Goal: Task Accomplishment & Management: Use online tool/utility

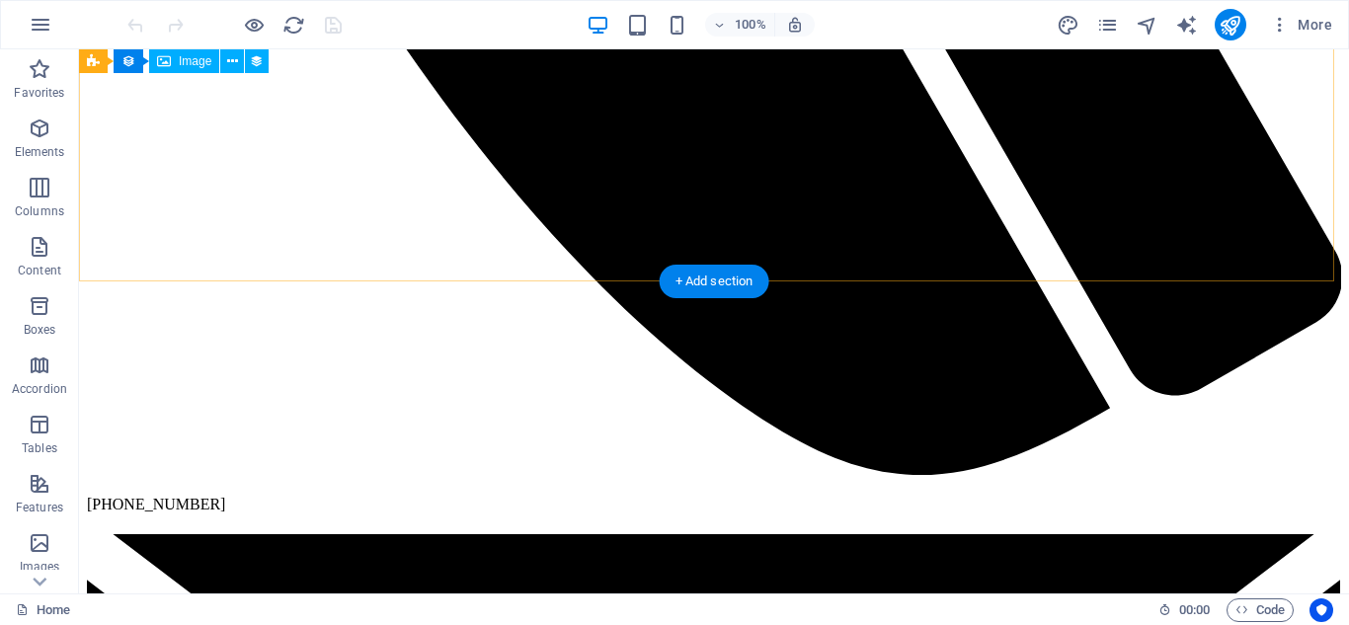
scroll to position [5531, 0]
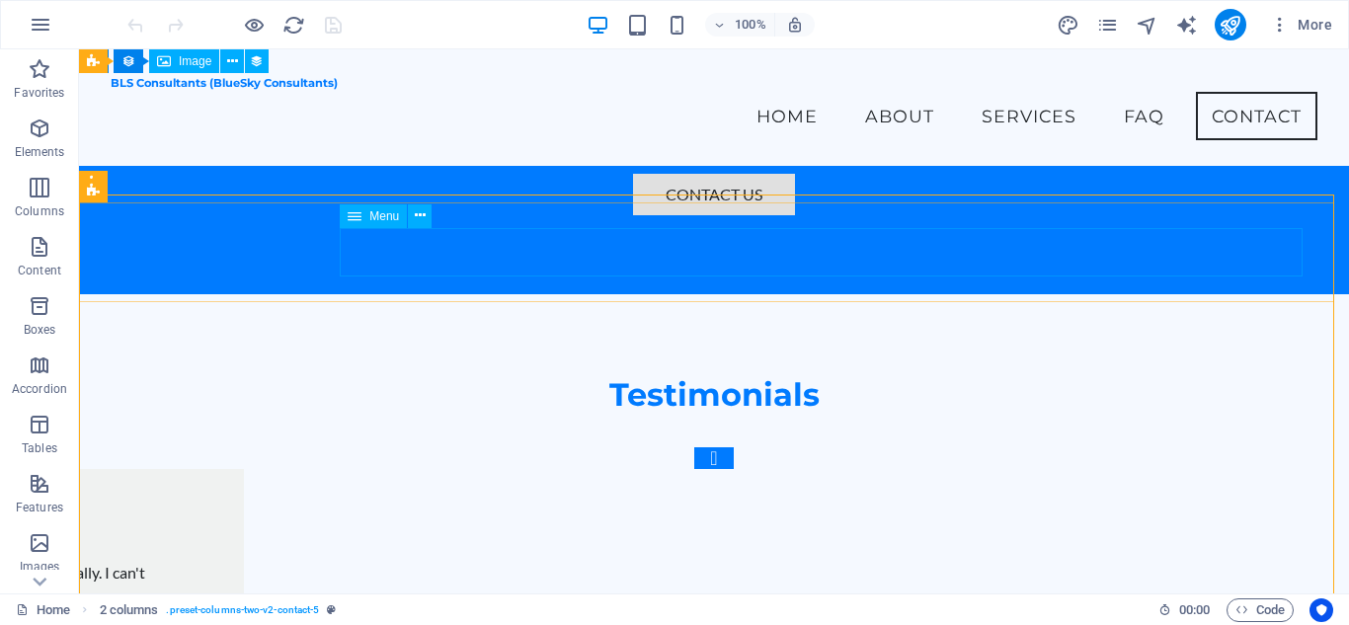
scroll to position [5475, 0]
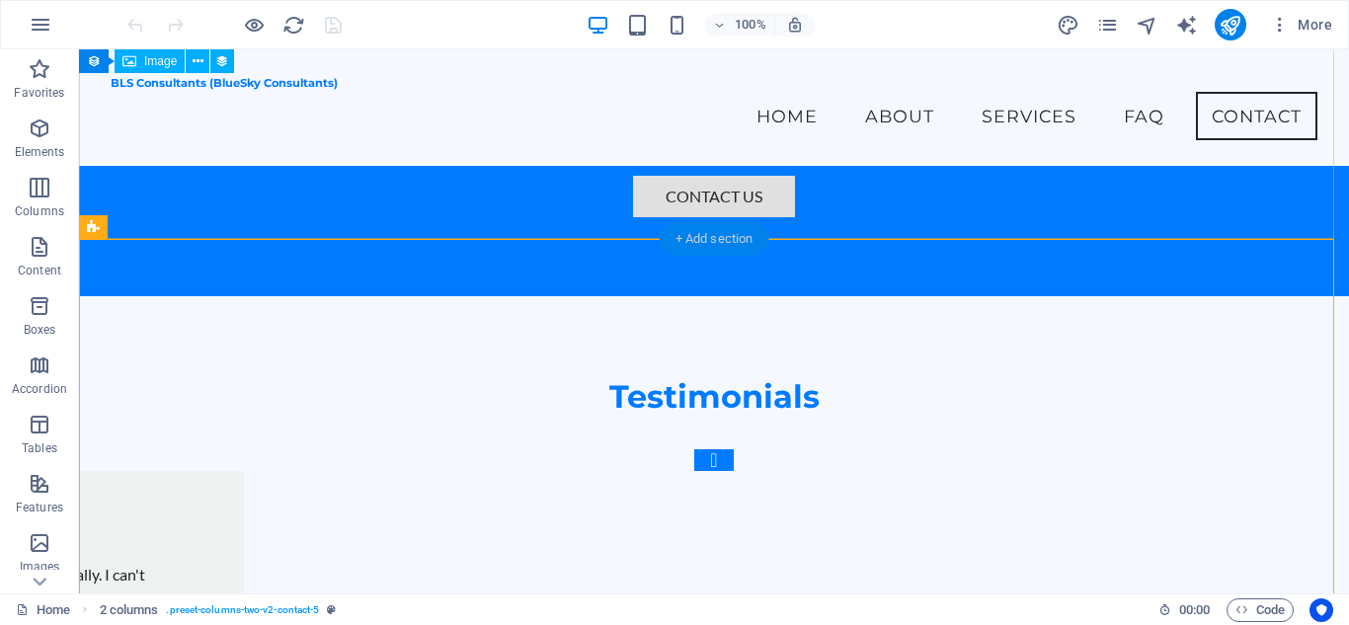
click at [677, 241] on div "+ Add section" at bounding box center [715, 239] width 110 height 34
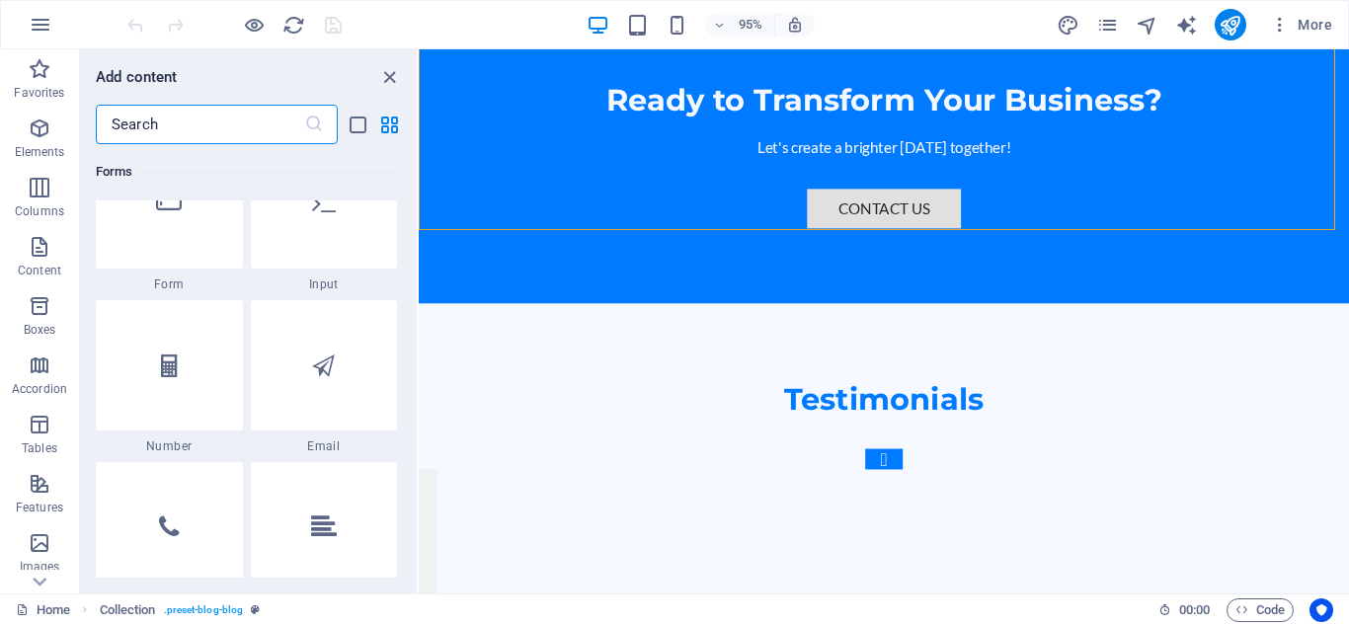
scroll to position [14715, 0]
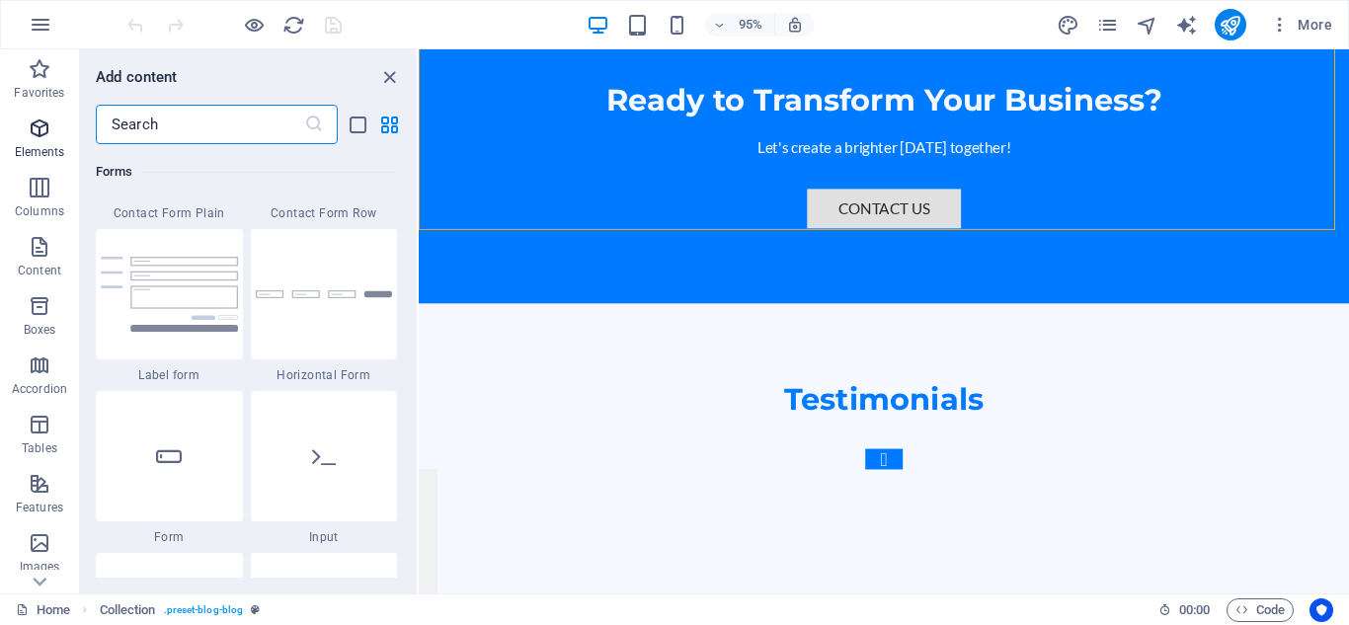
click at [35, 124] on icon "button" at bounding box center [40, 129] width 24 height 24
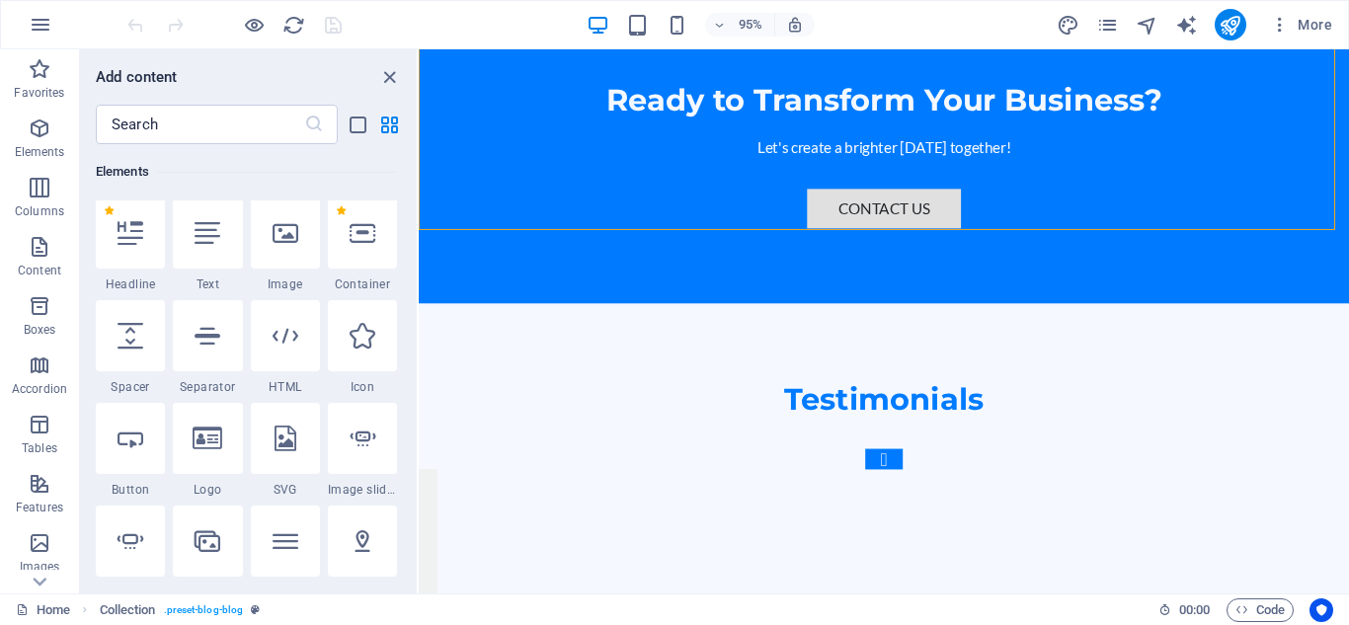
scroll to position [210, 0]
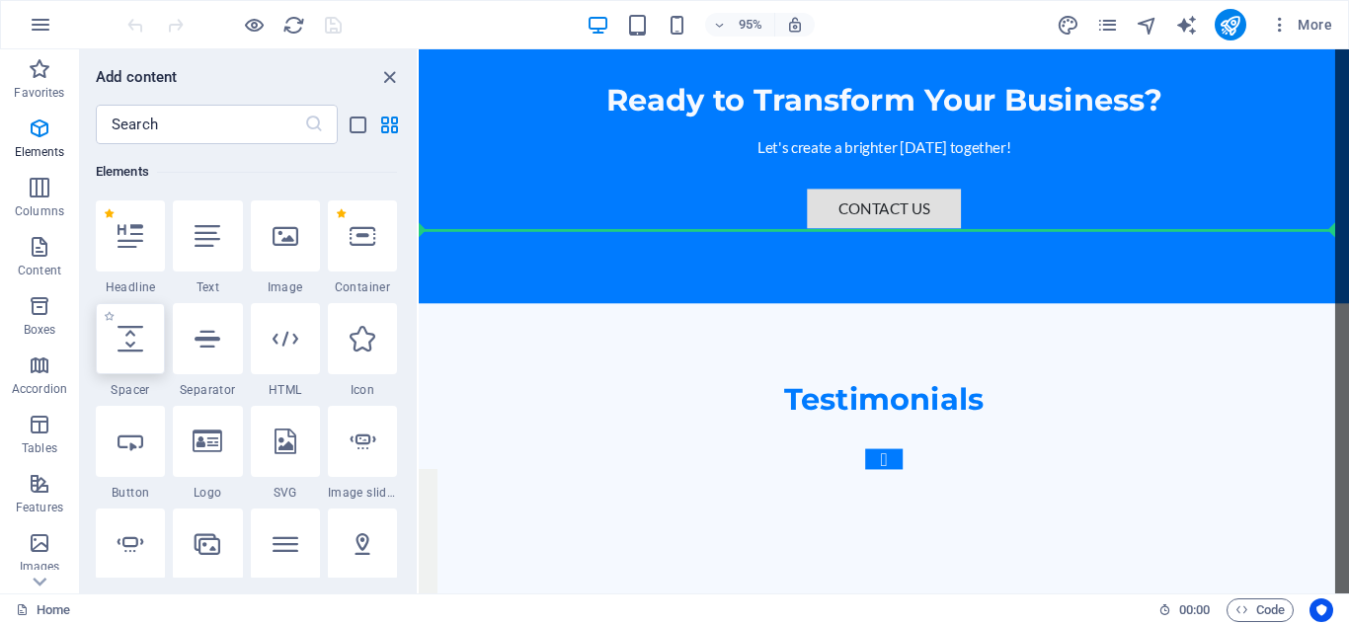
select select "px"
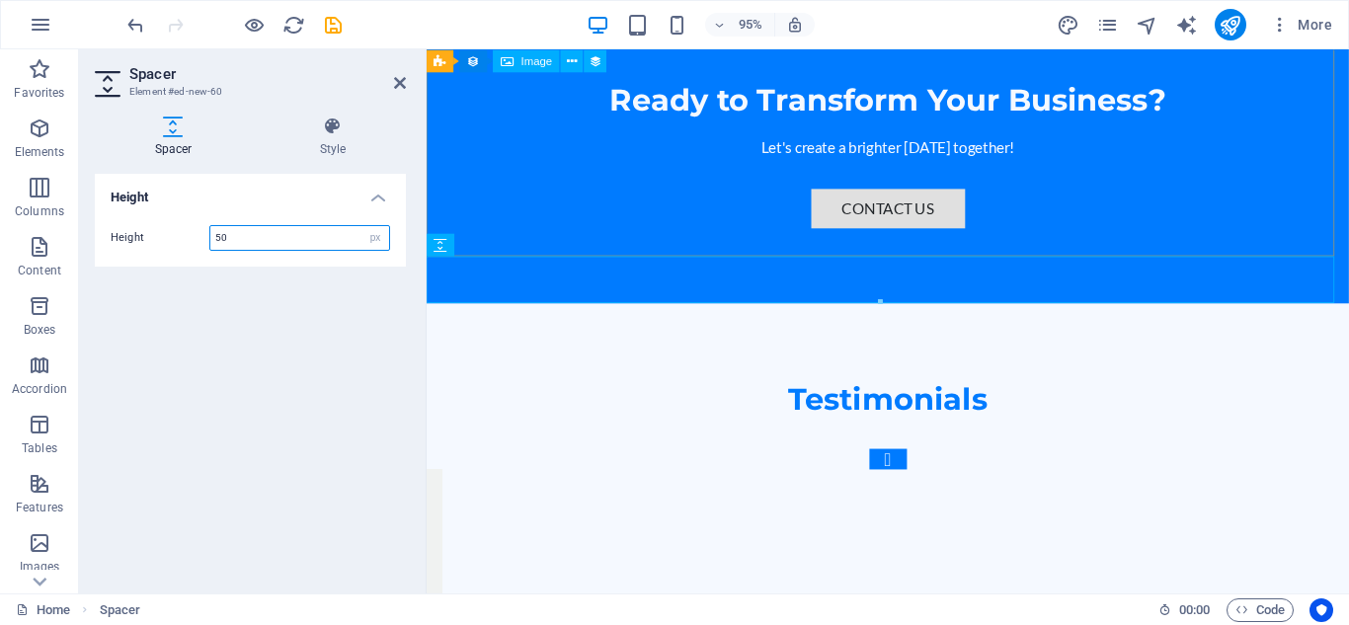
scroll to position [5490, 0]
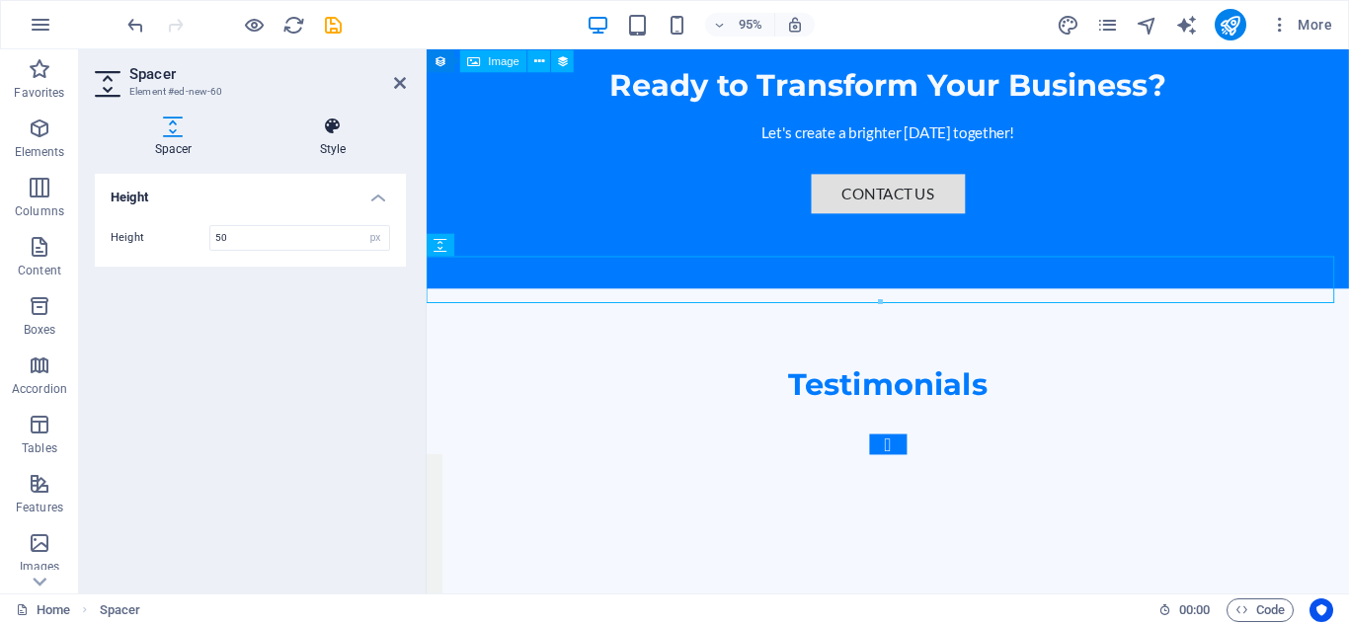
click at [332, 126] on icon at bounding box center [333, 127] width 146 height 20
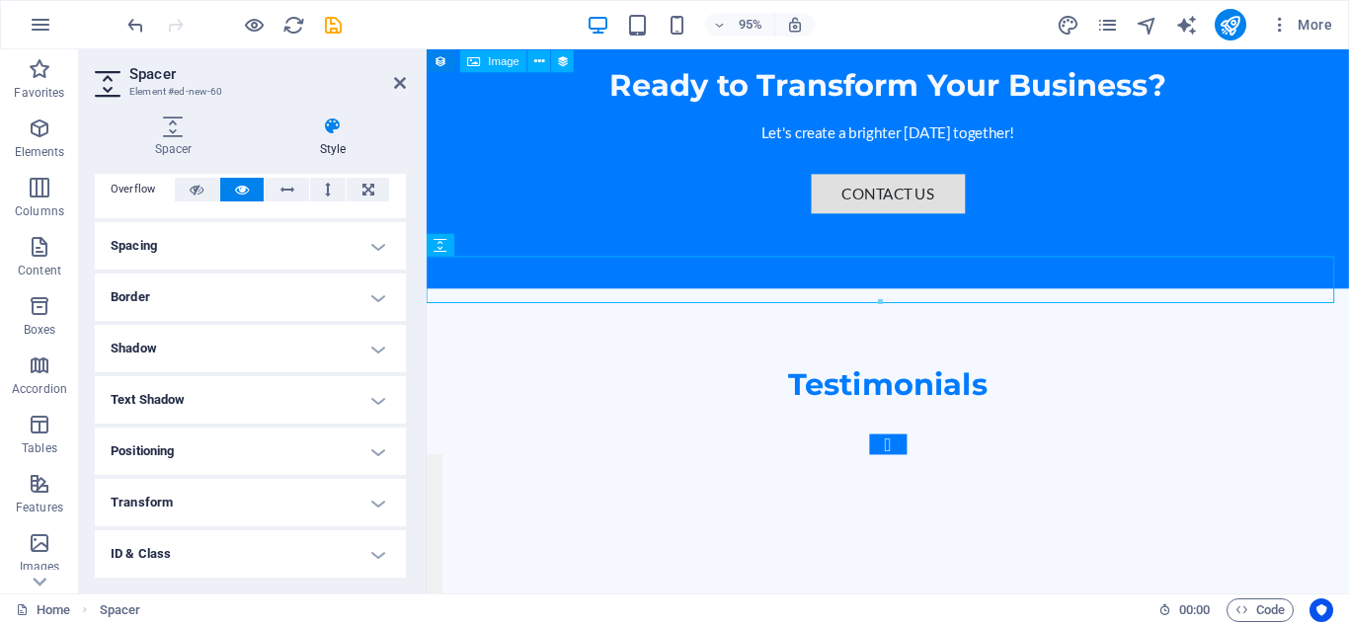
scroll to position [0, 0]
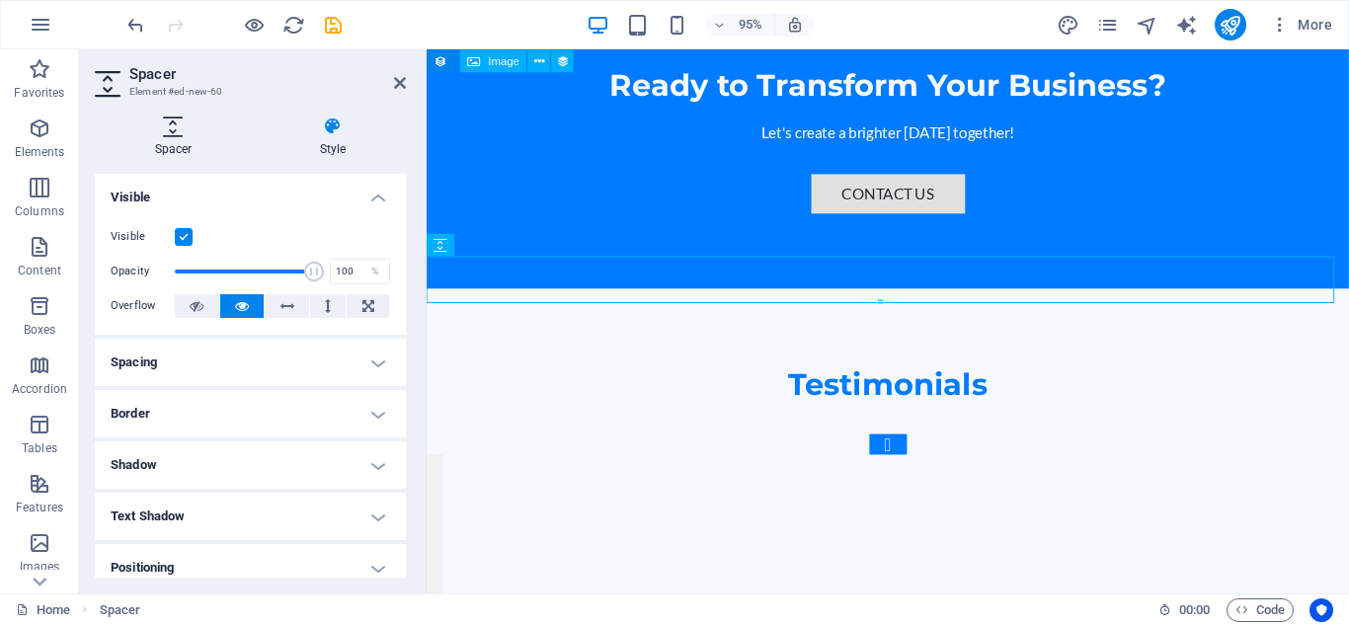
click at [161, 140] on h4 "Spacer" at bounding box center [177, 137] width 165 height 41
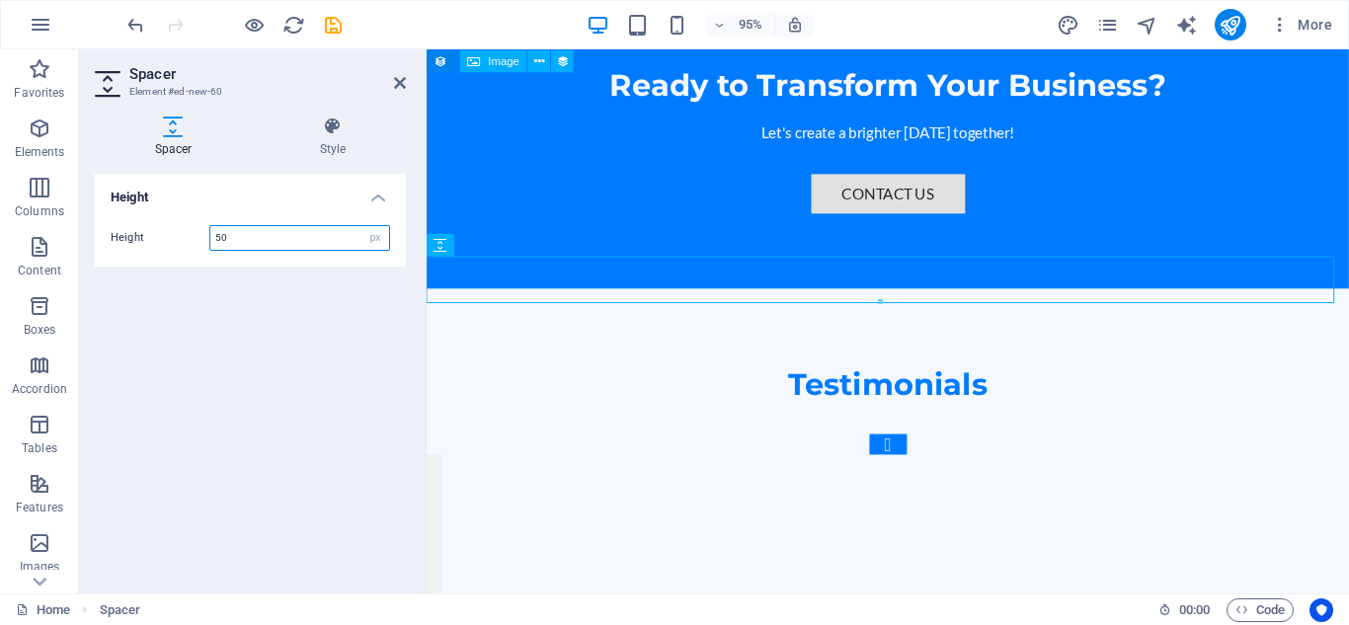
click at [287, 238] on input "50" at bounding box center [299, 238] width 179 height 24
click at [261, 243] on input "50" at bounding box center [299, 238] width 179 height 24
type input "5"
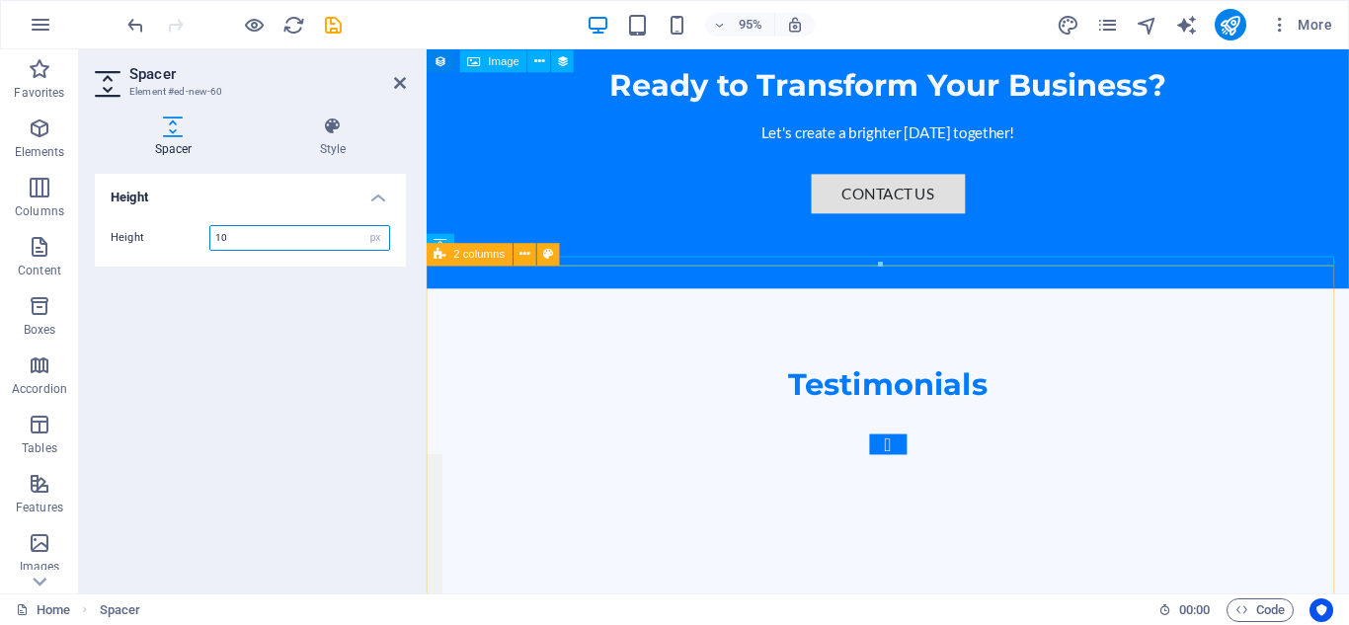
type input "10"
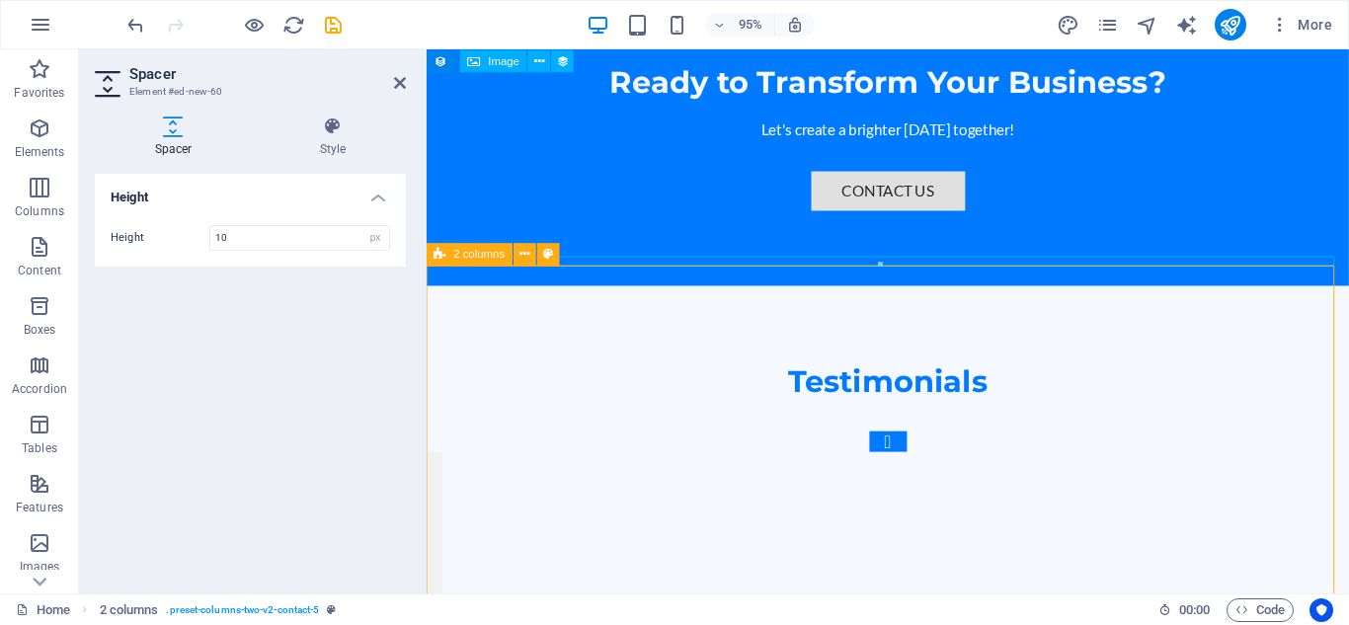
scroll to position [5475, 0]
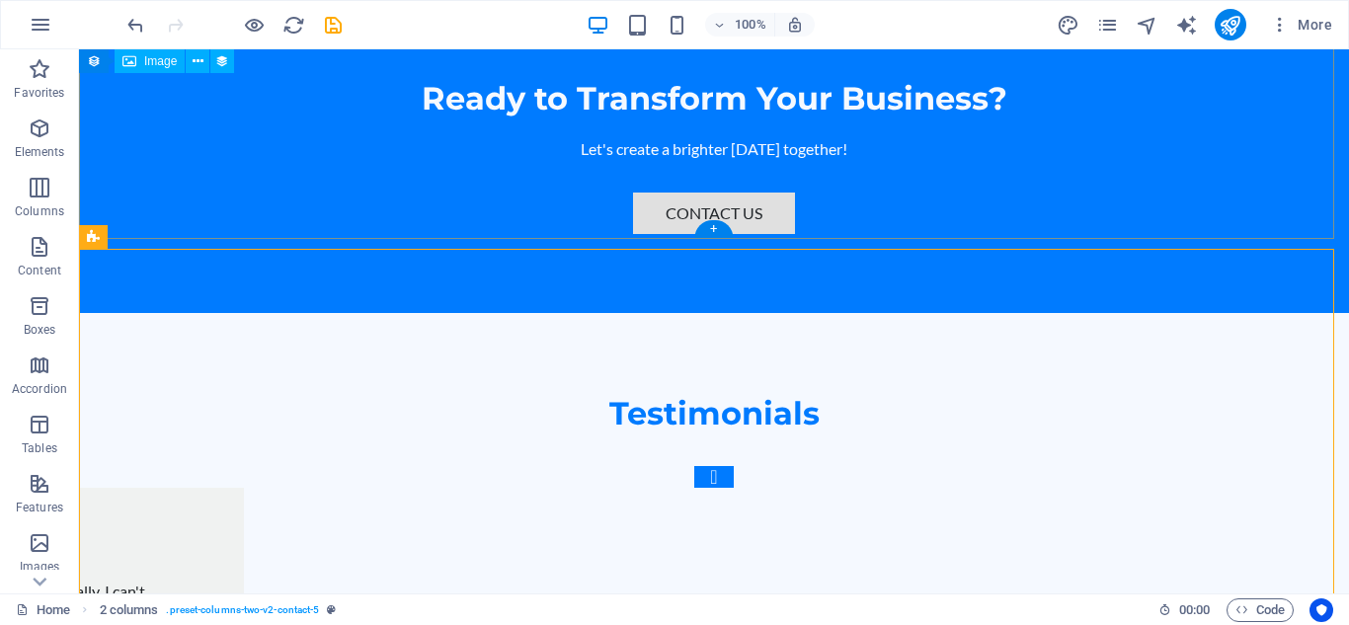
click at [718, 235] on div "+" at bounding box center [713, 229] width 39 height 18
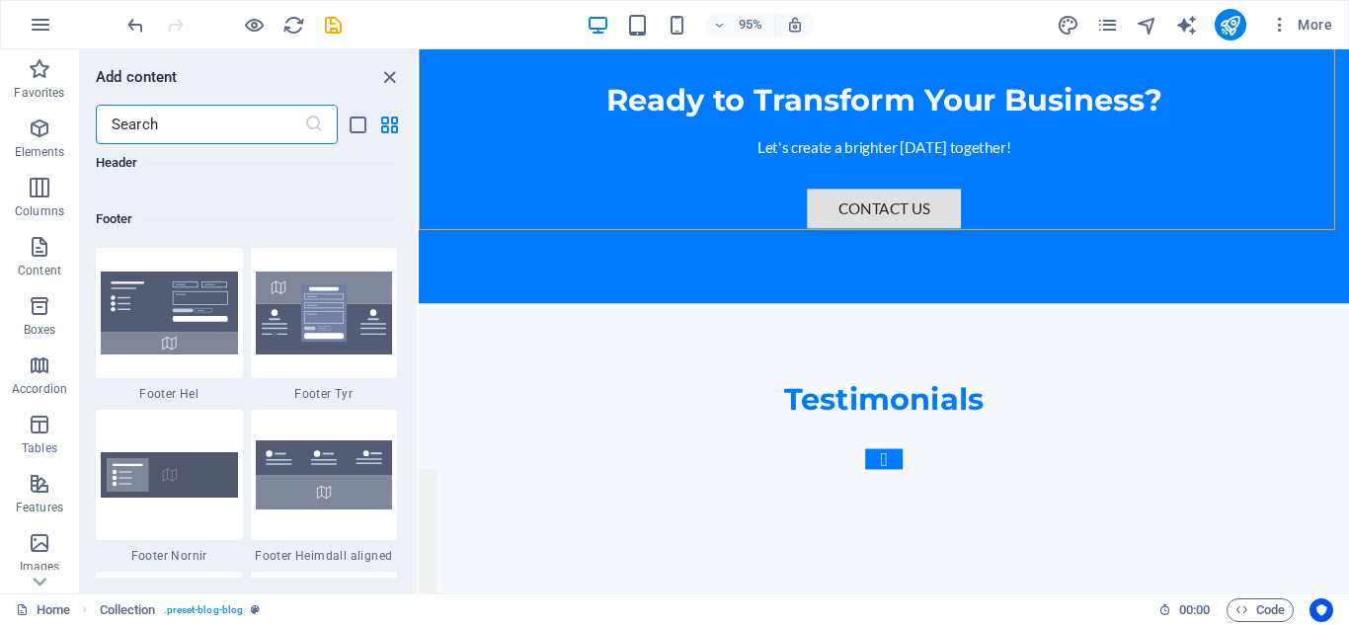
scroll to position [13036, 0]
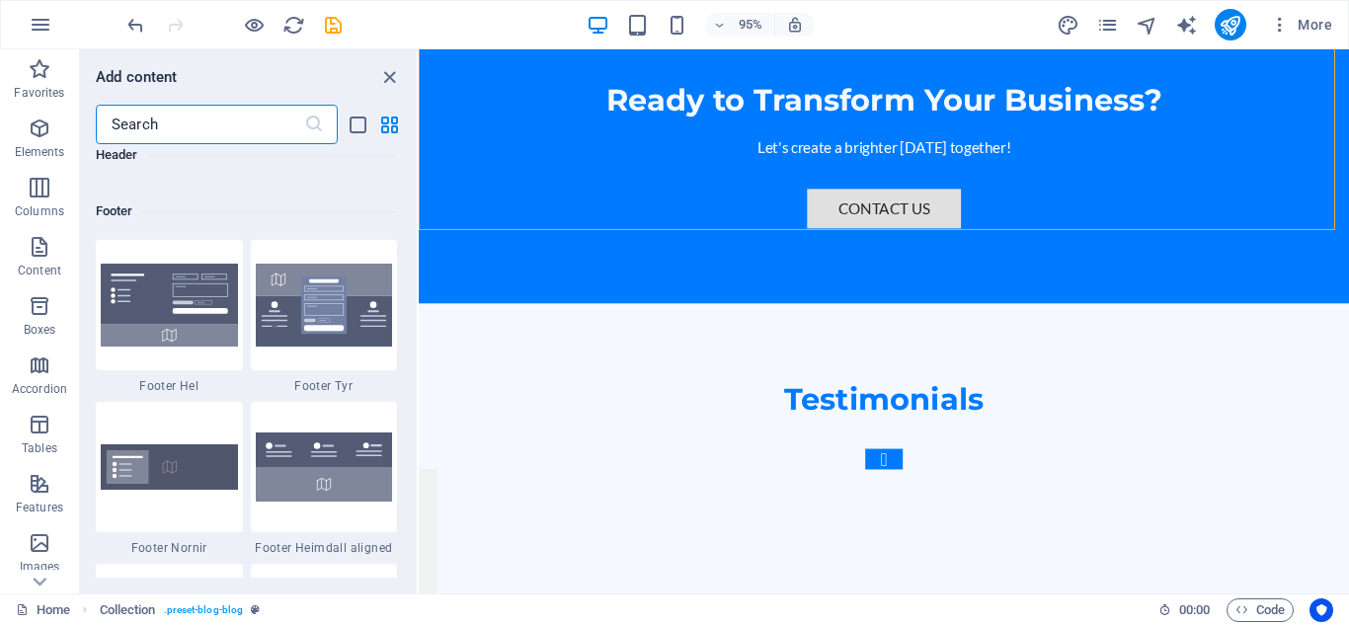
click at [200, 126] on input "text" at bounding box center [200, 125] width 208 height 40
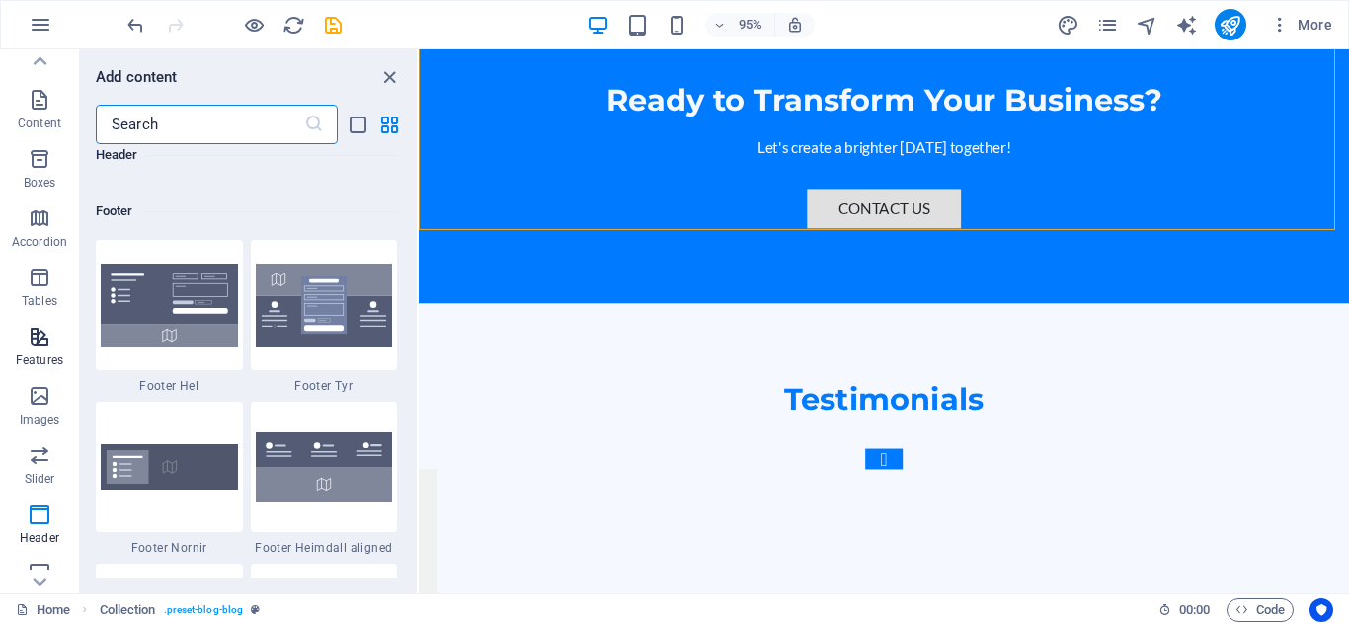
click at [34, 338] on icon "button" at bounding box center [40, 337] width 24 height 24
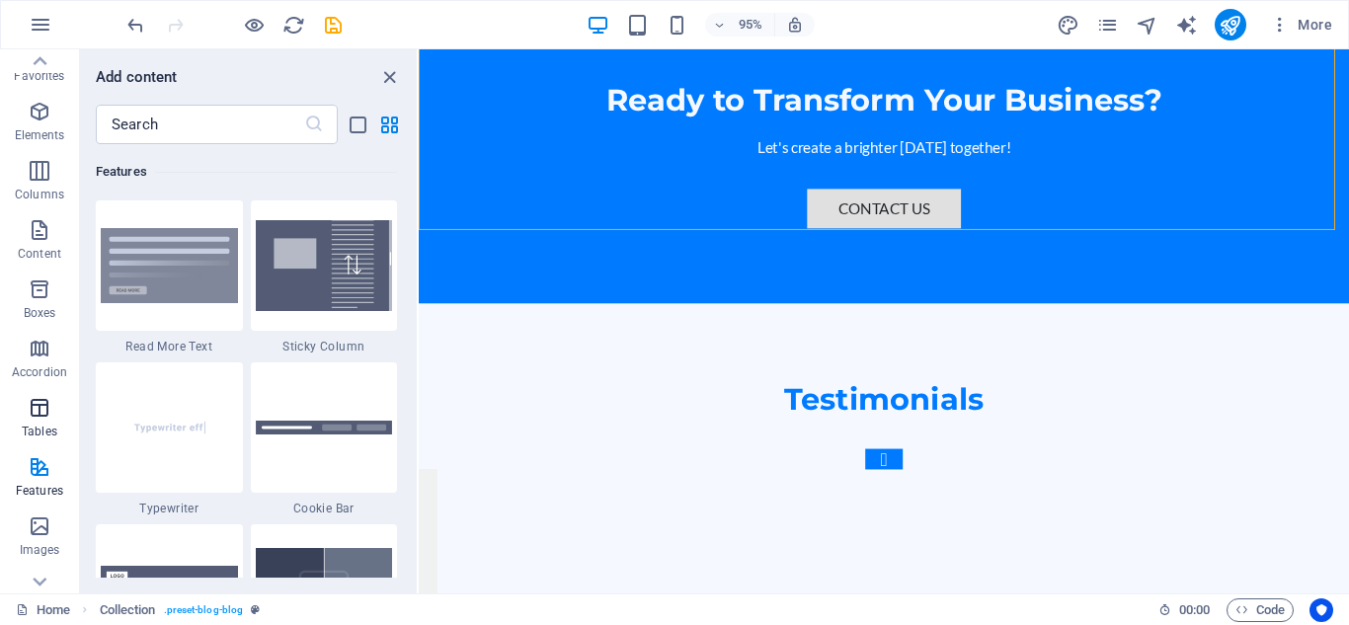
scroll to position [0, 0]
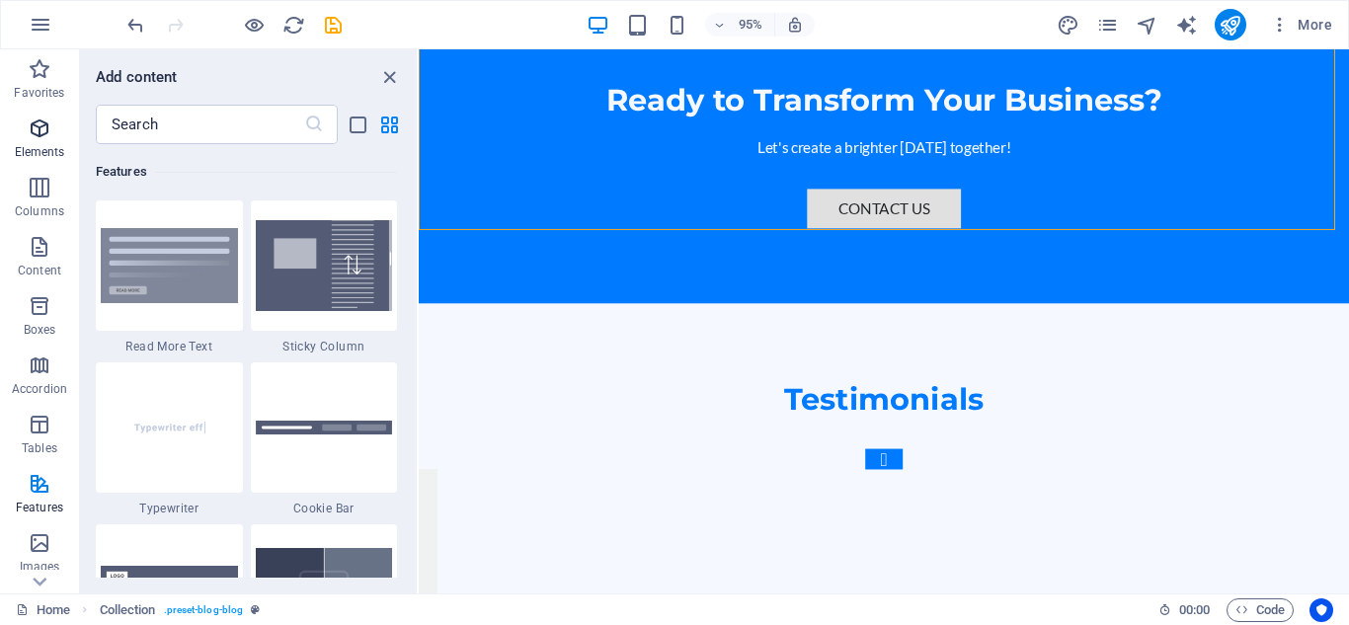
click at [48, 124] on icon "button" at bounding box center [40, 129] width 24 height 24
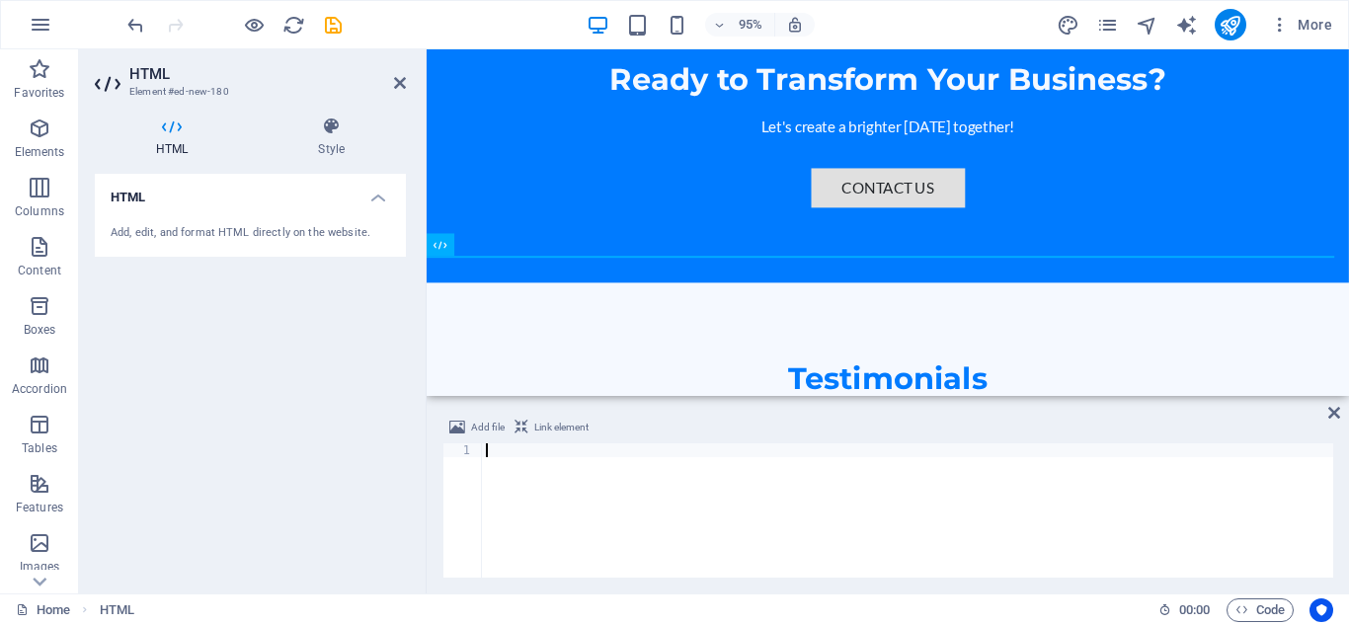
scroll to position [5490, 0]
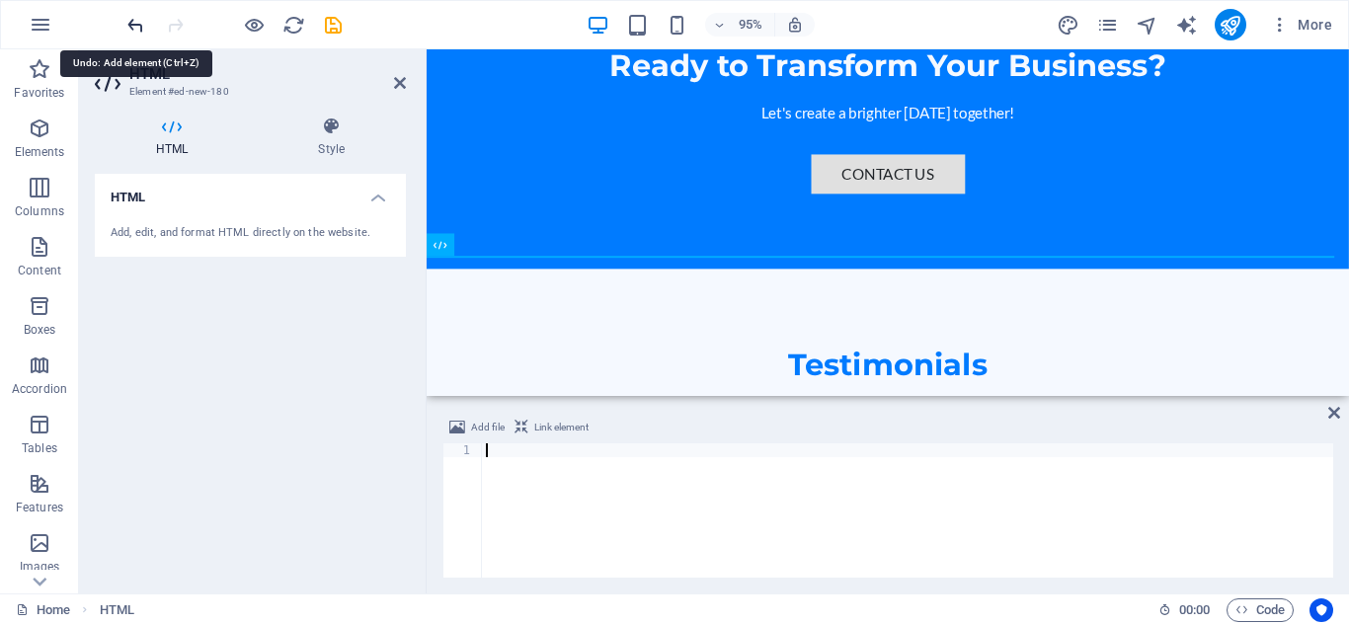
click at [132, 22] on icon "undo" at bounding box center [135, 25] width 23 height 23
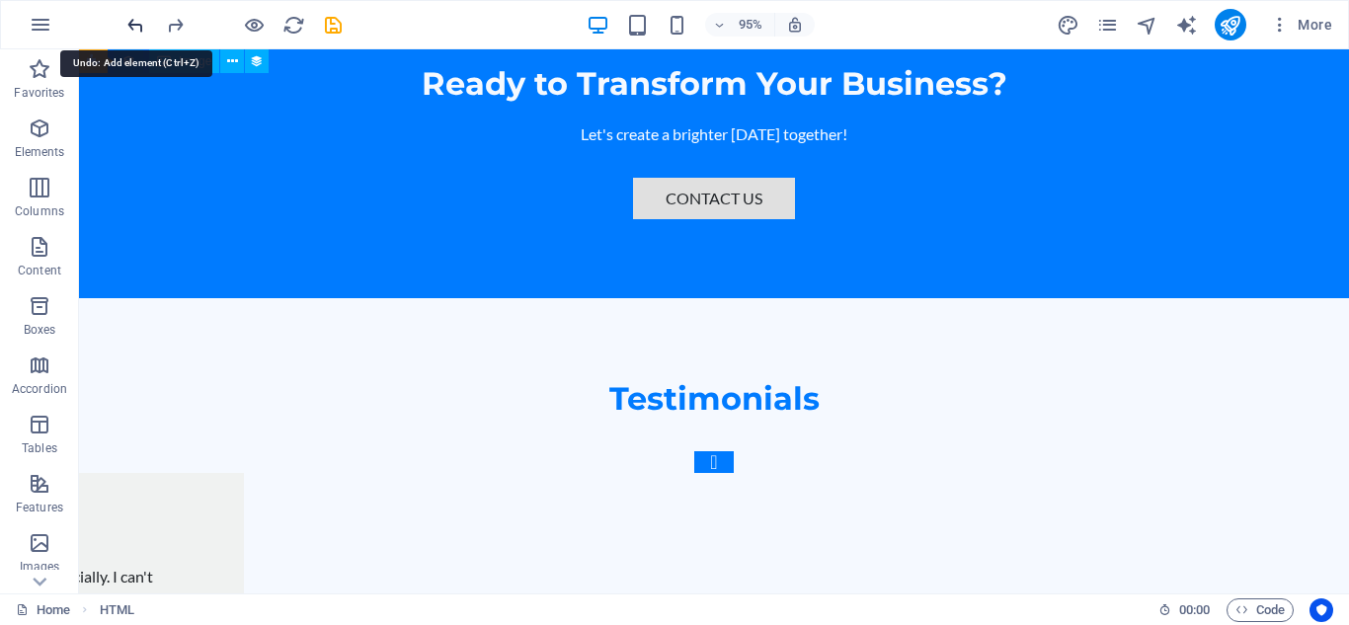
scroll to position [5475, 0]
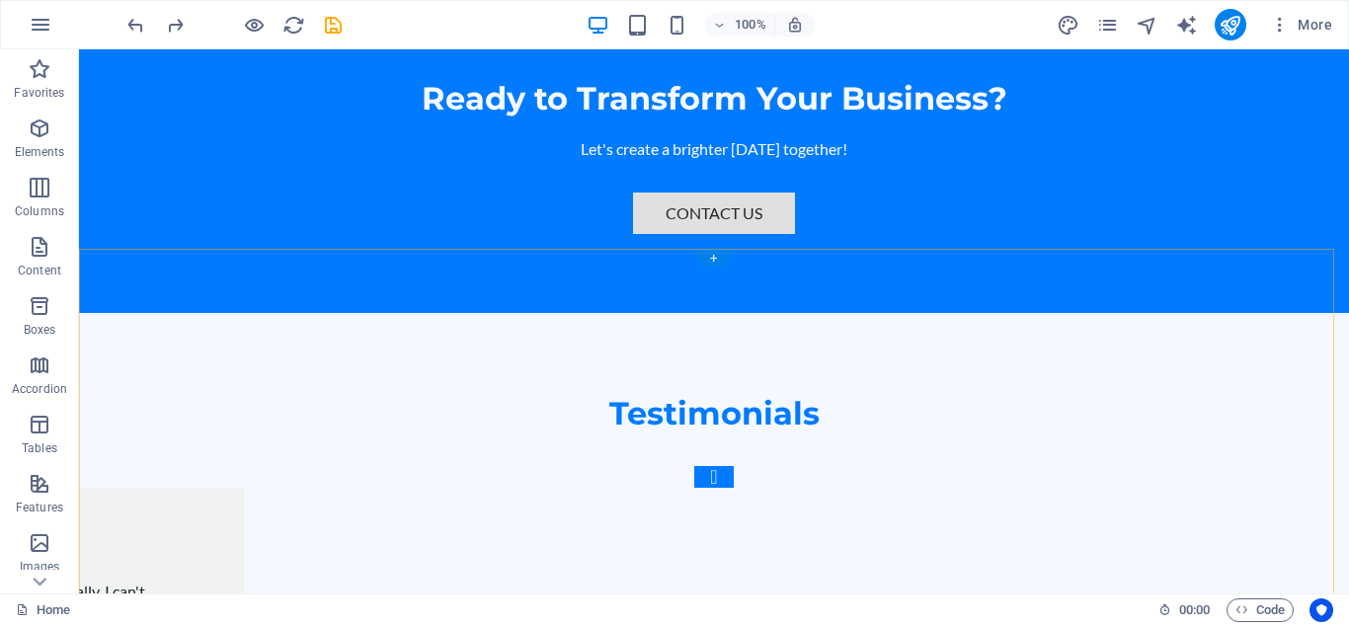
click at [720, 262] on div "+" at bounding box center [713, 259] width 39 height 18
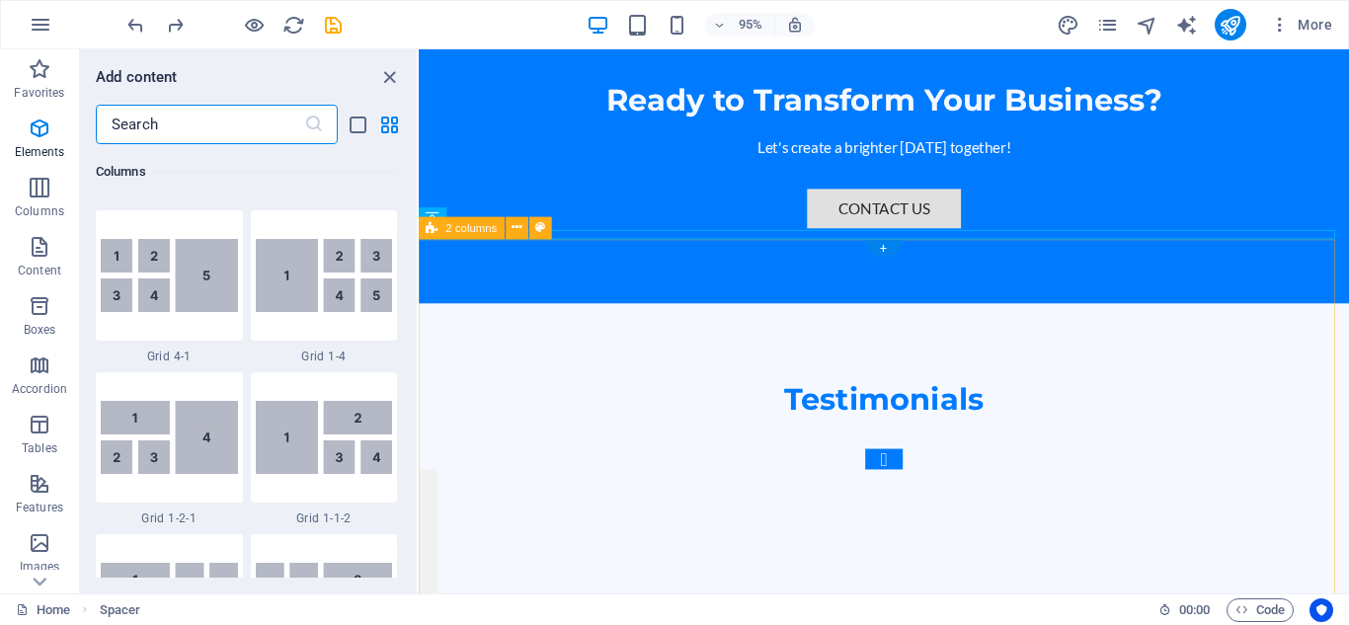
scroll to position [3456, 0]
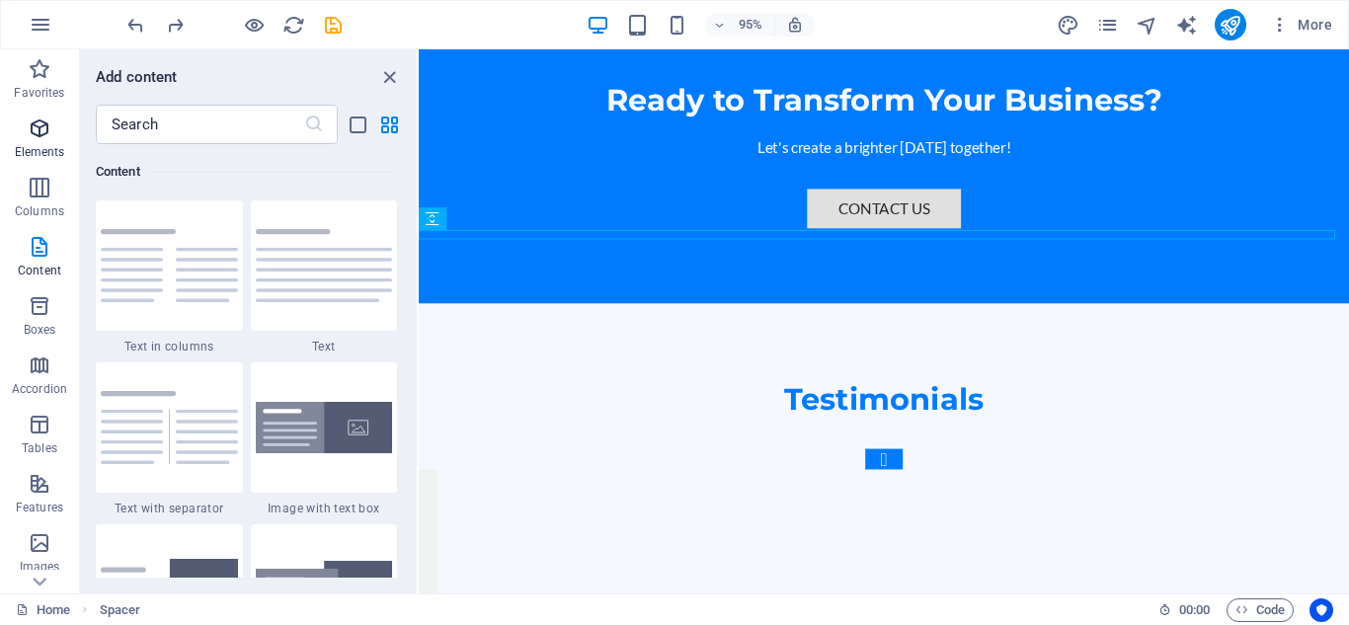
click at [41, 135] on icon "button" at bounding box center [40, 129] width 24 height 24
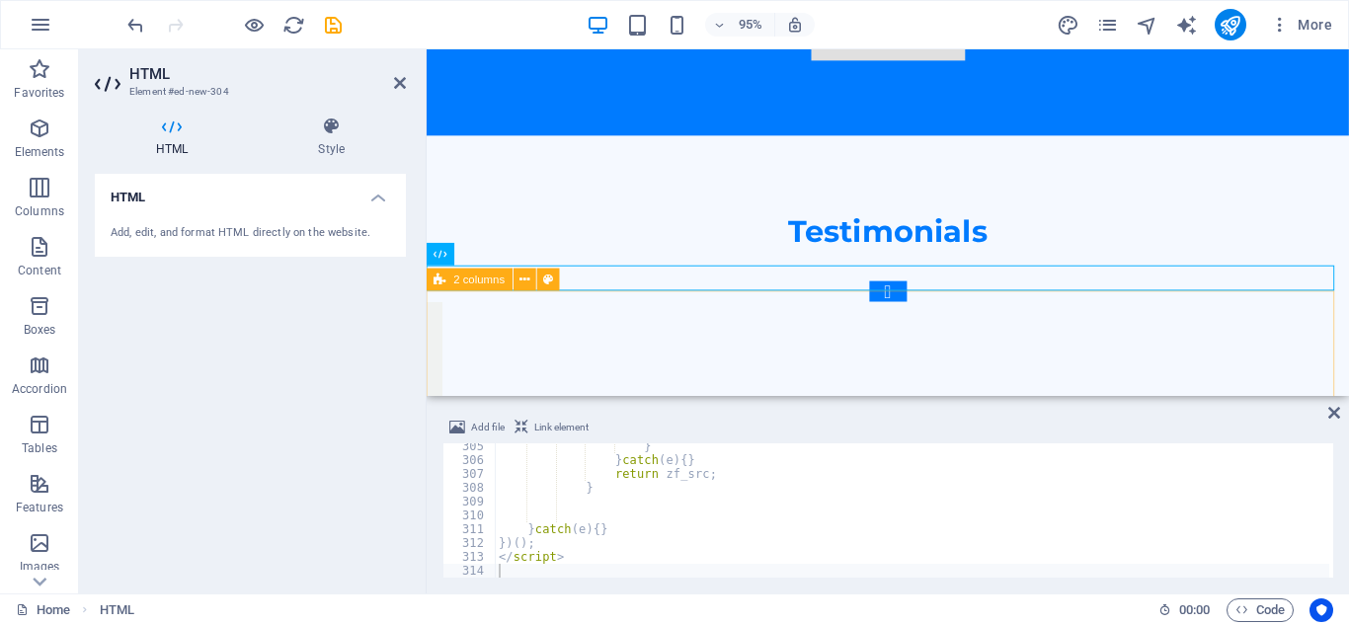
scroll to position [5737, 0]
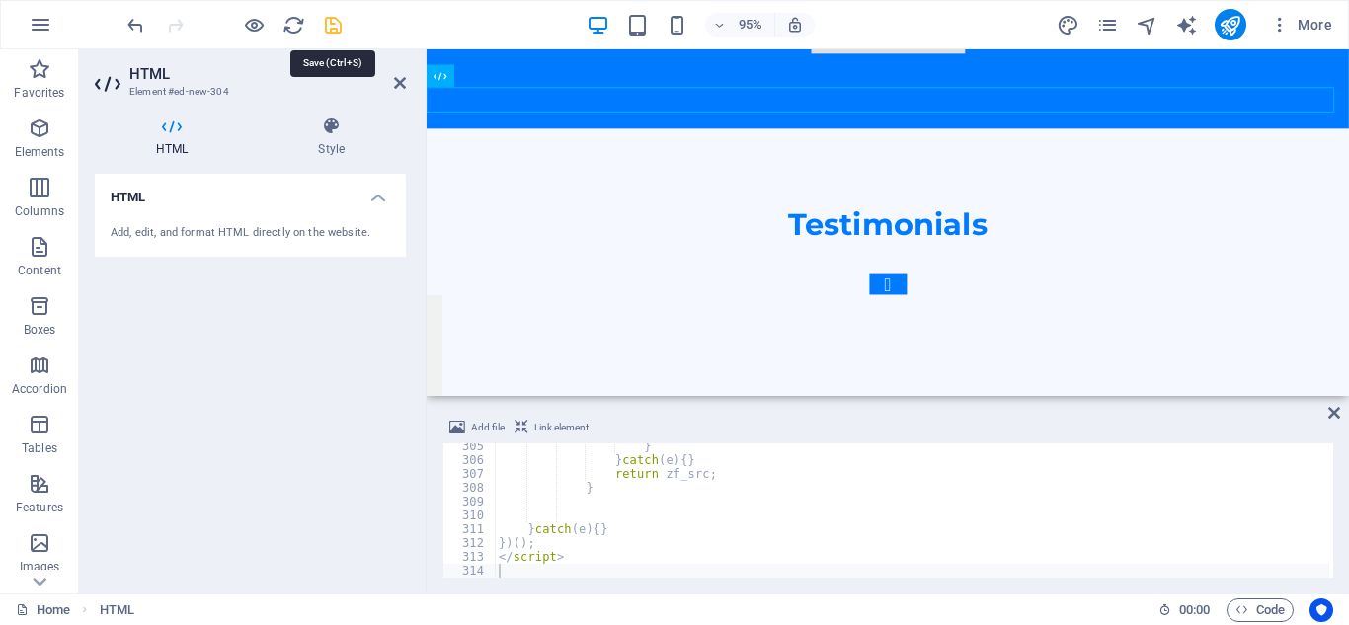
click at [330, 32] on icon "save" at bounding box center [333, 25] width 23 height 23
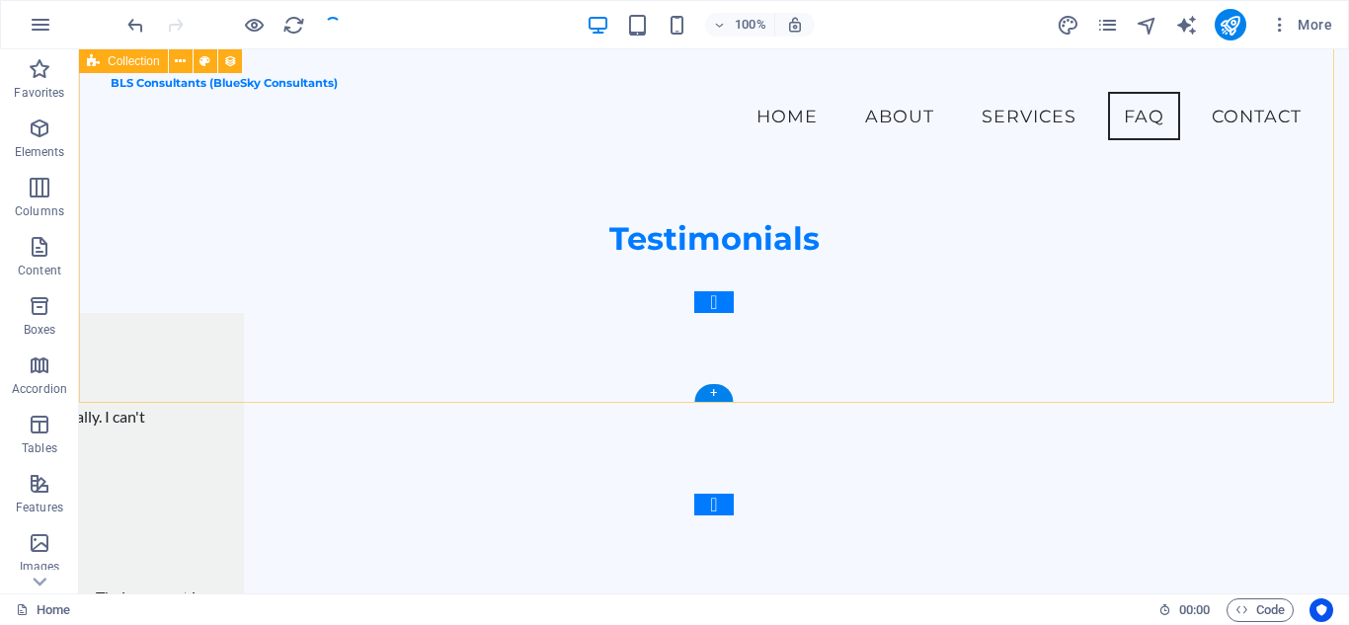
scroll to position [5337, 0]
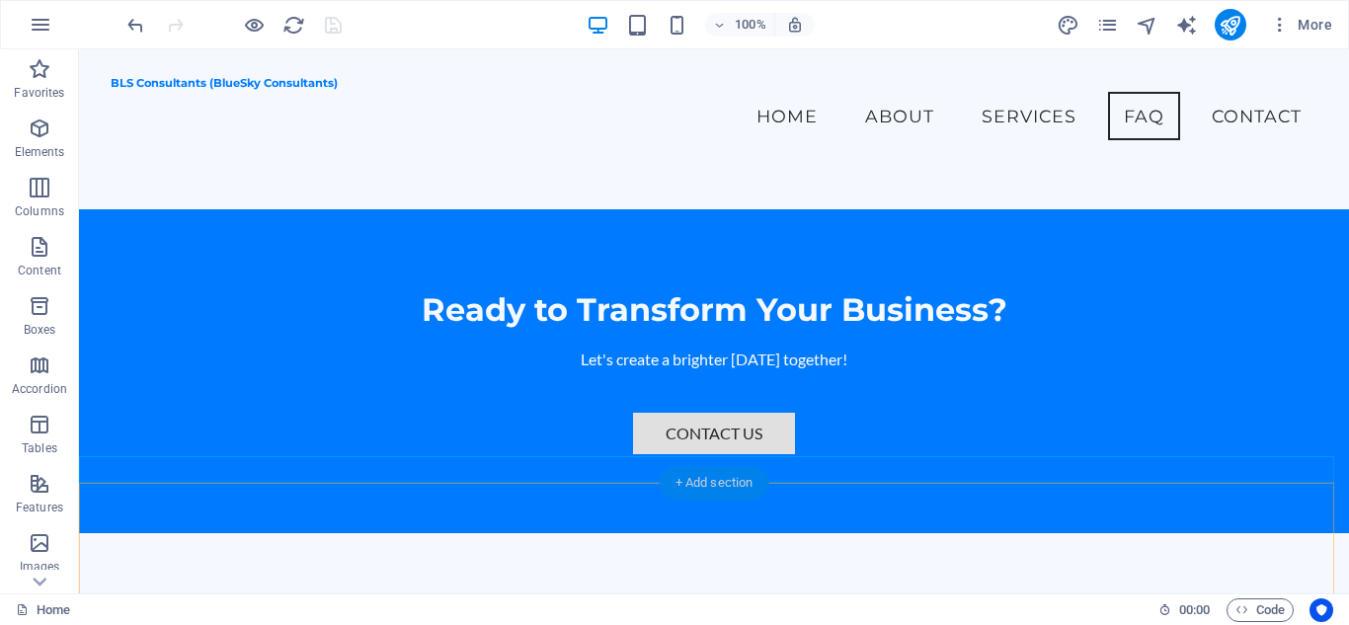
click at [729, 494] on div "+ Add section" at bounding box center [715, 483] width 110 height 34
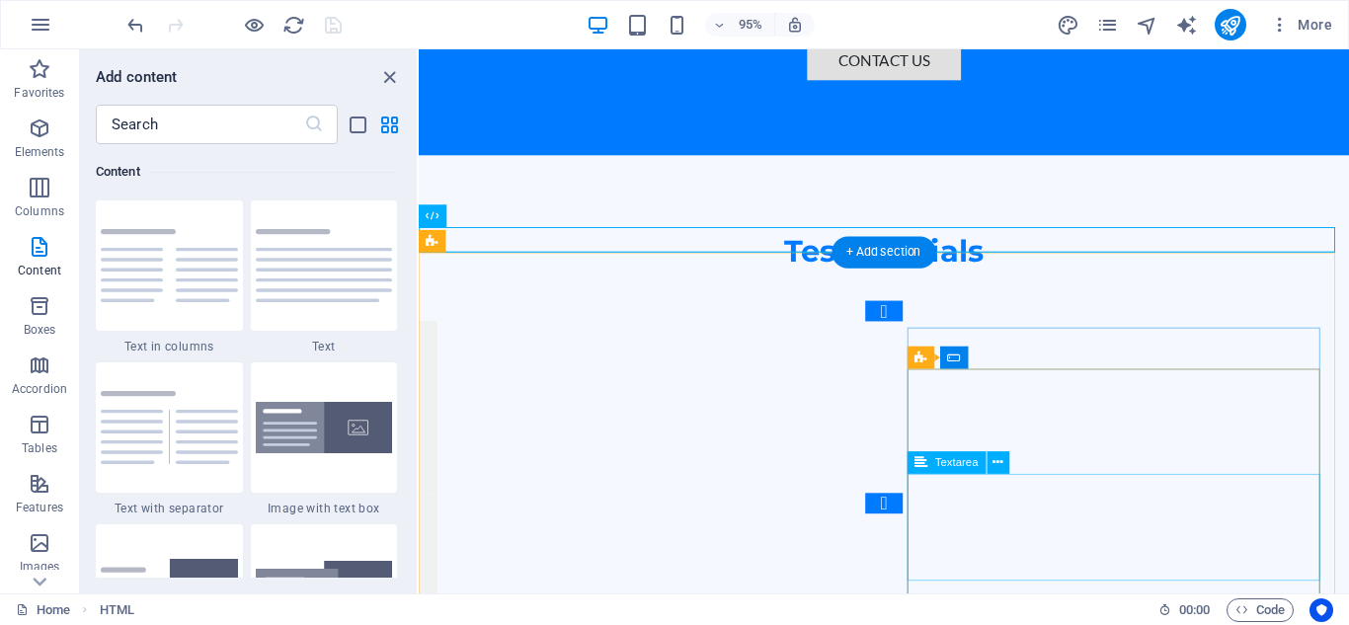
scroll to position [5732, 0]
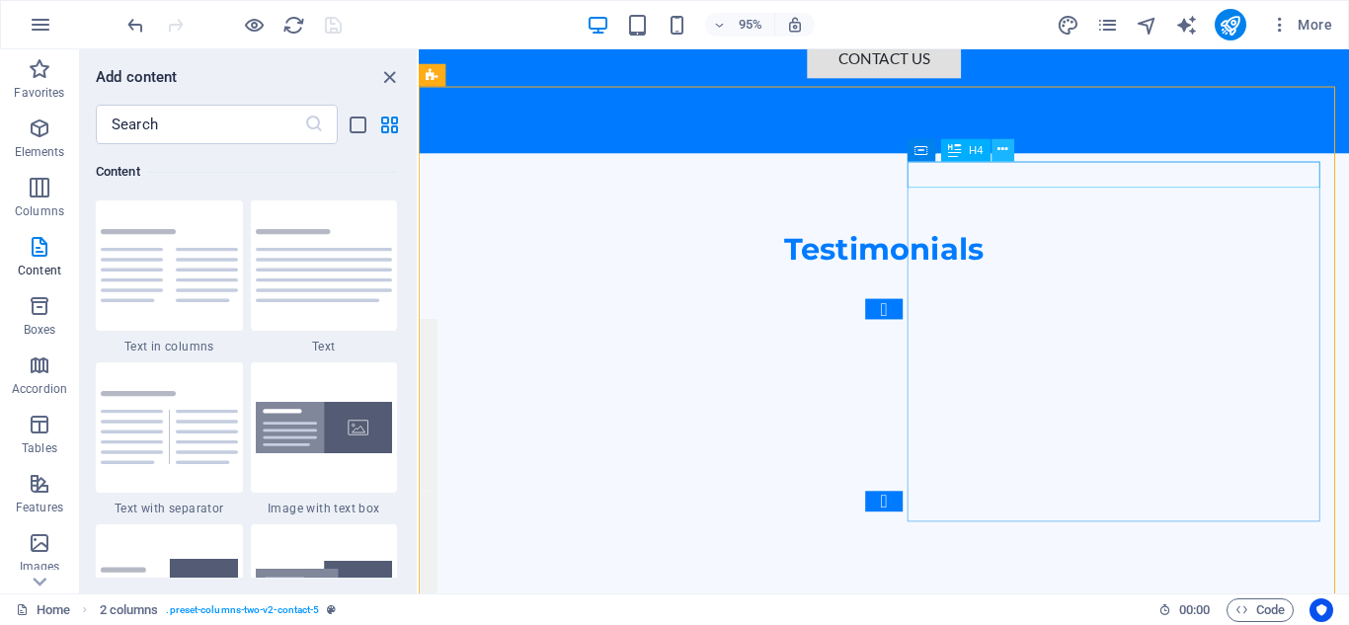
click at [1003, 157] on icon at bounding box center [1003, 150] width 10 height 20
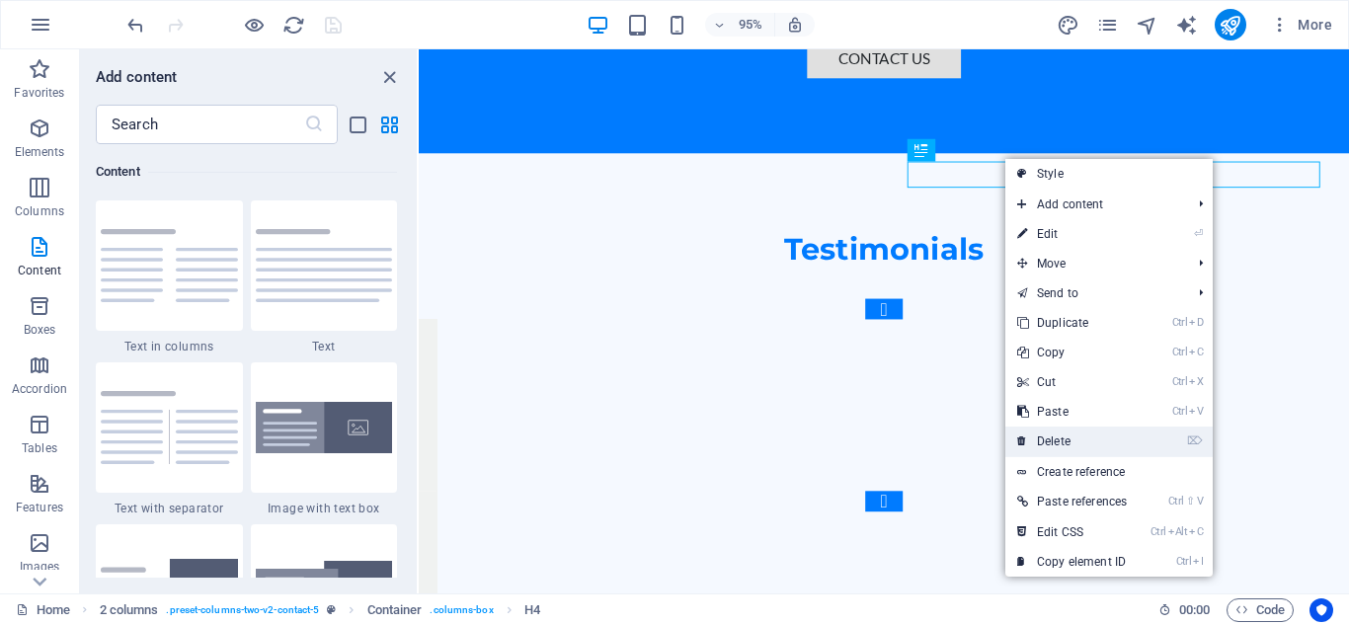
drag, startPoint x: 1053, startPoint y: 434, endPoint x: 675, endPoint y: 397, distance: 380.0
click at [1053, 434] on link "⌦ Delete" at bounding box center [1071, 442] width 133 height 30
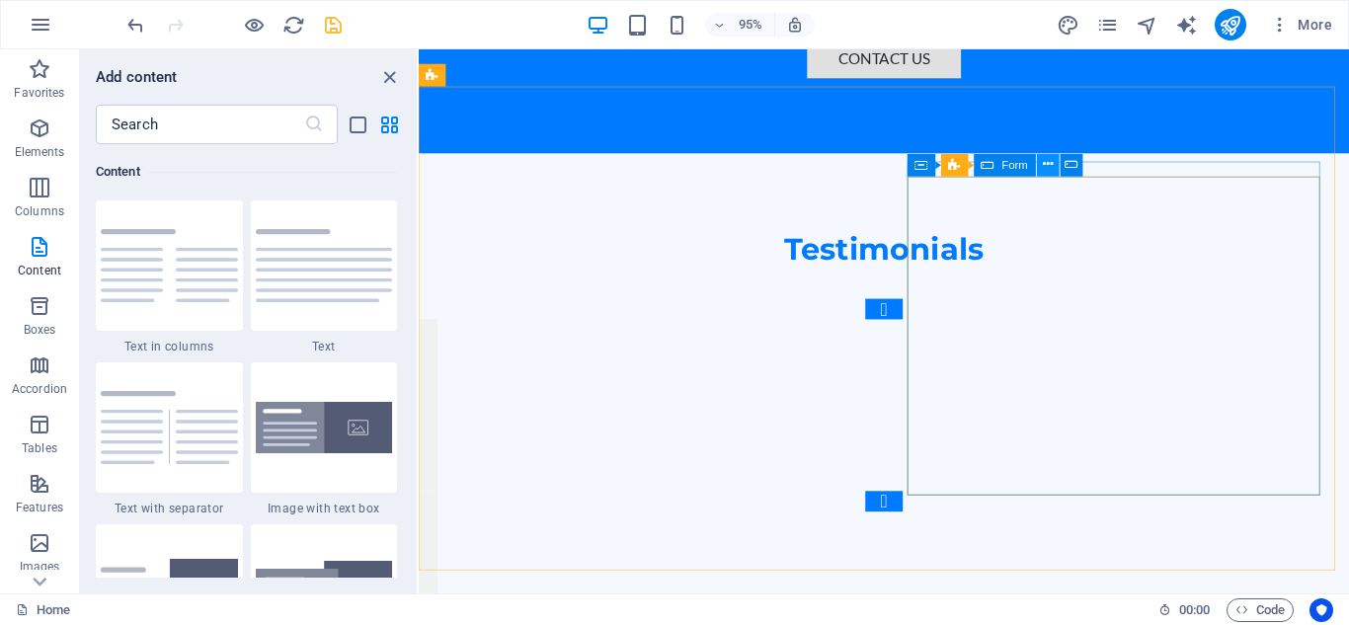
click at [1051, 167] on icon at bounding box center [1048, 165] width 10 height 20
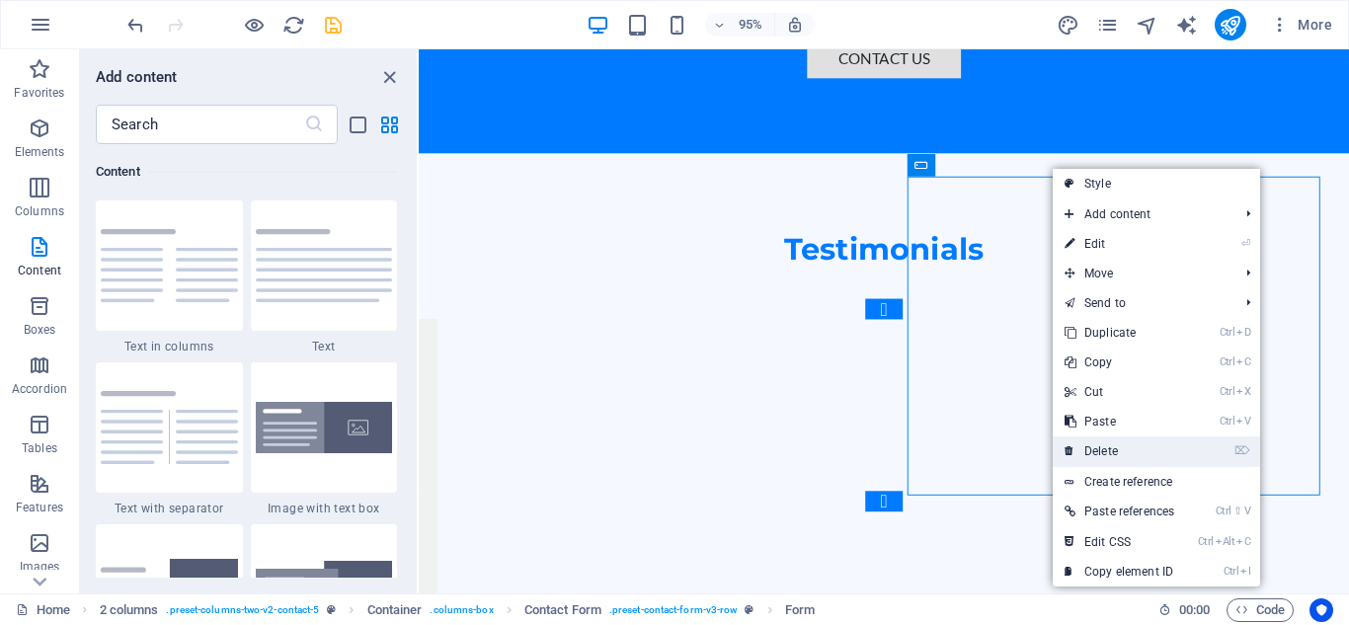
click at [1075, 455] on link "⌦ Delete" at bounding box center [1119, 452] width 133 height 30
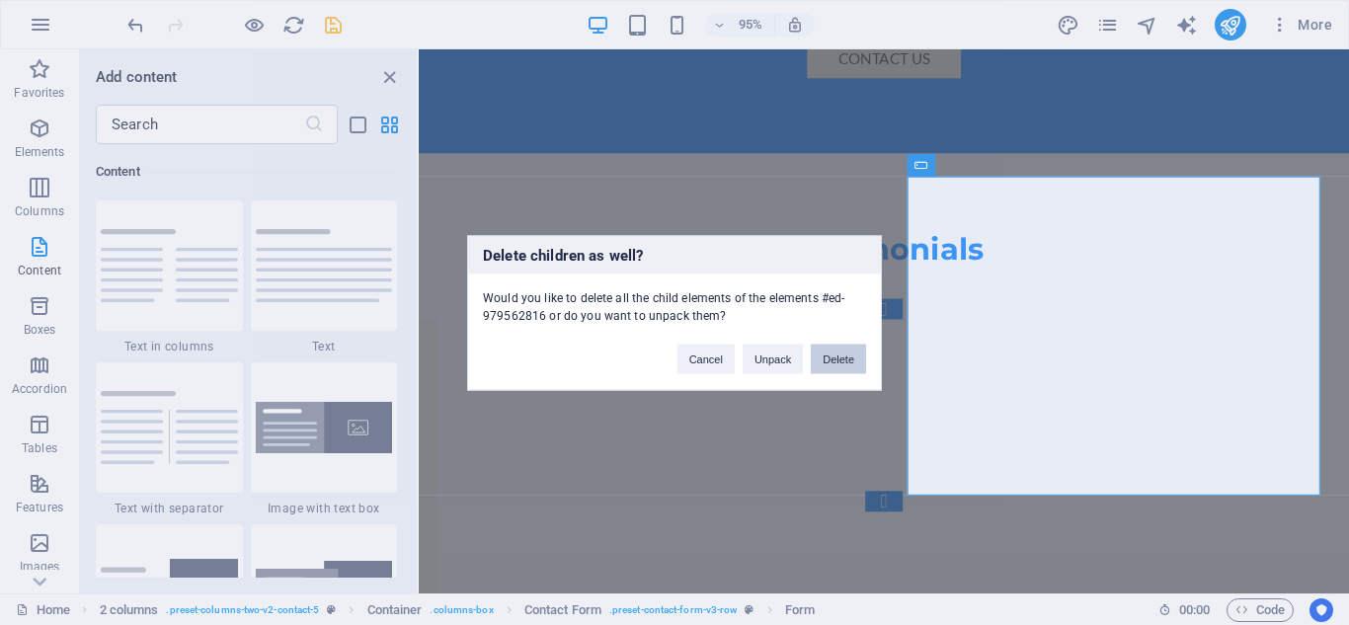
click at [841, 364] on button "Delete" at bounding box center [838, 359] width 55 height 30
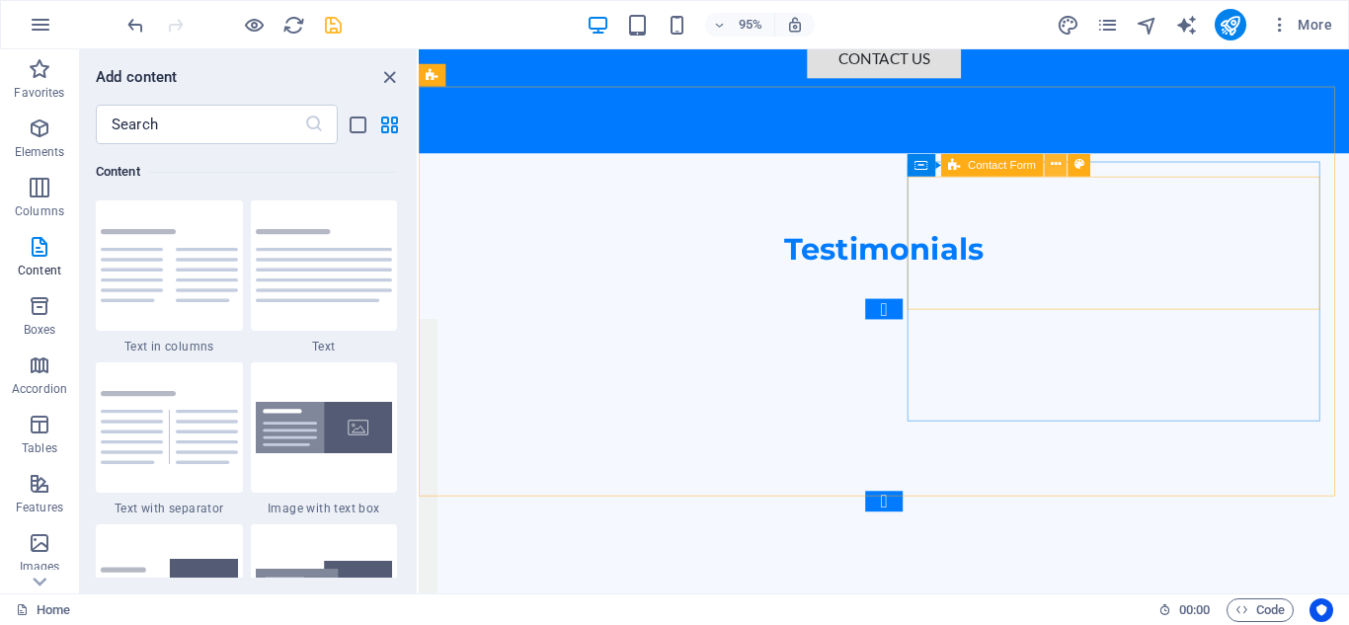
click at [1048, 156] on button at bounding box center [1056, 164] width 23 height 23
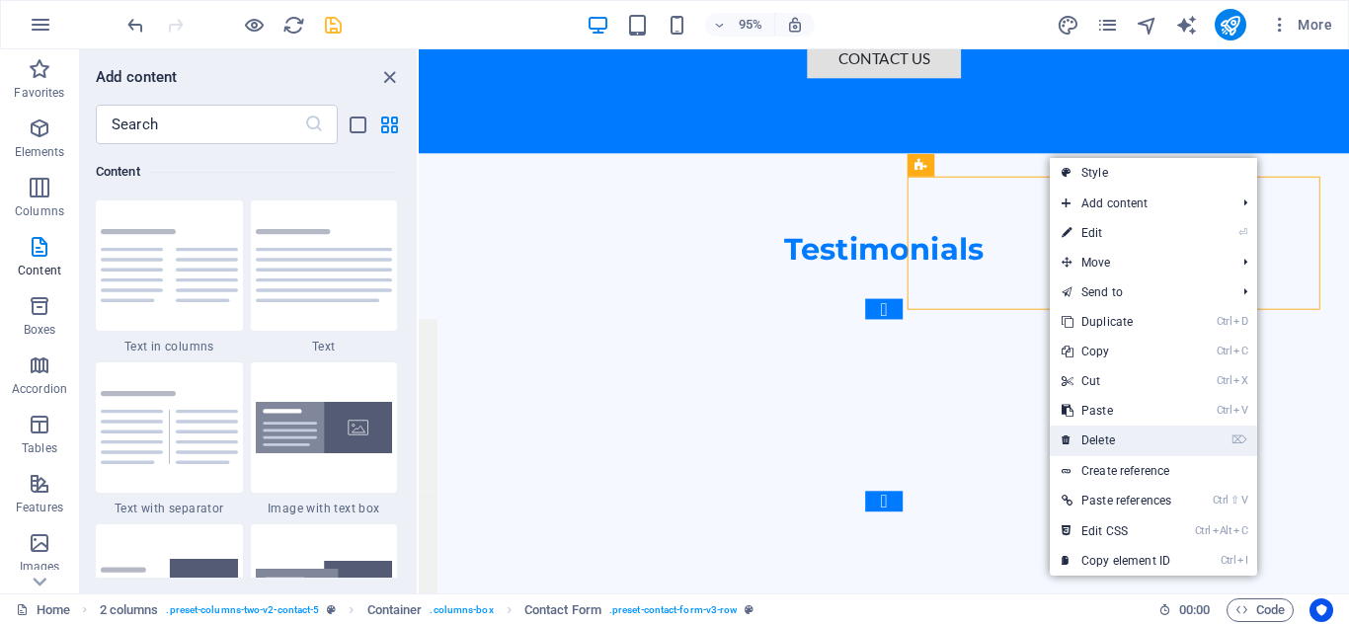
click at [1104, 439] on link "⌦ Delete" at bounding box center [1116, 441] width 133 height 30
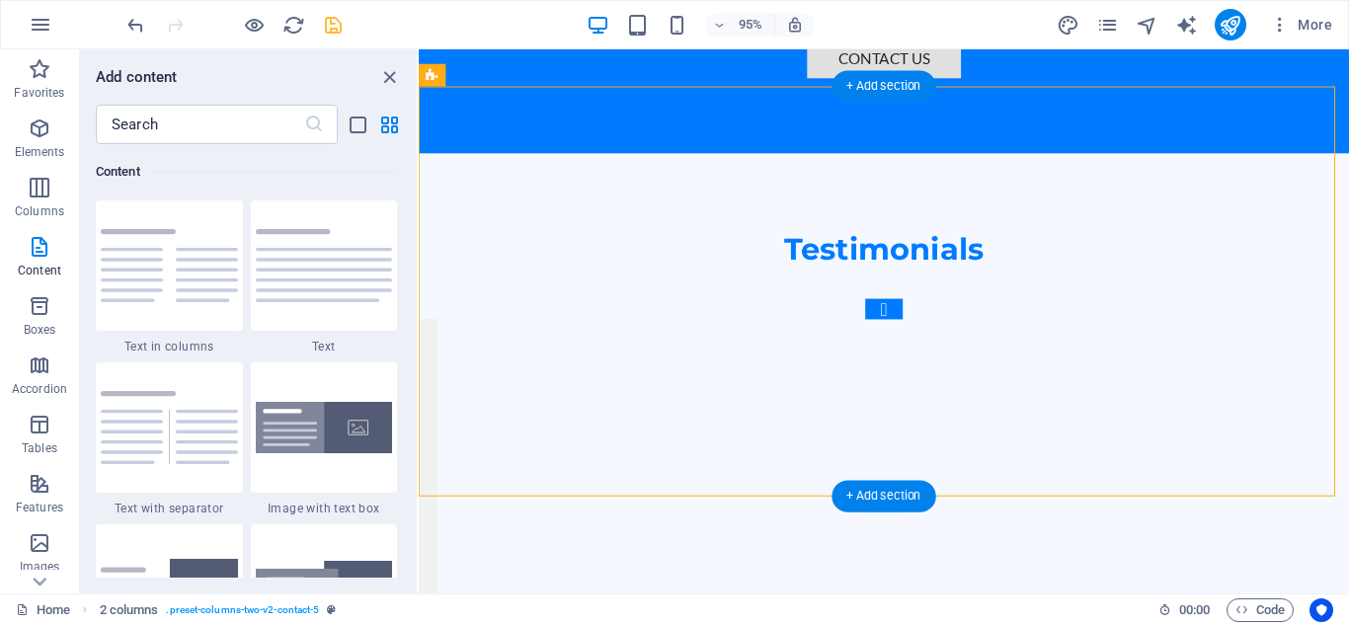
drag, startPoint x: 967, startPoint y: 176, endPoint x: 1024, endPoint y: 164, distance: 58.5
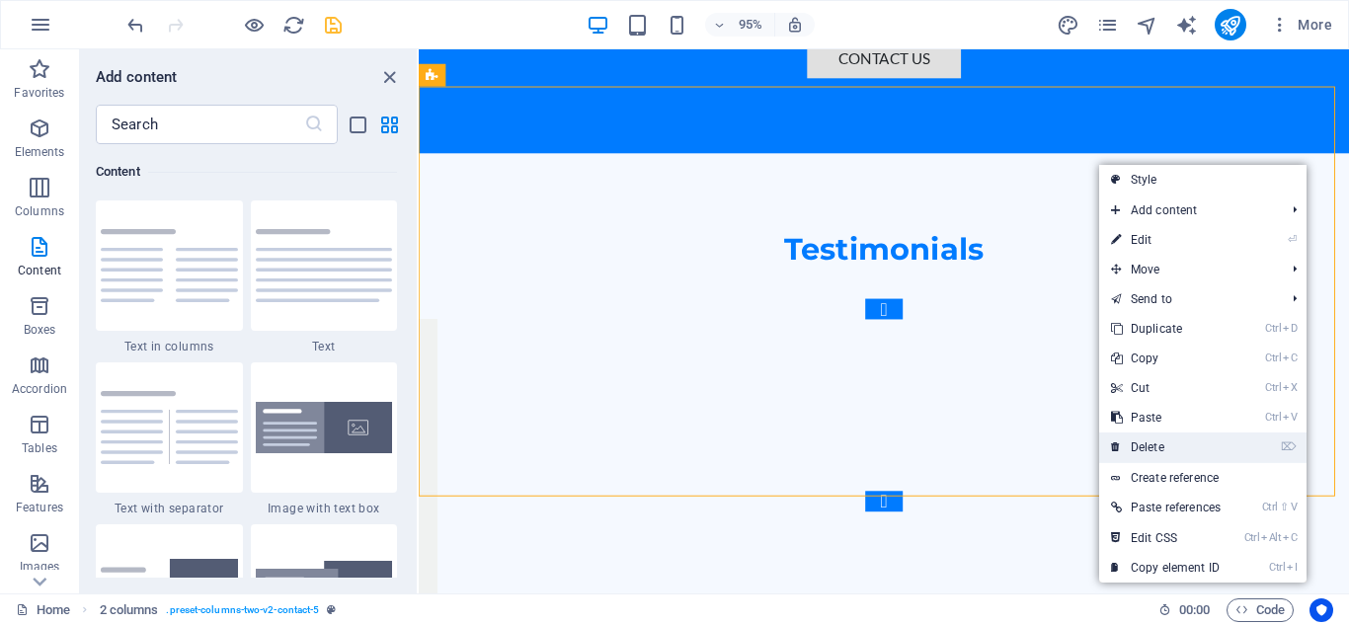
click at [1165, 440] on link "⌦ Delete" at bounding box center [1165, 448] width 133 height 30
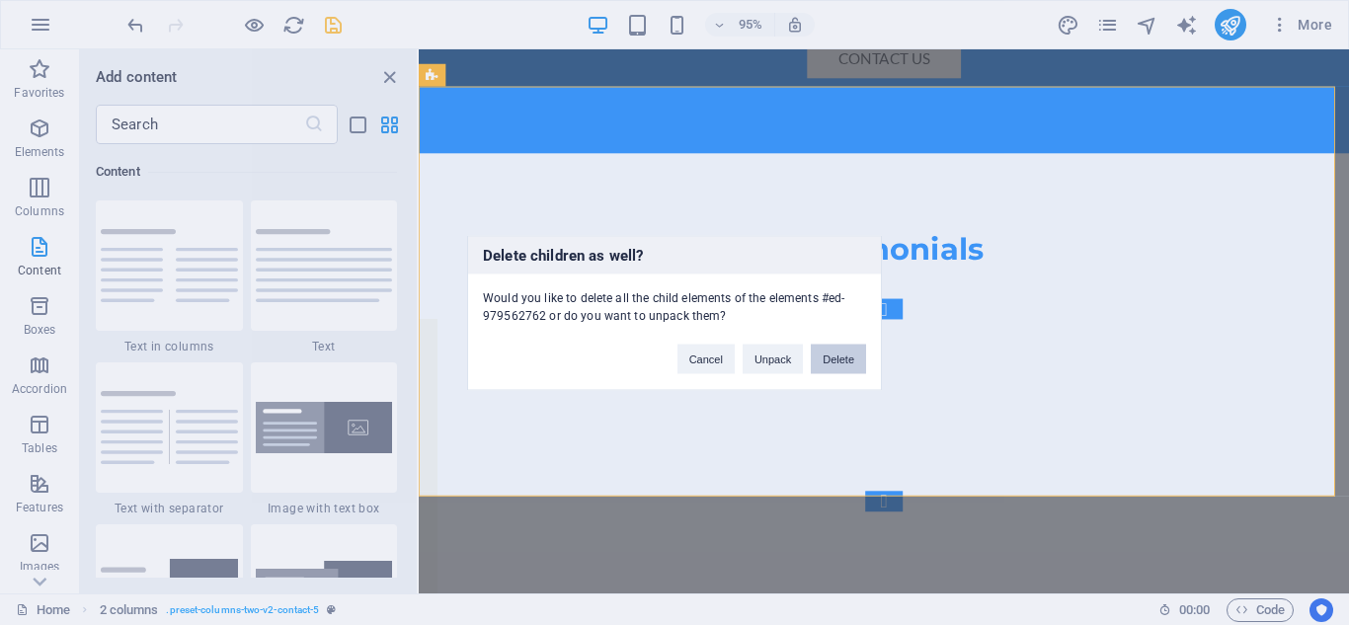
click at [851, 363] on button "Delete" at bounding box center [838, 359] width 55 height 30
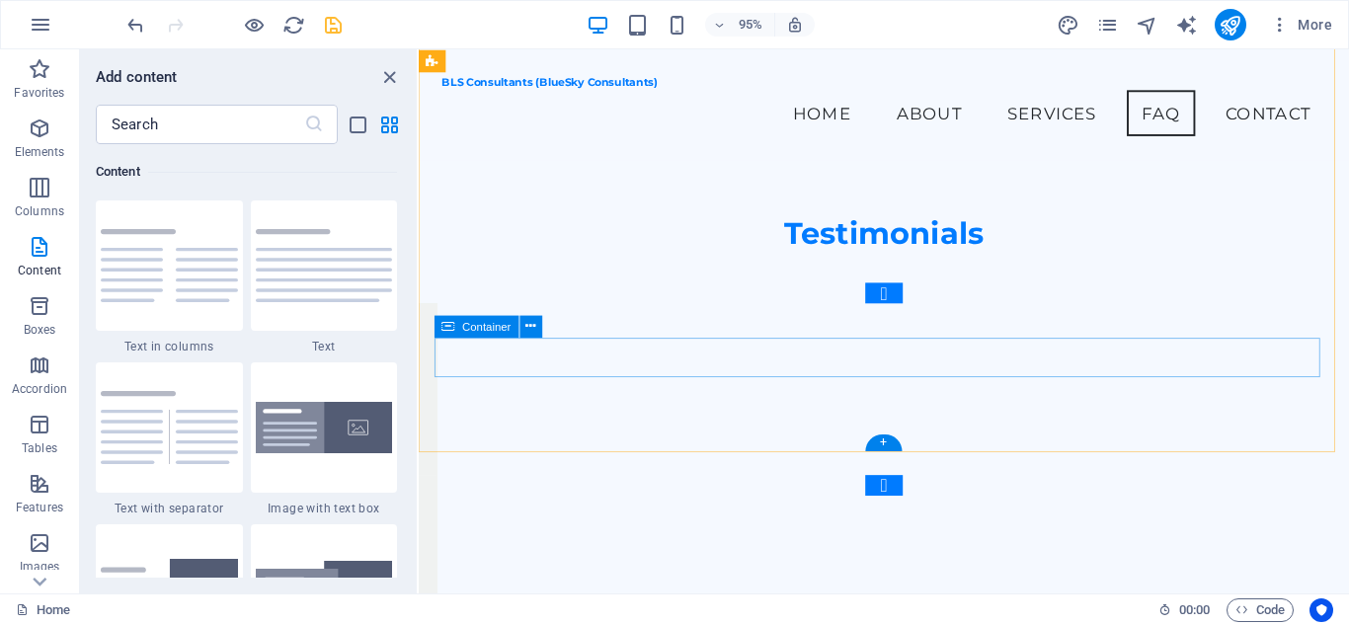
scroll to position [5311, 0]
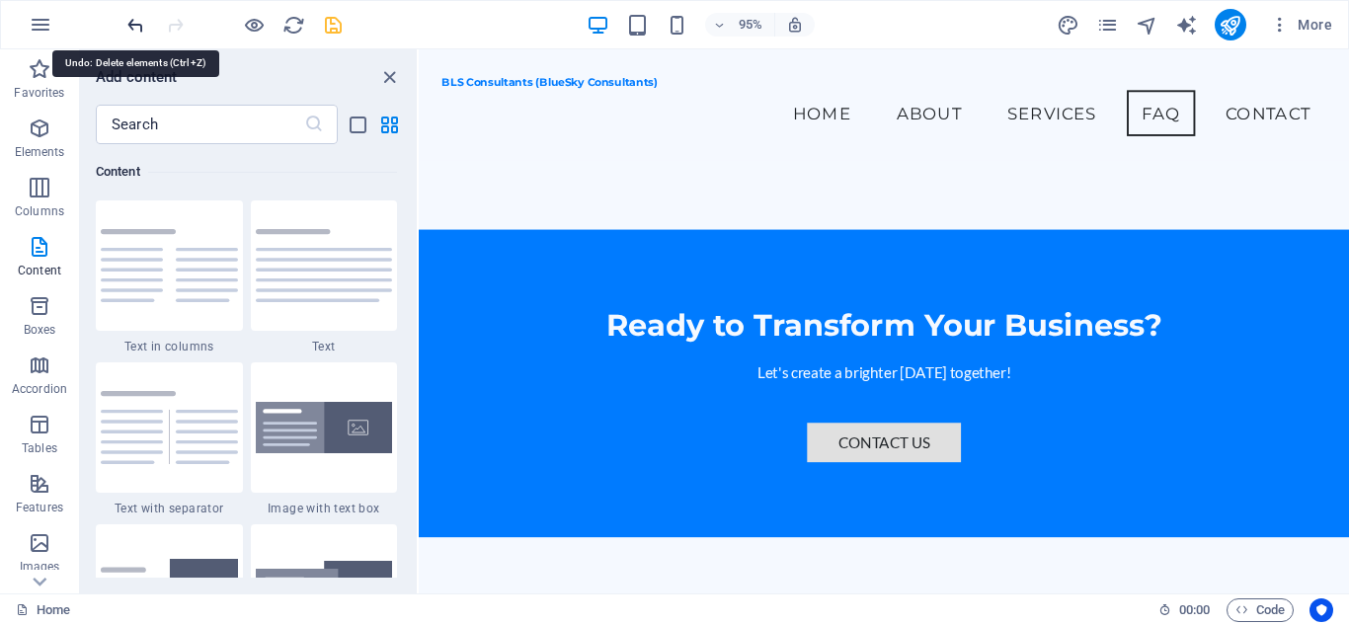
click at [128, 20] on icon "undo" at bounding box center [135, 25] width 23 height 23
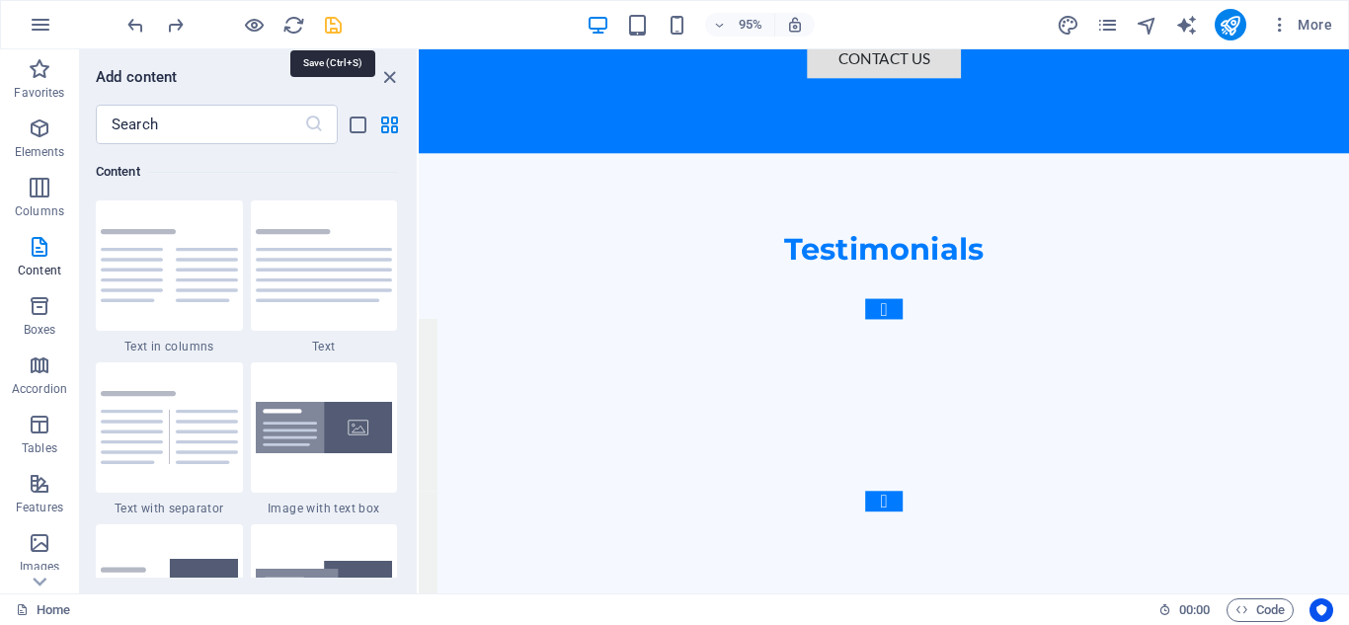
click at [335, 28] on icon "save" at bounding box center [333, 25] width 23 height 23
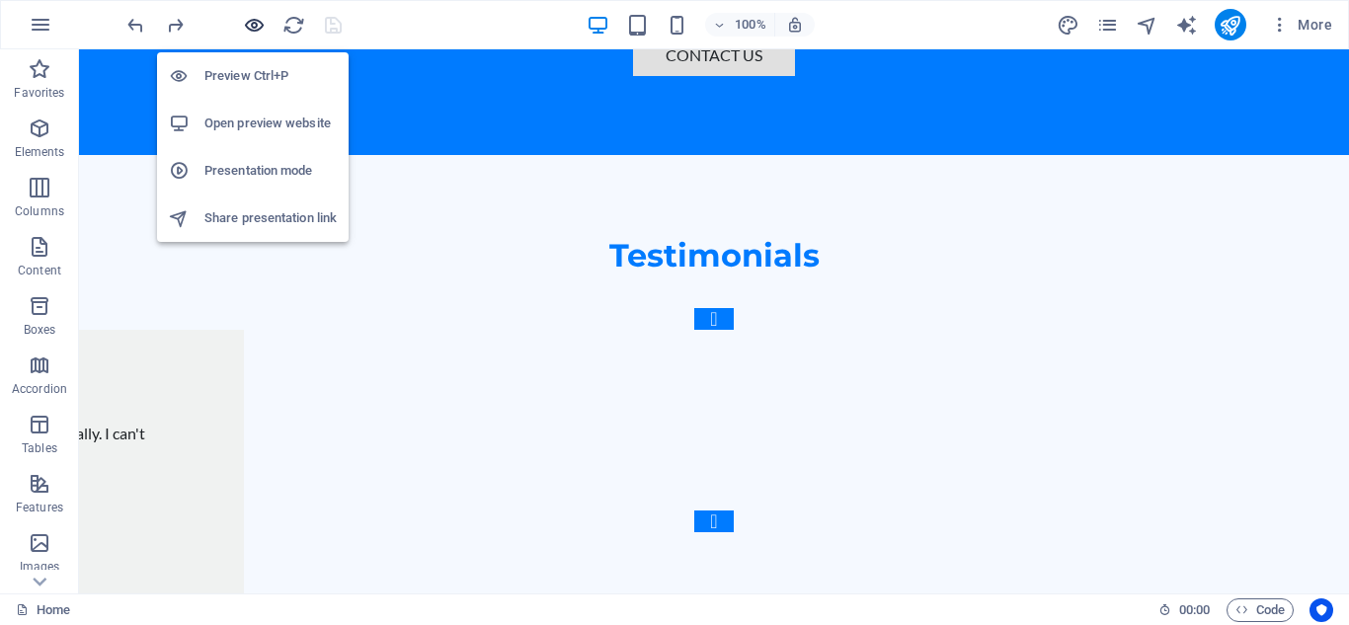
click at [246, 27] on icon "button" at bounding box center [254, 25] width 23 height 23
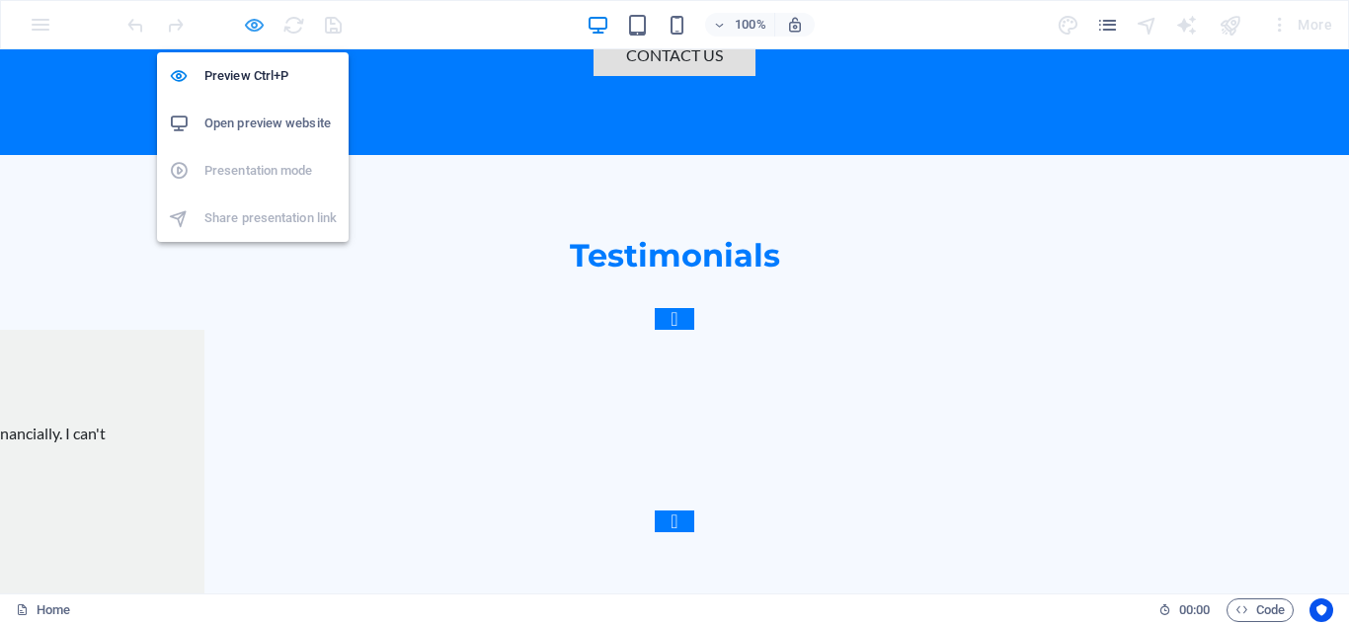
scroll to position [5295, 0]
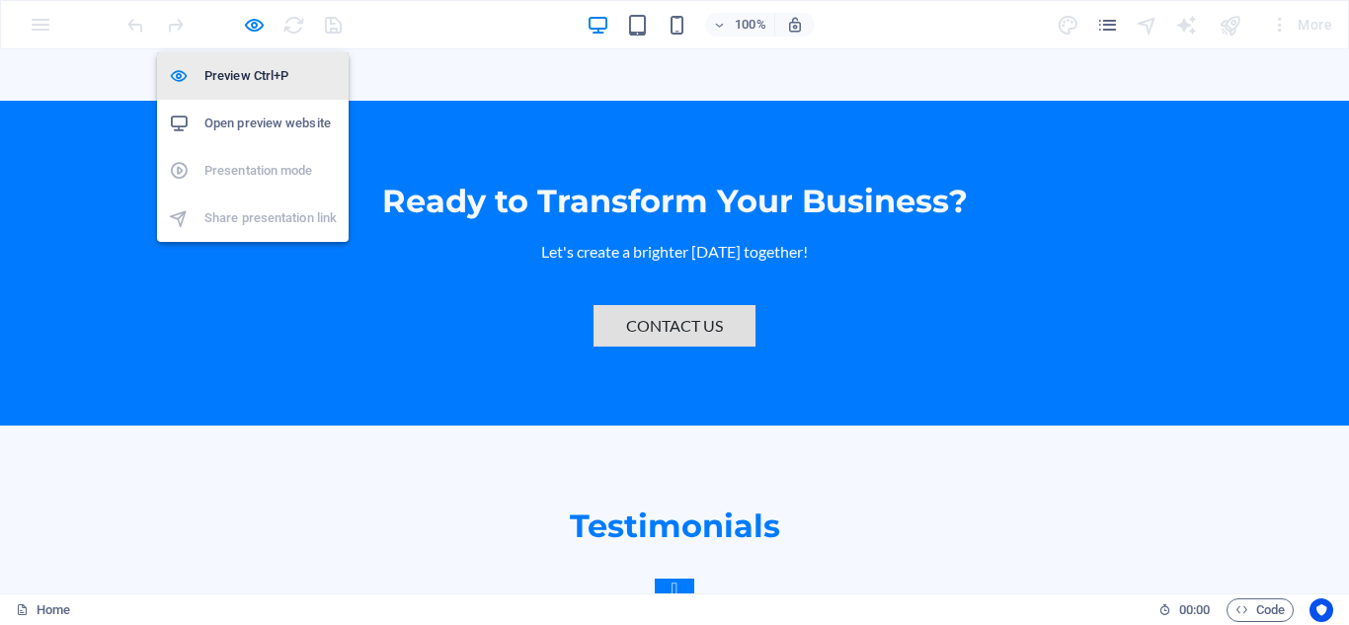
click at [254, 70] on h6 "Preview Ctrl+P" at bounding box center [270, 76] width 132 height 24
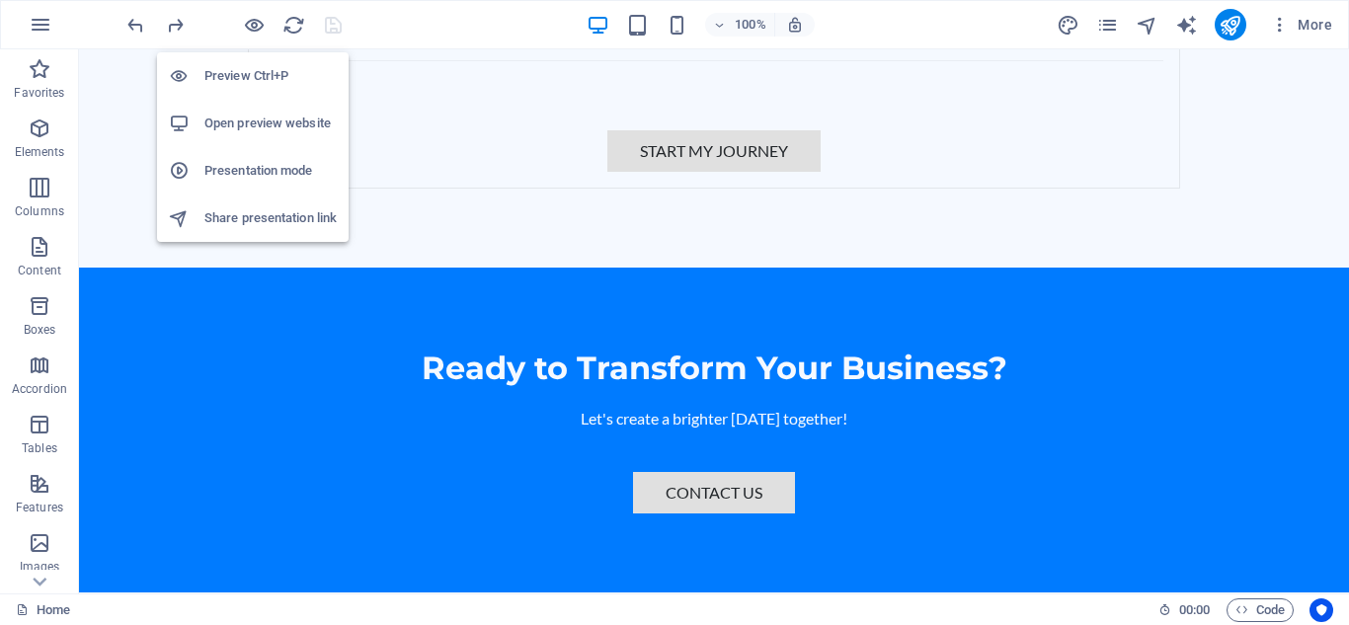
scroll to position [5732, 0]
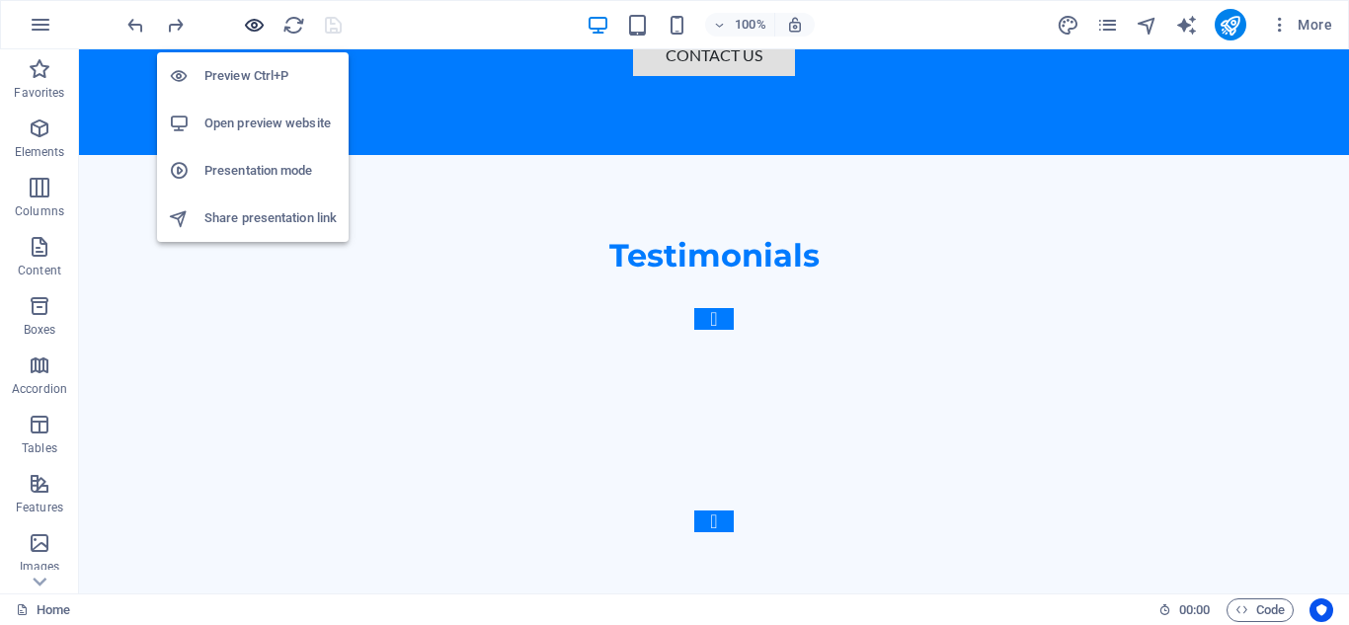
click at [249, 26] on icon "button" at bounding box center [254, 25] width 23 height 23
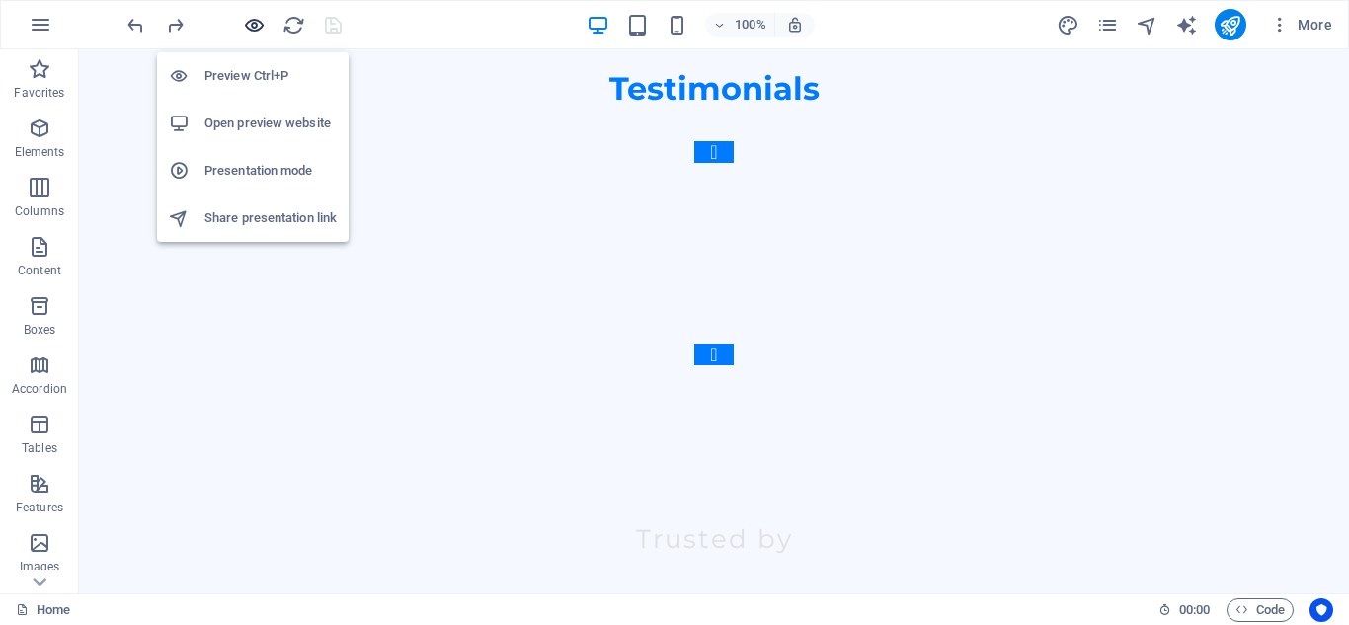
scroll to position [5295, 0]
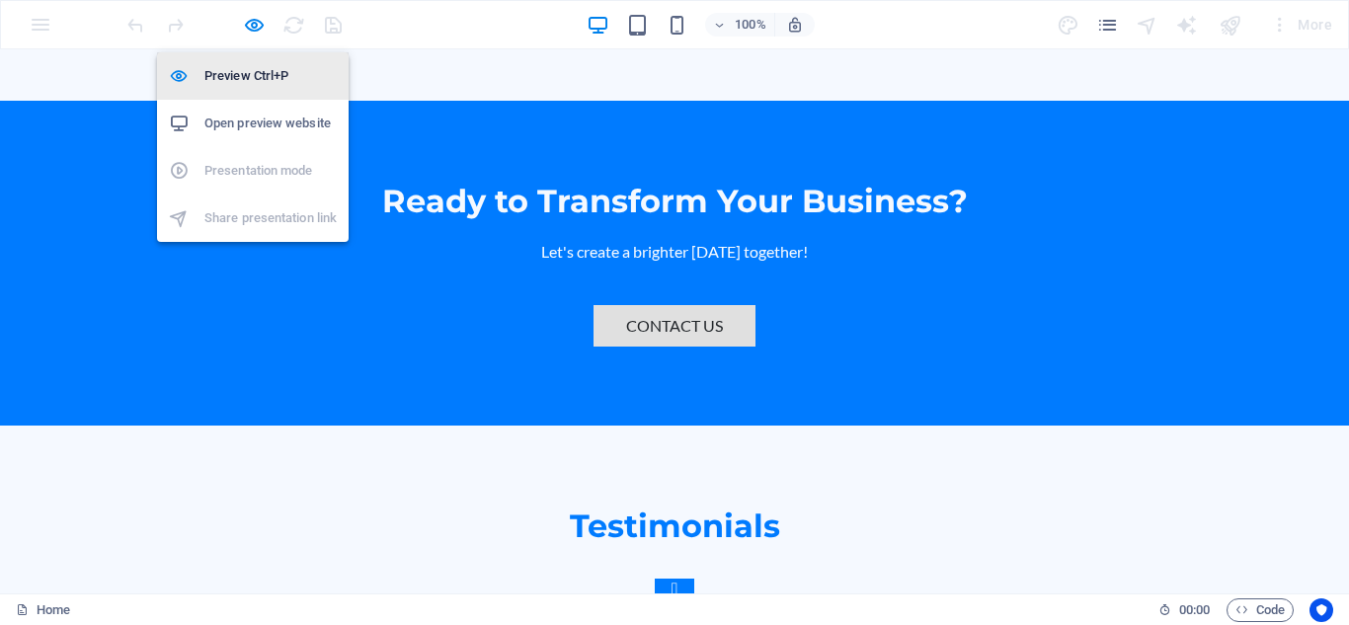
click at [225, 74] on h6 "Preview Ctrl+P" at bounding box center [270, 76] width 132 height 24
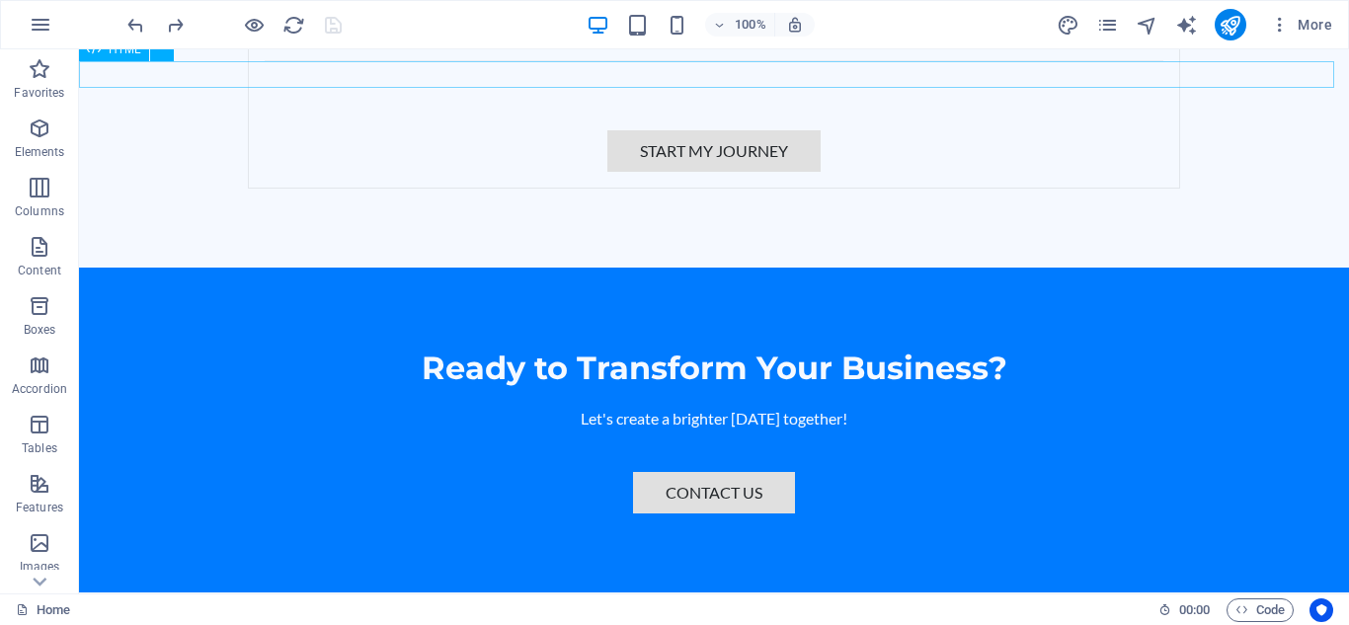
scroll to position [5732, 0]
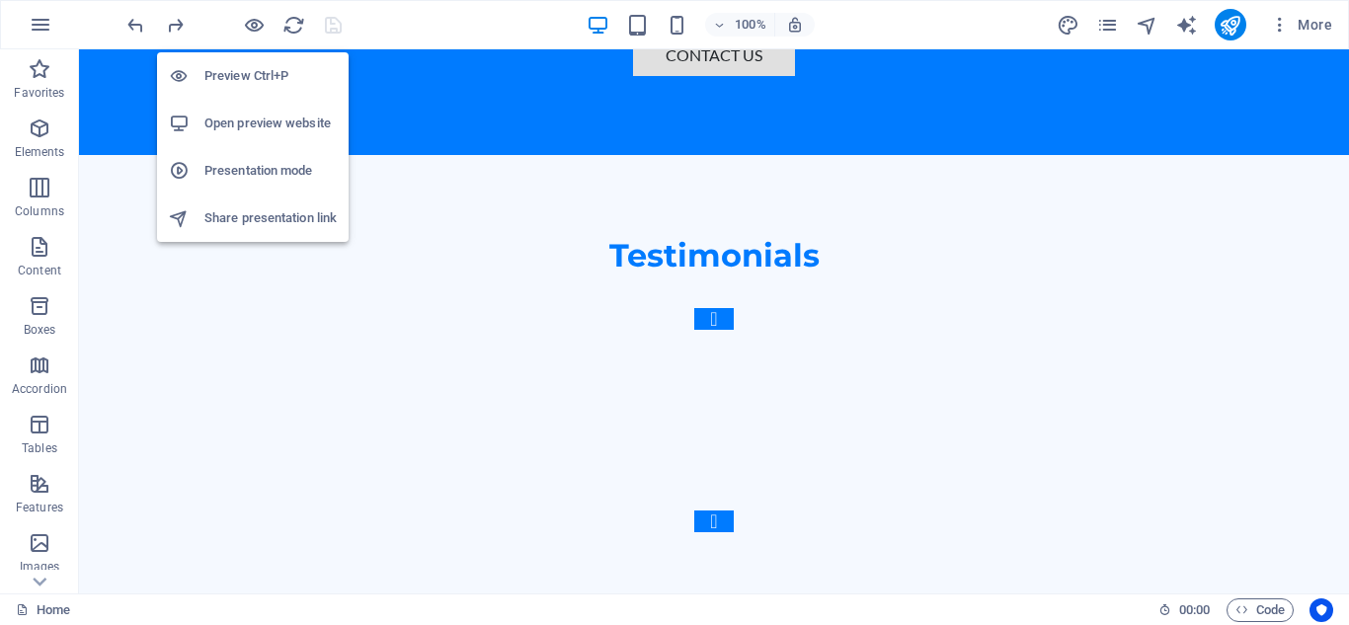
click at [259, 114] on h6 "Open preview website" at bounding box center [270, 124] width 132 height 24
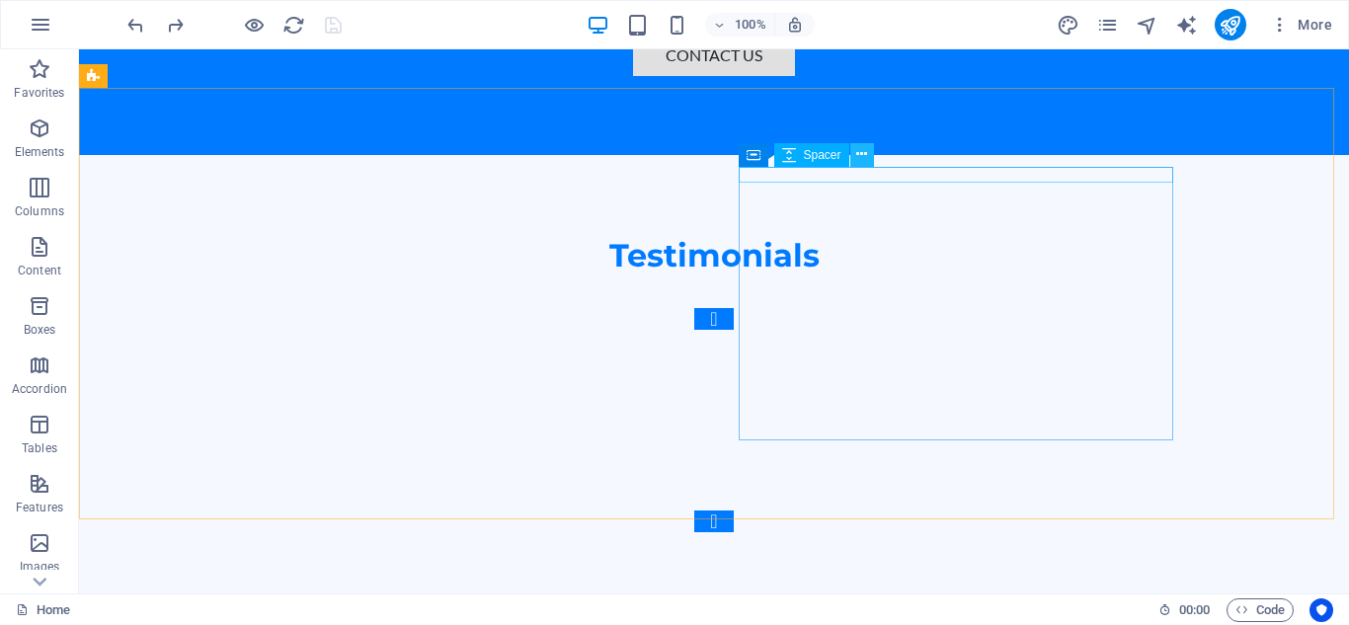
click at [865, 159] on icon at bounding box center [861, 154] width 11 height 21
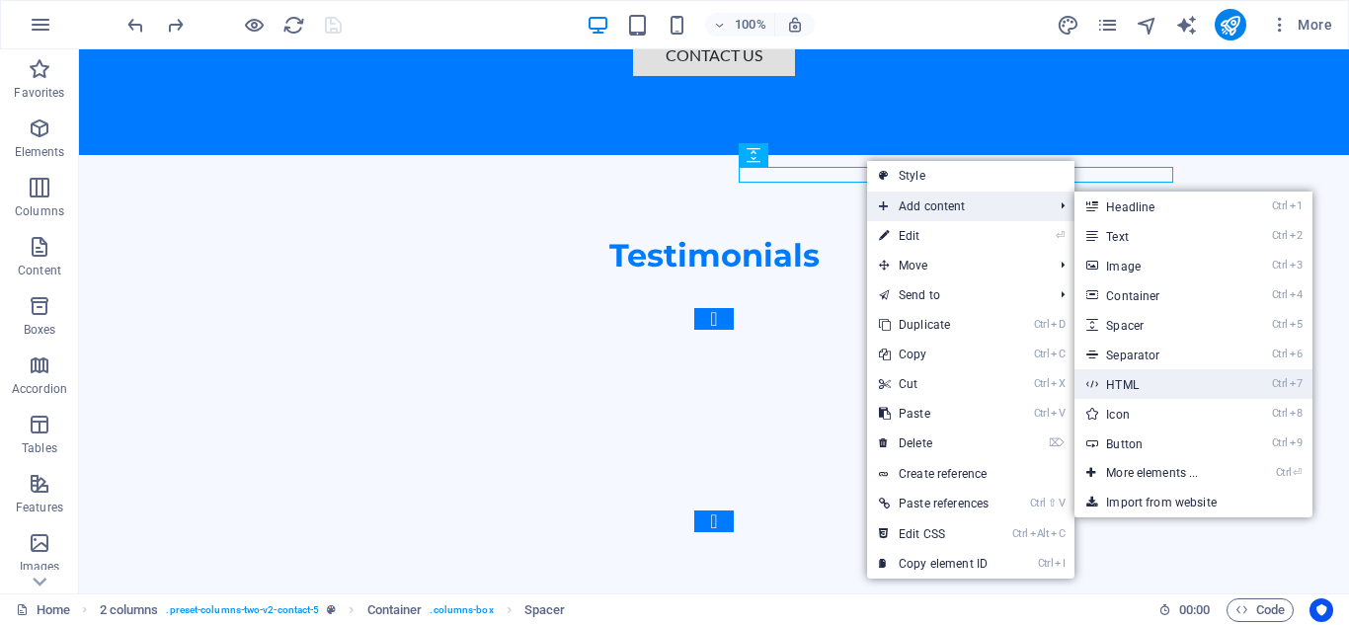
click at [1096, 381] on icon at bounding box center [1091, 384] width 10 height 30
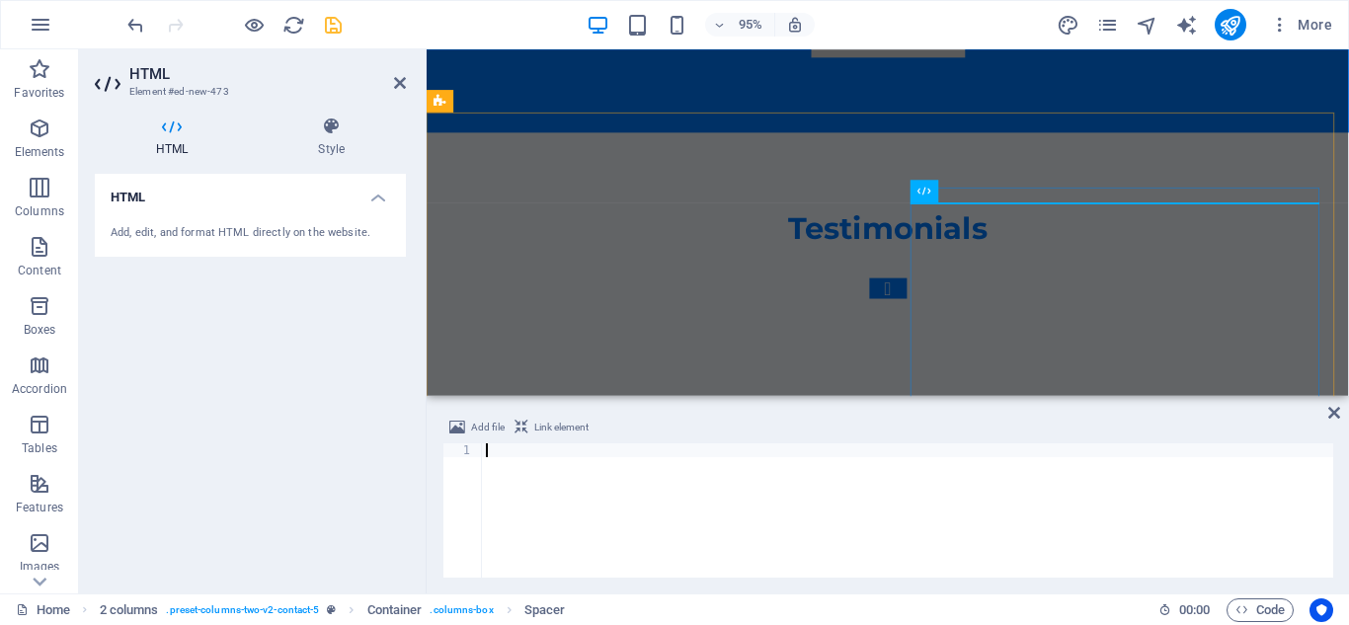
scroll to position [5747, 0]
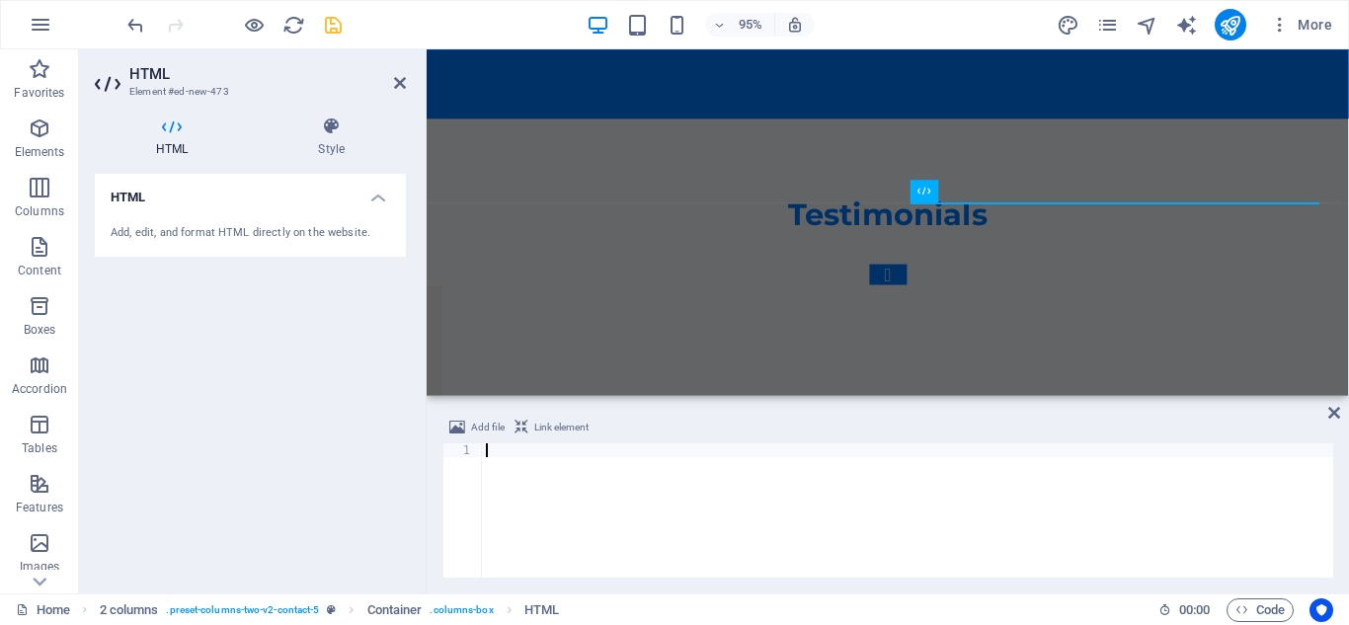
paste textarea "<iframe aria-label='Email Update Signup Form' frameborder="0" style="height:500…"
type textarea "<iframe aria-label='Email Update Signup Form' frameborder="0" style="height:500…"
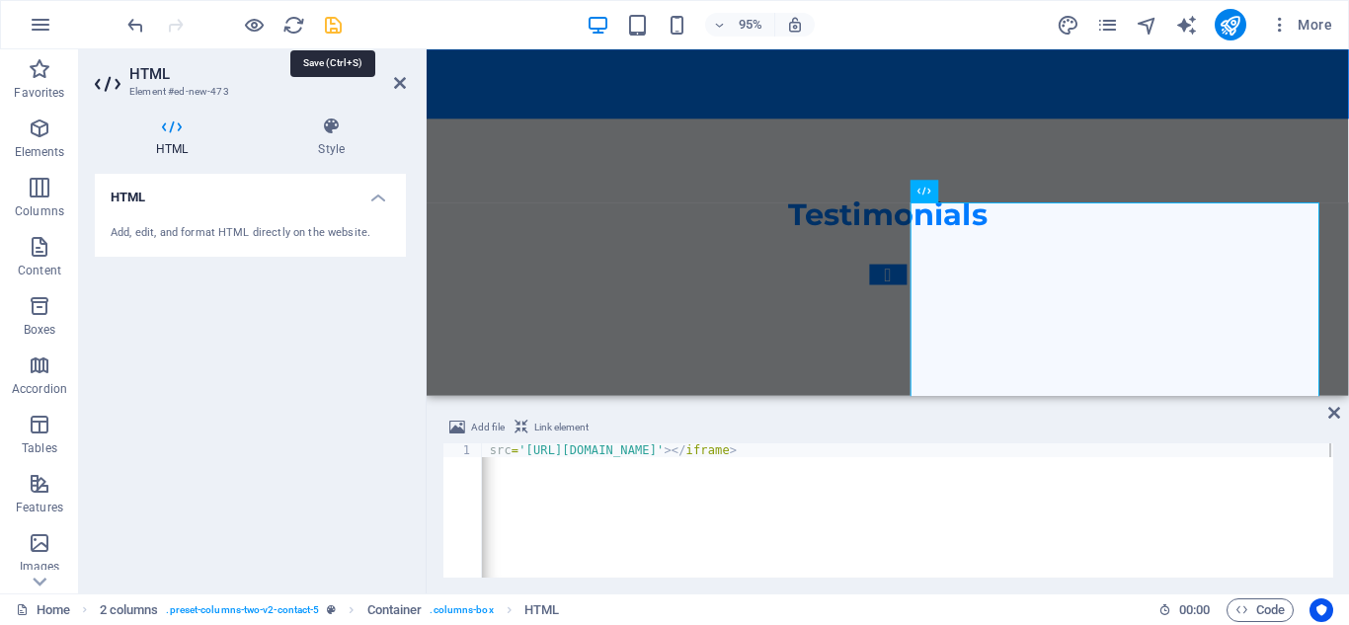
click at [323, 19] on icon "save" at bounding box center [333, 25] width 23 height 23
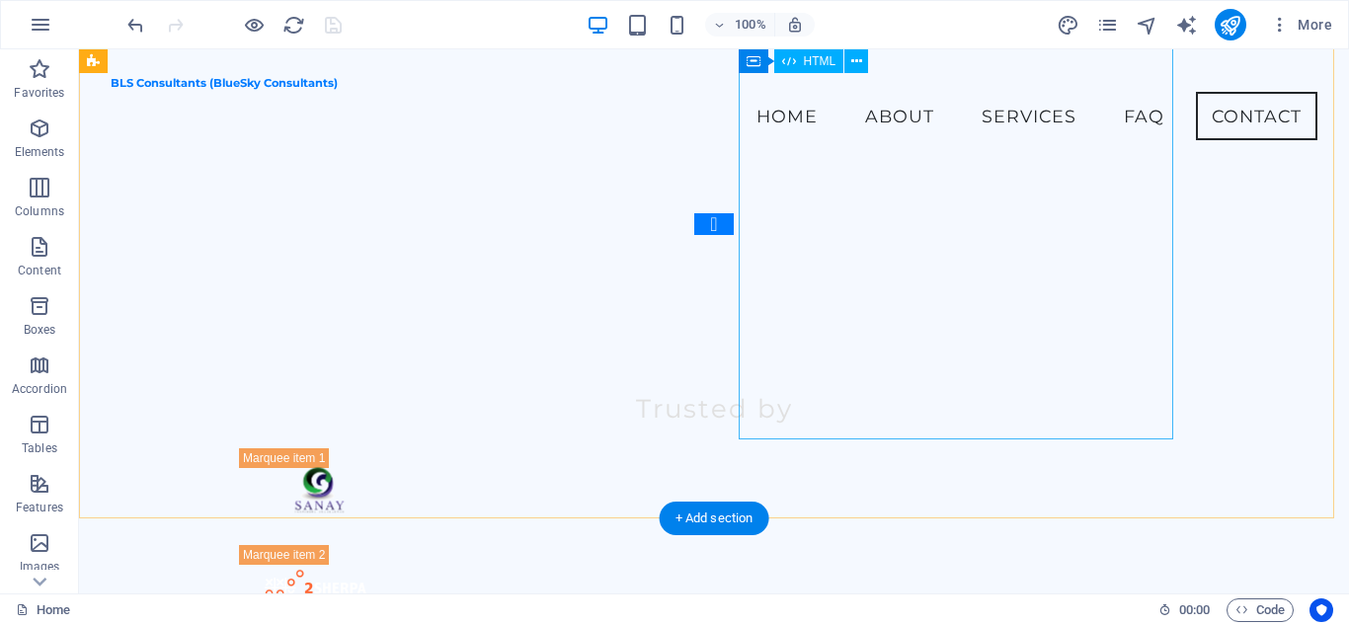
scroll to position [5915, 0]
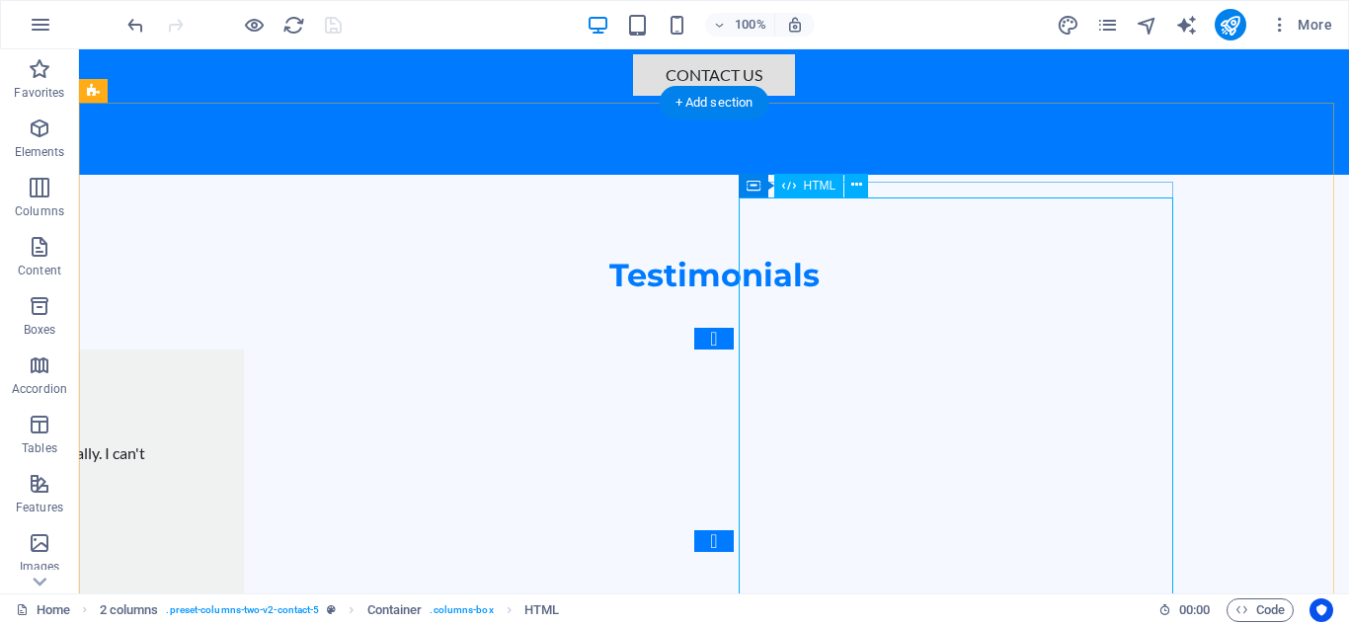
scroll to position [5717, 0]
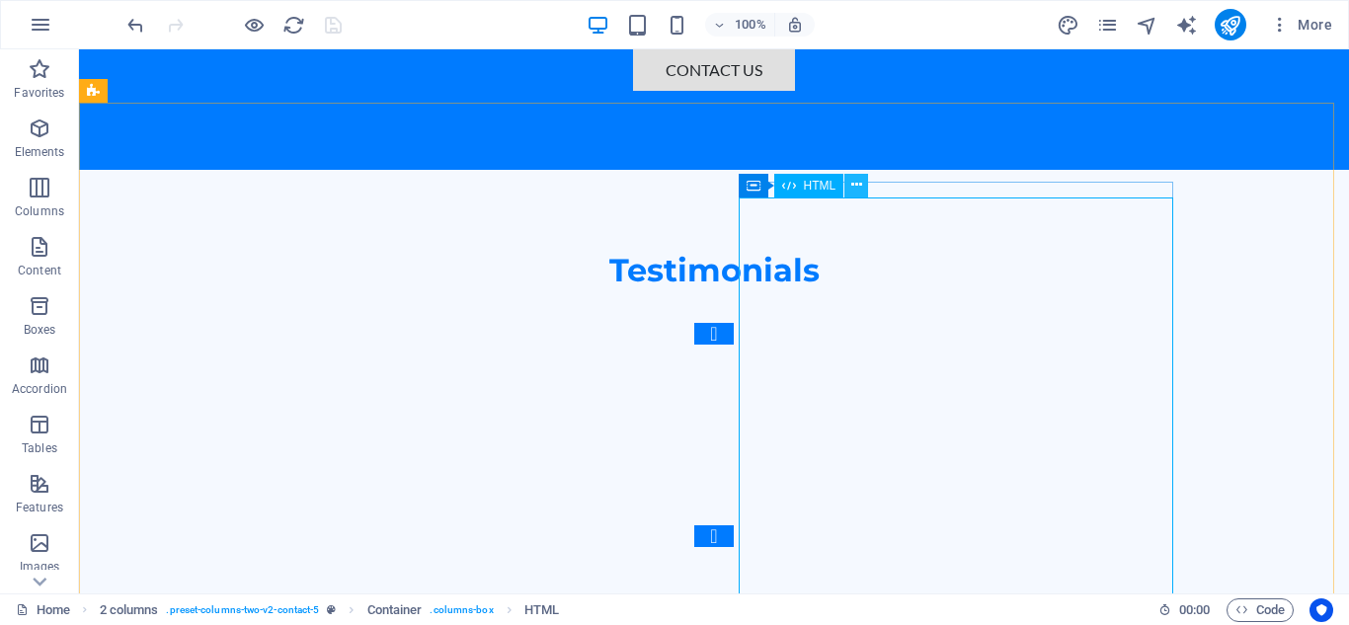
click at [857, 193] on icon at bounding box center [856, 185] width 11 height 21
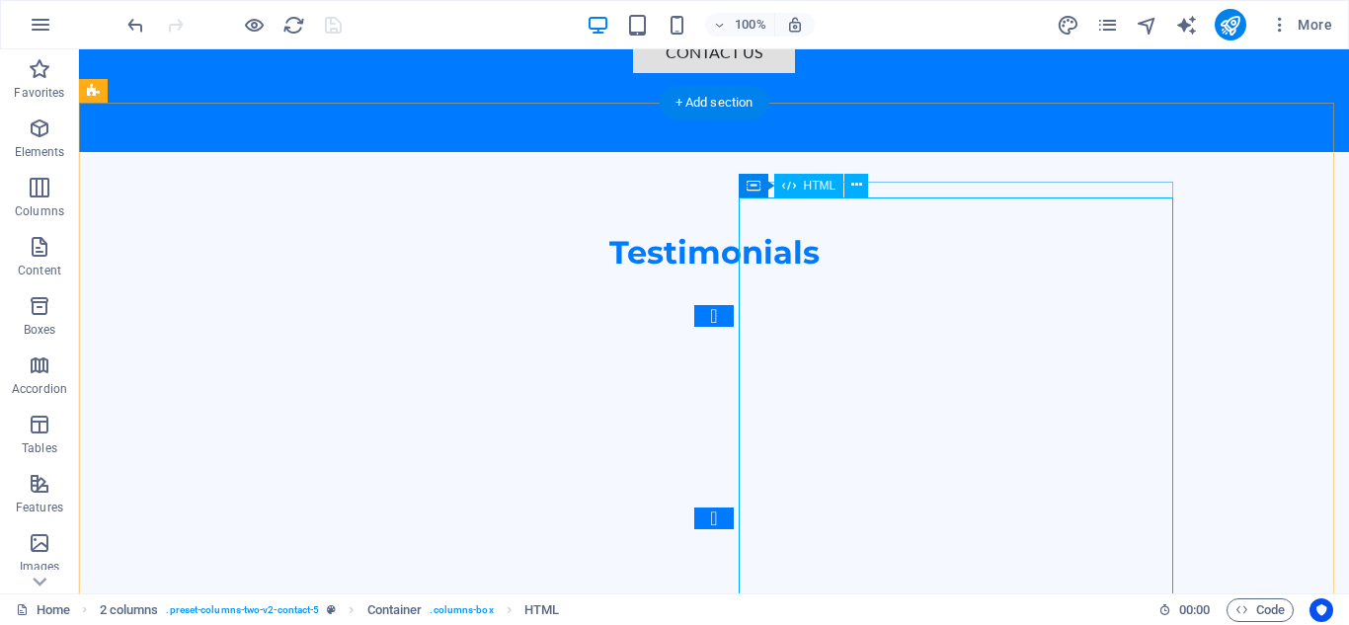
scroll to position [5732, 0]
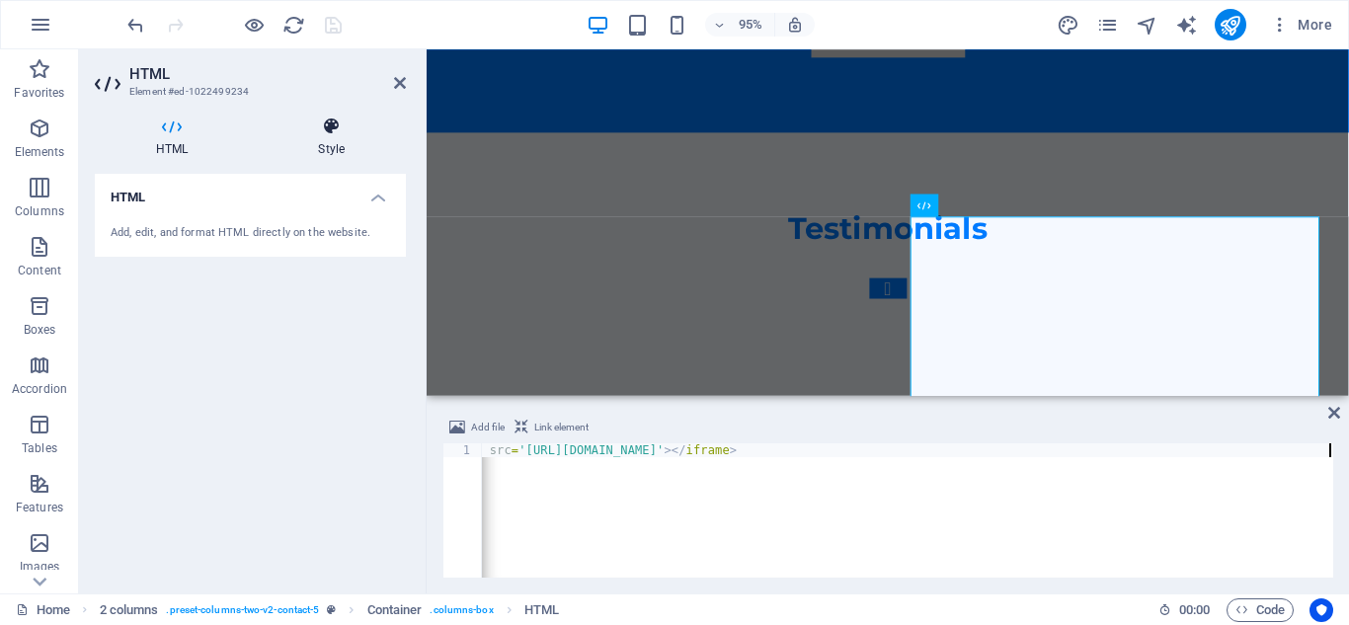
click at [321, 133] on icon at bounding box center [331, 127] width 149 height 20
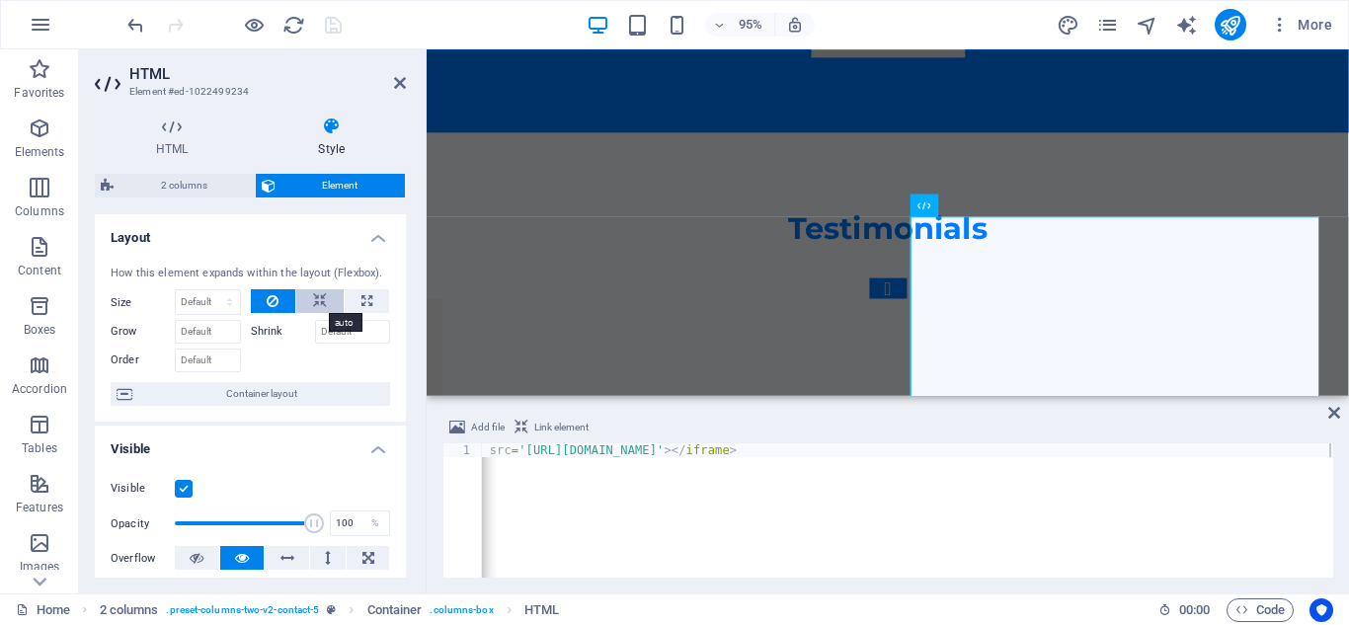
click at [317, 302] on icon at bounding box center [320, 301] width 14 height 24
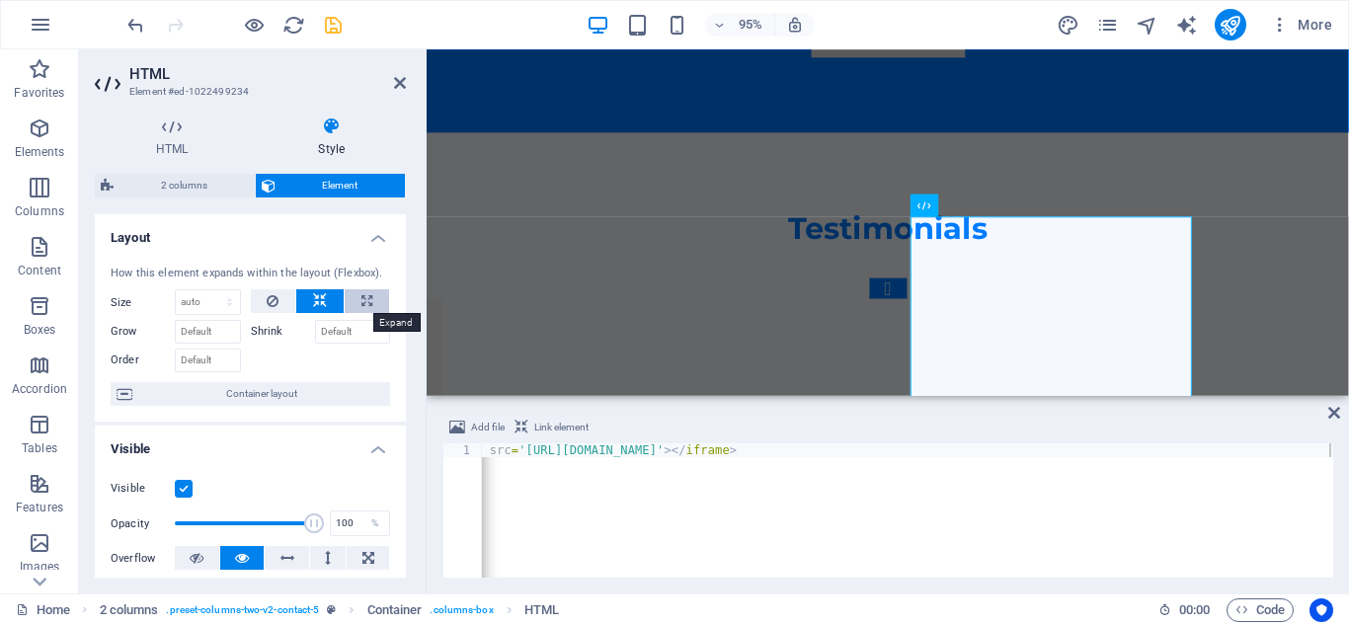
click at [361, 299] on icon at bounding box center [366, 301] width 11 height 24
type input "100"
select select "%"
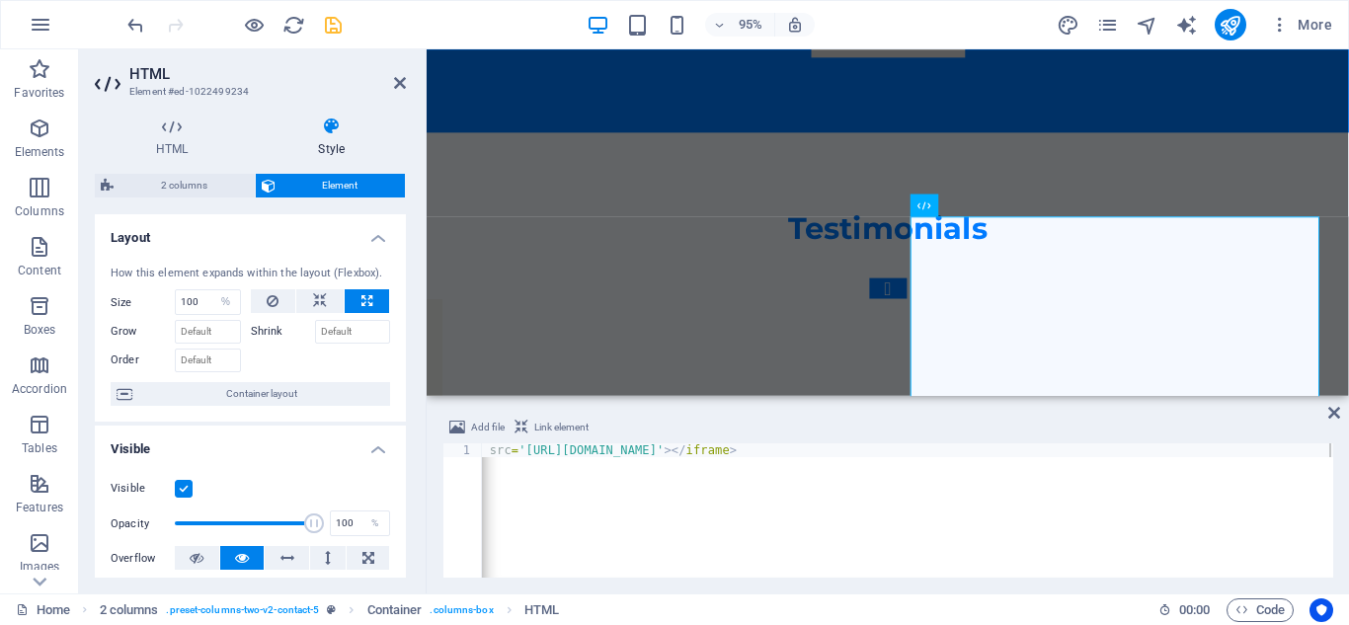
click at [361, 299] on icon at bounding box center [366, 301] width 11 height 24
drag, startPoint x: 203, startPoint y: 301, endPoint x: 160, endPoint y: 298, distance: 43.6
click at [160, 298] on div "Size 100 Default auto px % 1/1 1/2 1/3 1/4 1/5 1/6 1/7 1/8 1/9 1/10" at bounding box center [176, 302] width 130 height 26
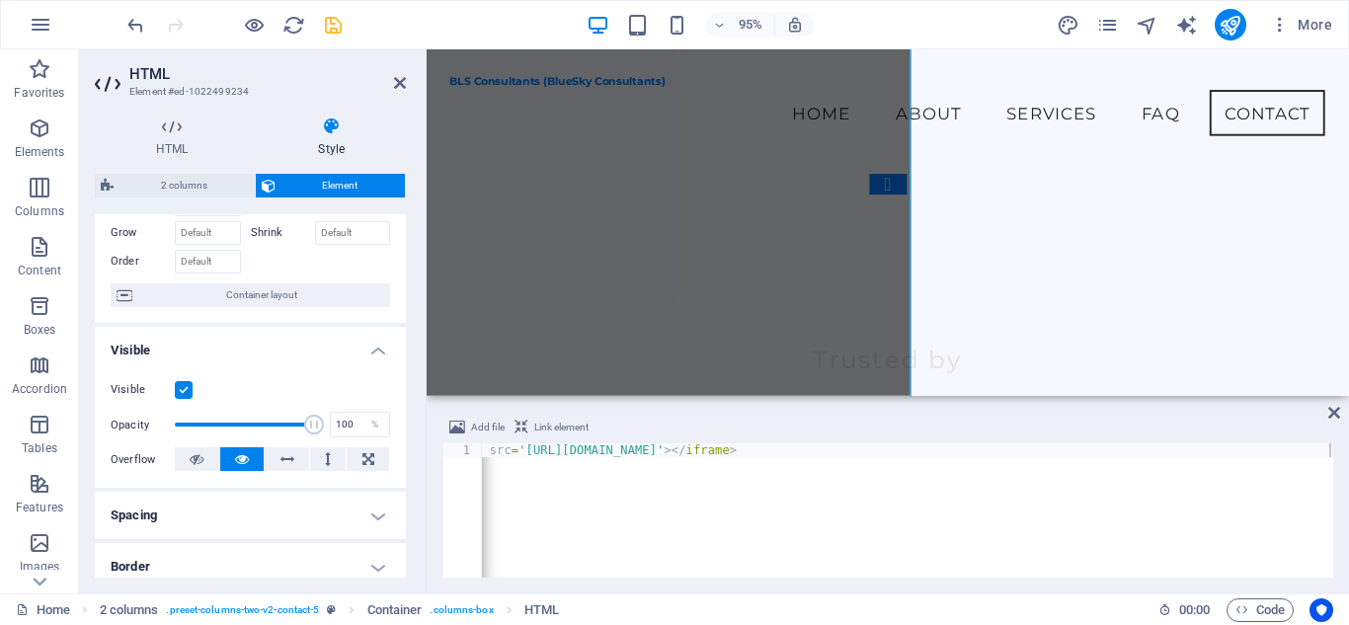
scroll to position [0, 0]
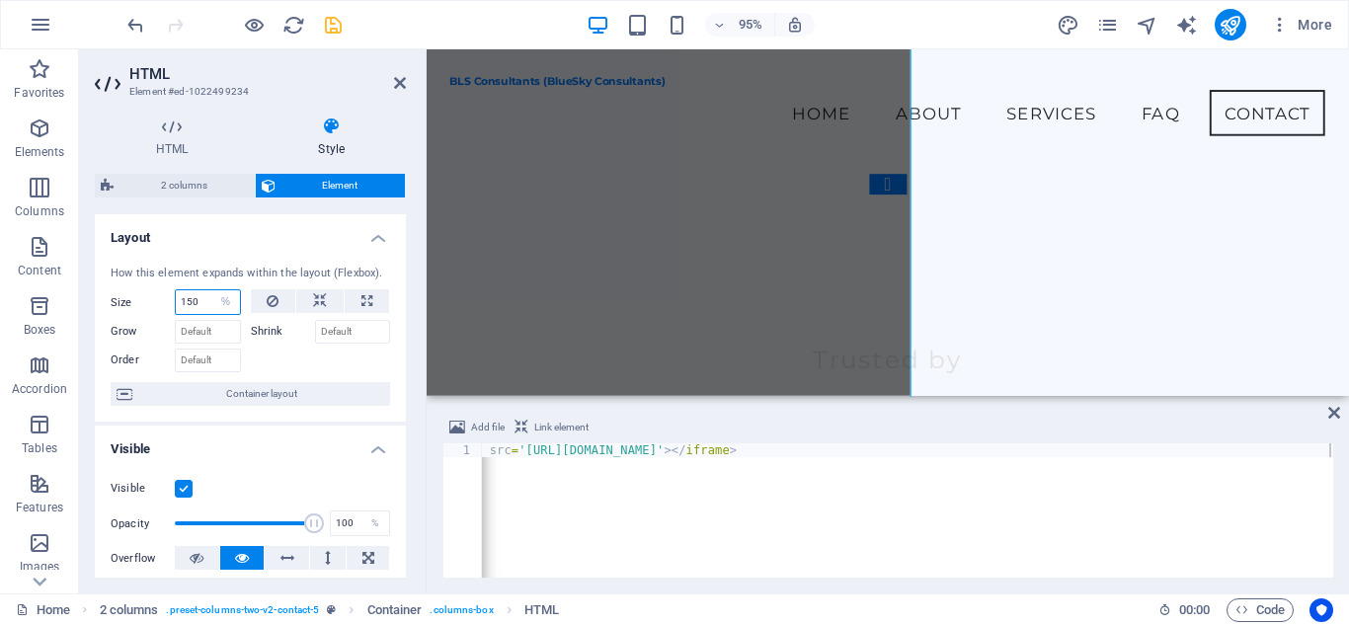
drag, startPoint x: 201, startPoint y: 300, endPoint x: 180, endPoint y: 295, distance: 22.3
click at [180, 295] on input "150" at bounding box center [208, 302] width 64 height 24
type input "250"
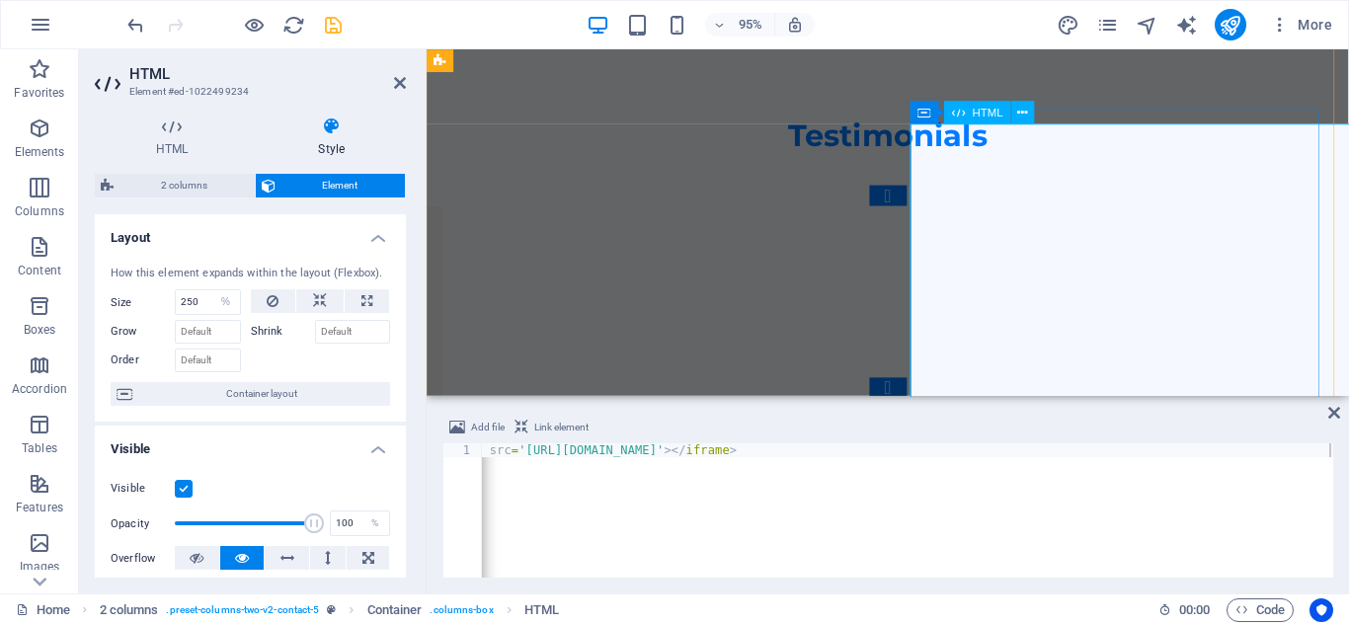
scroll to position [5929, 0]
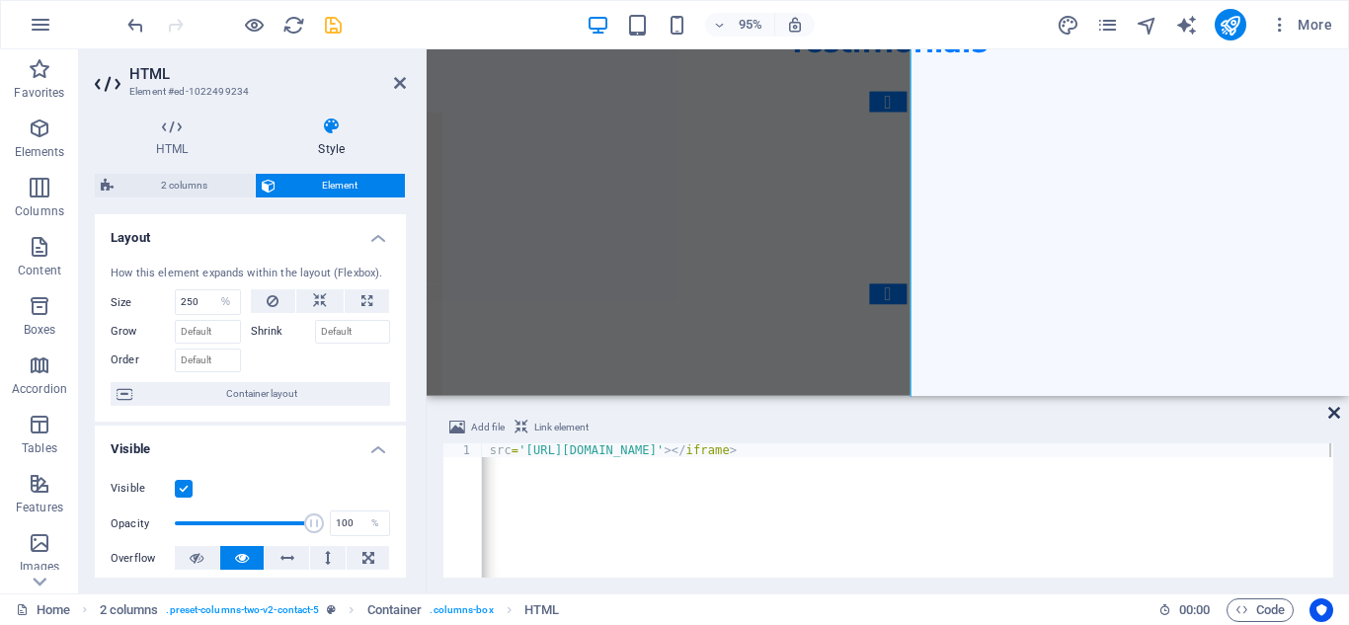
click at [1336, 412] on icon at bounding box center [1334, 413] width 12 height 16
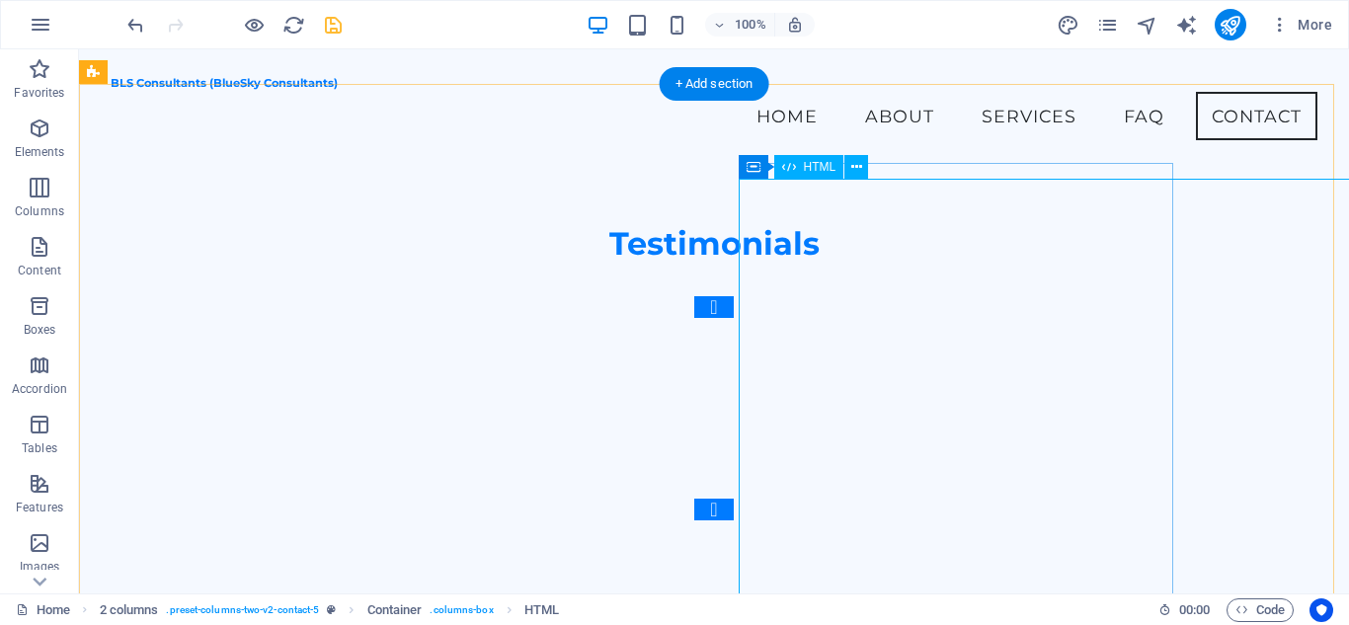
scroll to position [5716, 0]
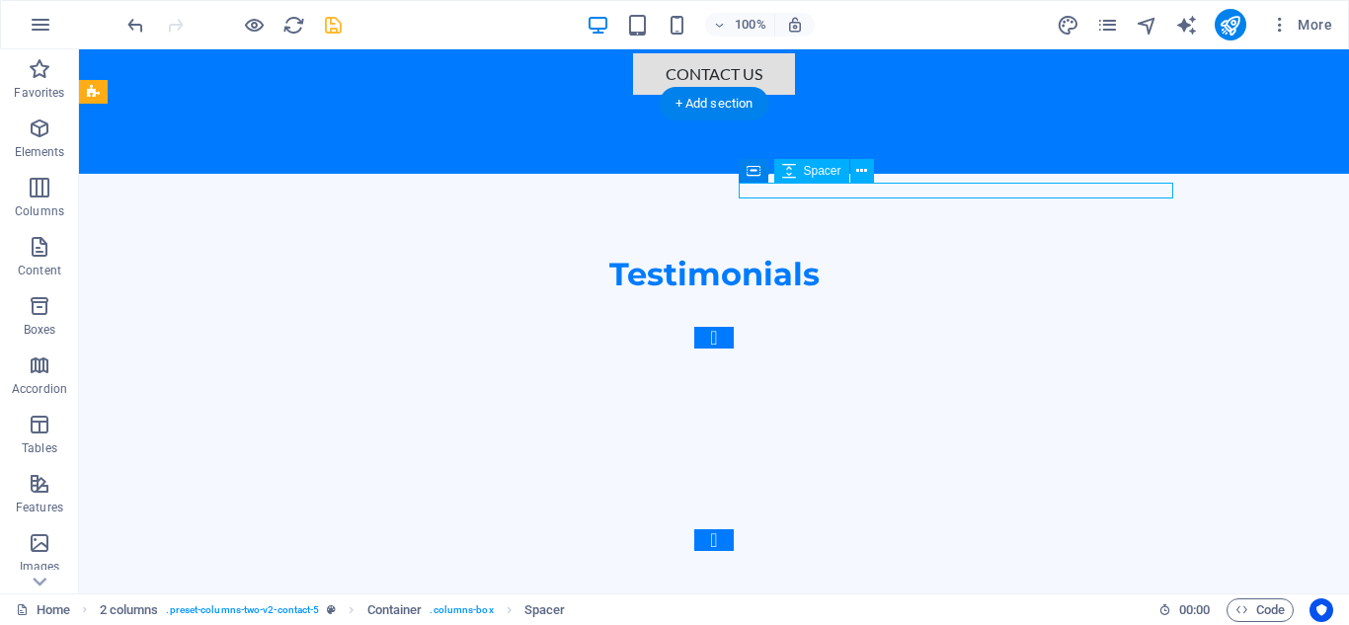
scroll to position [5731, 0]
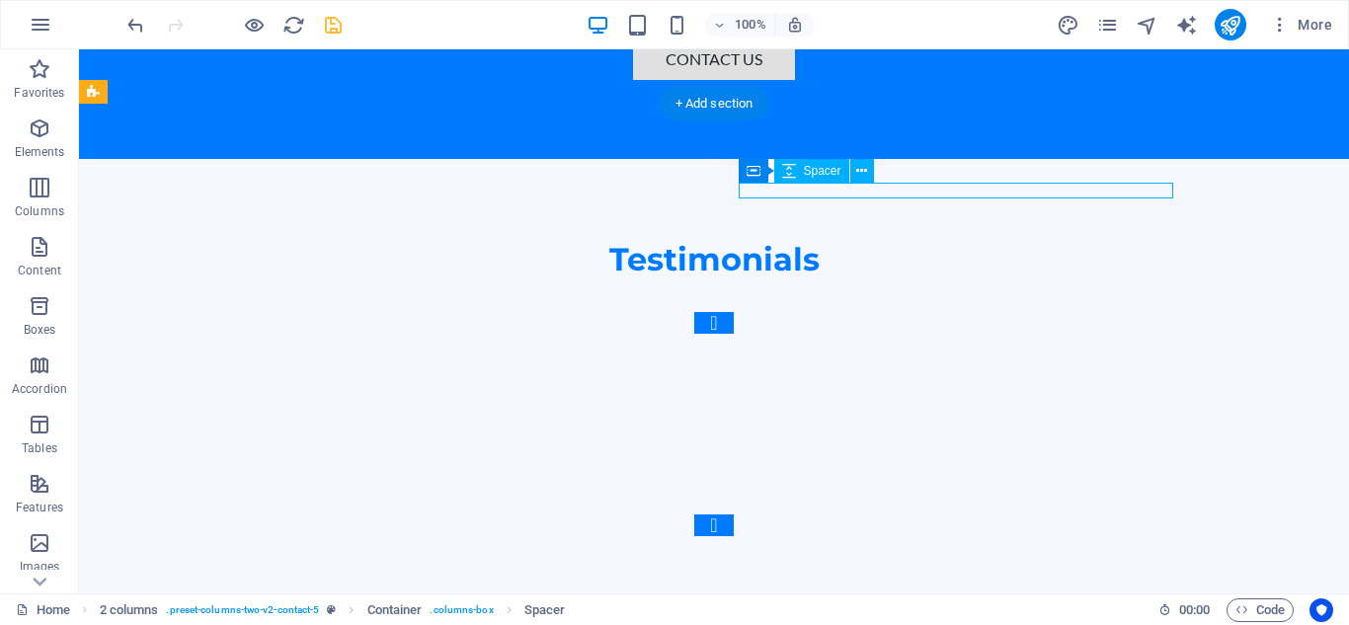
select select "px"
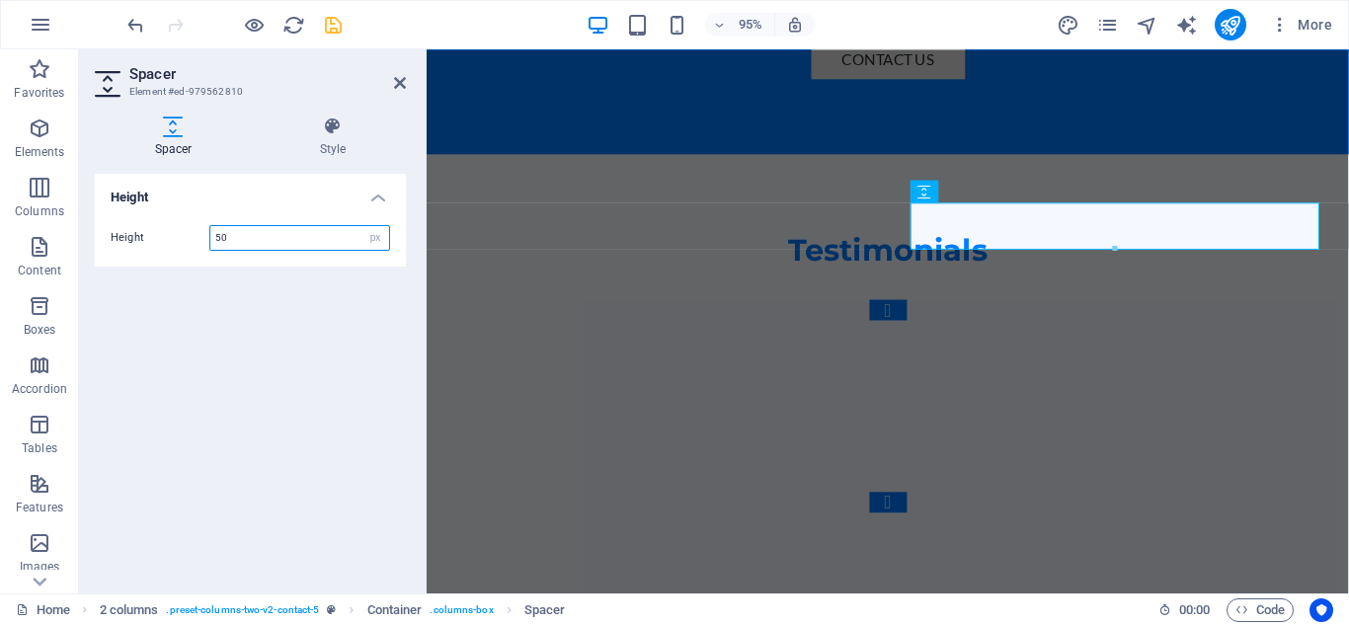
drag, startPoint x: 256, startPoint y: 230, endPoint x: 180, endPoint y: 232, distance: 76.1
click at [180, 232] on div "Height 50 px rem vh vw" at bounding box center [251, 238] width 280 height 26
type input "10"
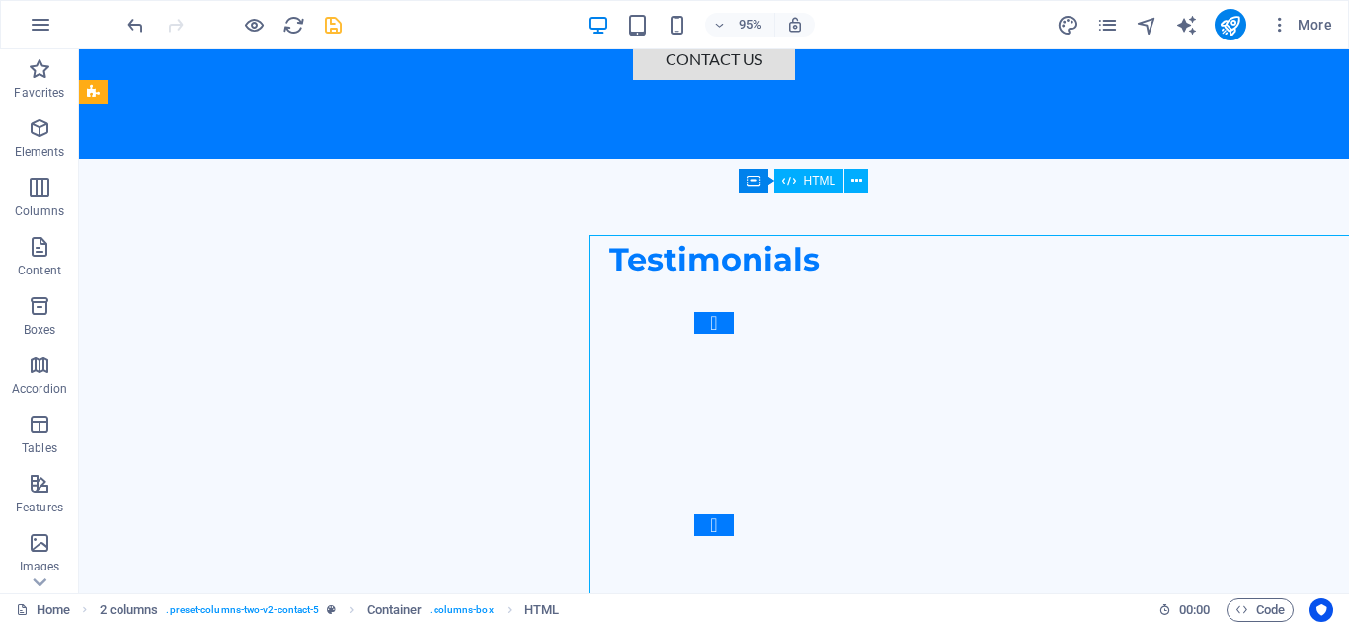
scroll to position [5716, 0]
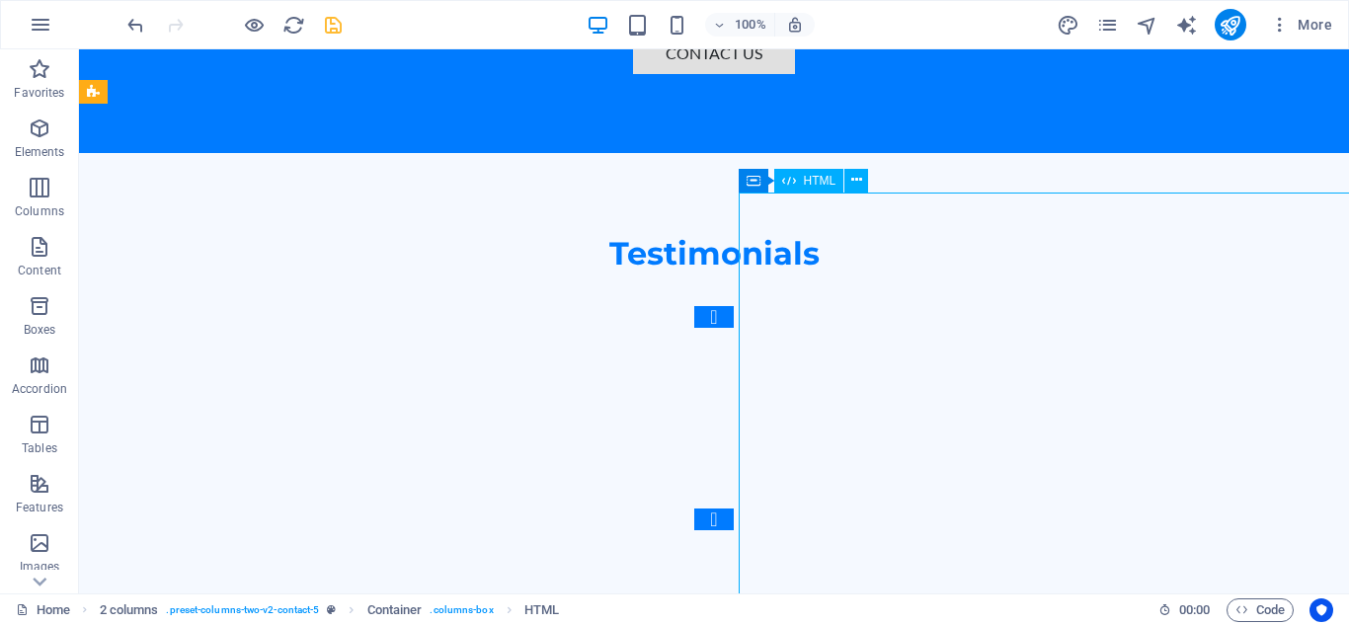
scroll to position [5731, 0]
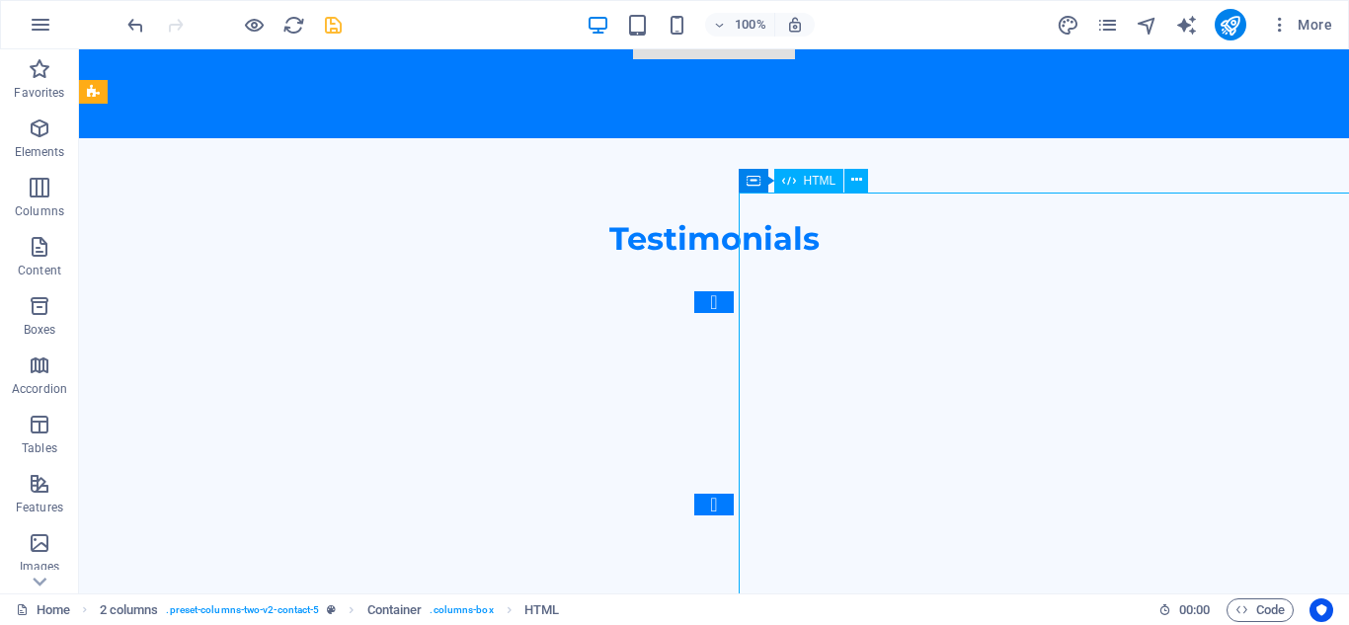
select select "%"
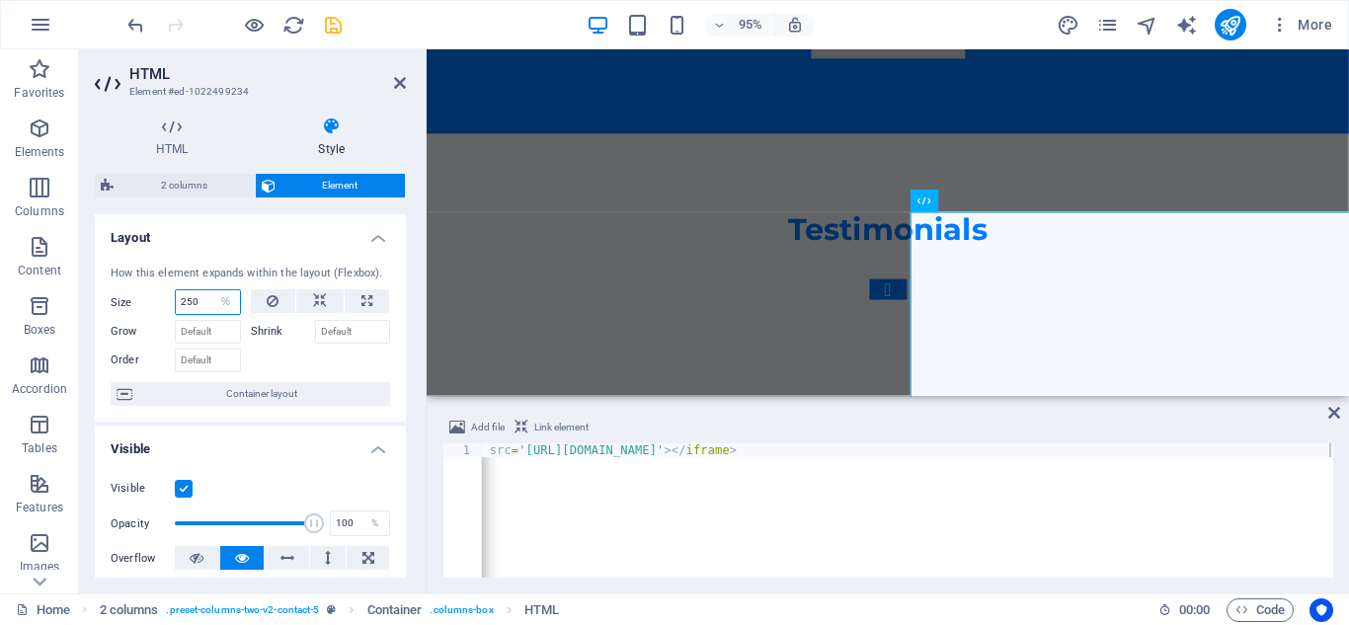
drag, startPoint x: 201, startPoint y: 297, endPoint x: 120, endPoint y: 296, distance: 82.0
click at [120, 296] on div "Size 250 Default auto px % 1/1 1/2 1/3 1/4 1/5 1/6 1/7 1/8 1/9 1/10" at bounding box center [176, 302] width 130 height 26
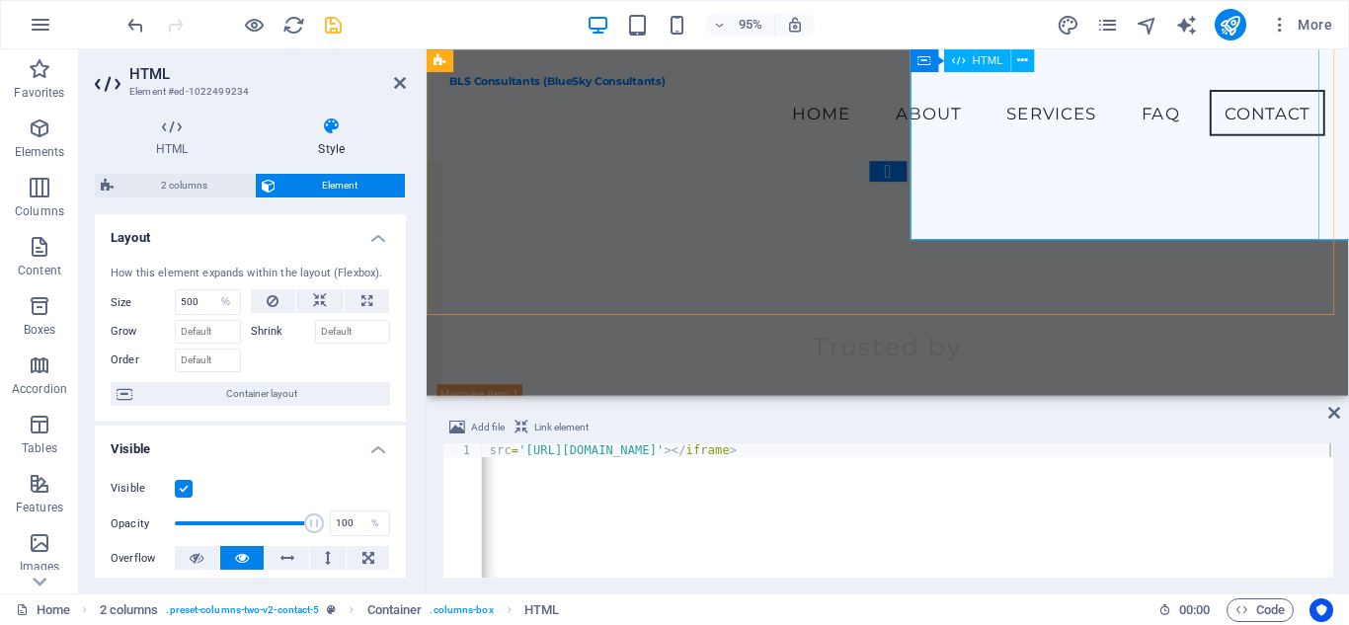
scroll to position [6033, 0]
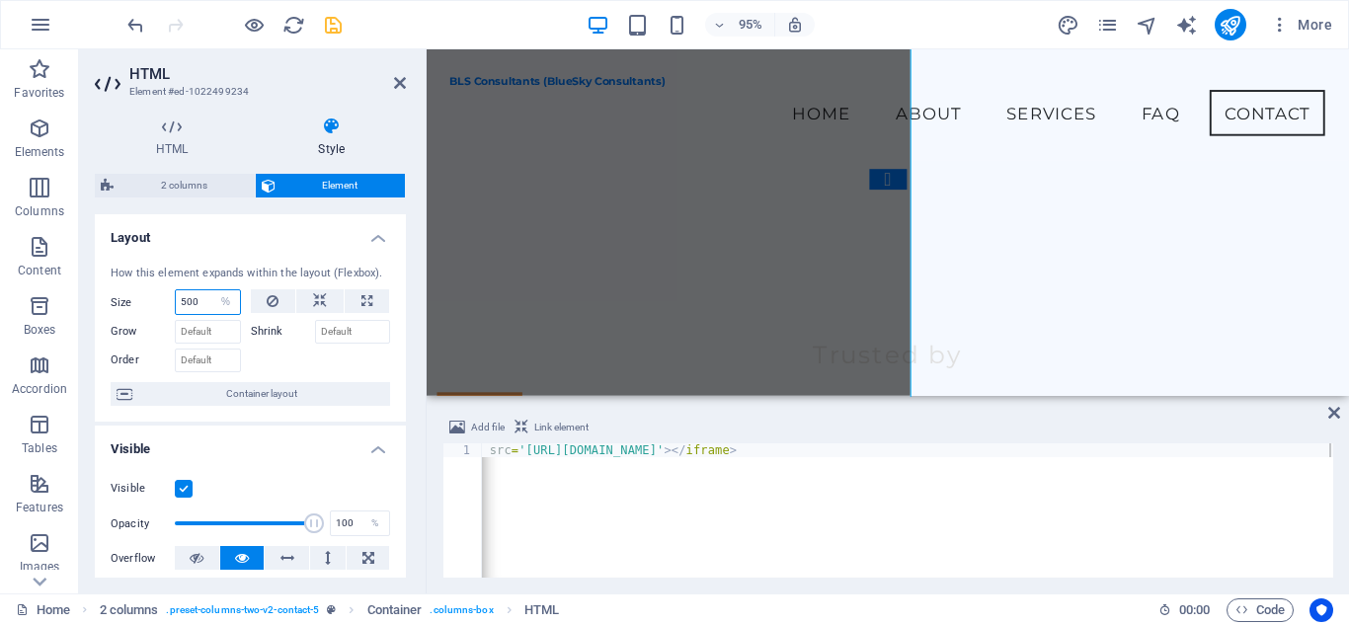
drag, startPoint x: 200, startPoint y: 296, endPoint x: 99, endPoint y: 293, distance: 101.8
click at [99, 293] on div "How this element expands within the layout (Flexbox). Size 500 Default auto px …" at bounding box center [250, 336] width 311 height 173
click at [369, 298] on button at bounding box center [367, 301] width 44 height 24
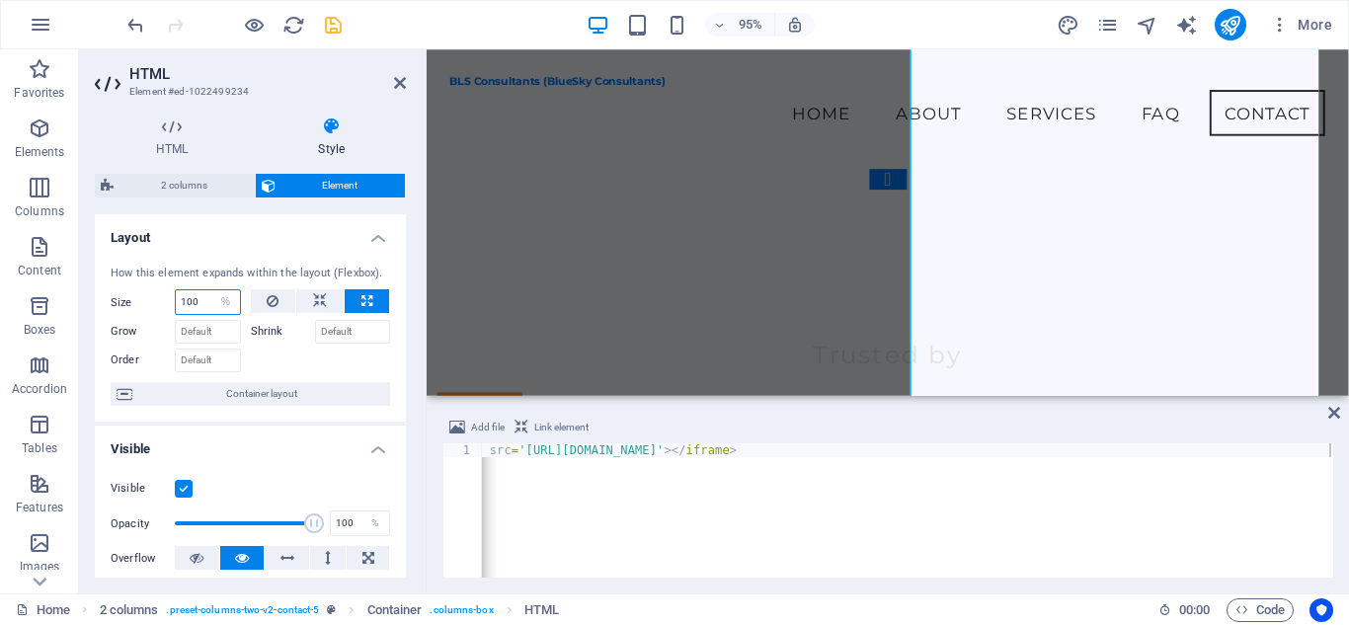
drag, startPoint x: 200, startPoint y: 298, endPoint x: 177, endPoint y: 296, distance: 22.8
click at [177, 296] on input "100" at bounding box center [208, 302] width 64 height 24
type input "250"
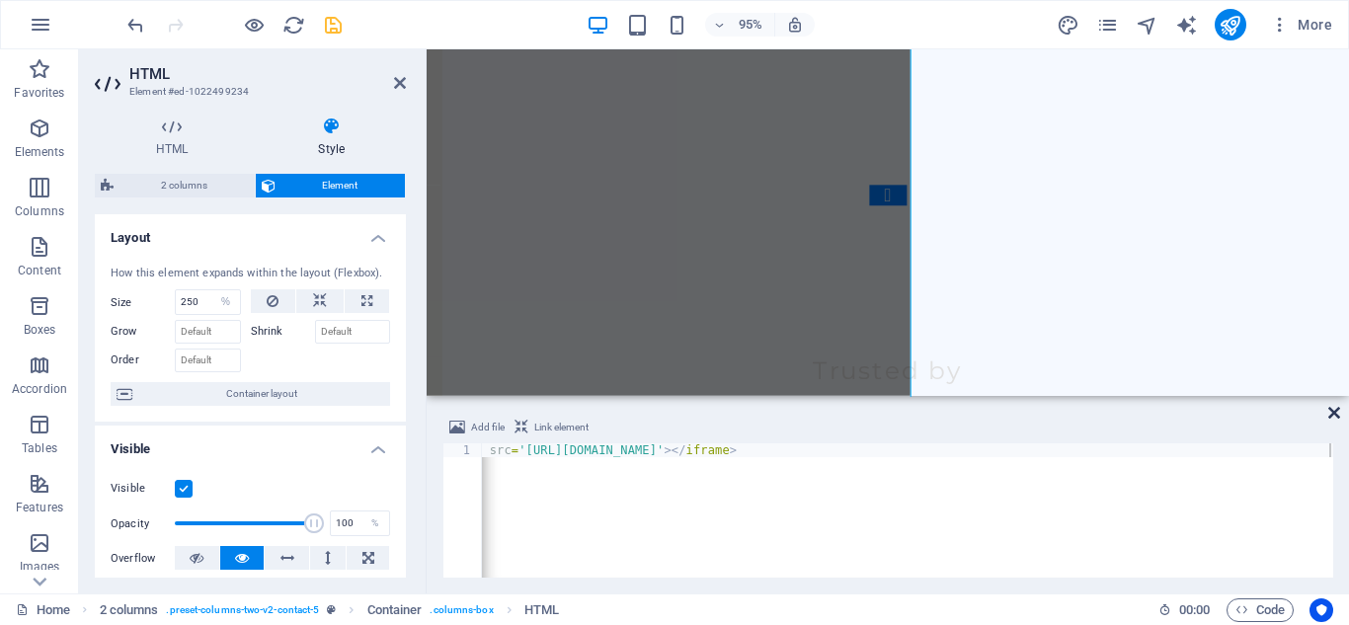
click at [1333, 412] on icon at bounding box center [1334, 413] width 12 height 16
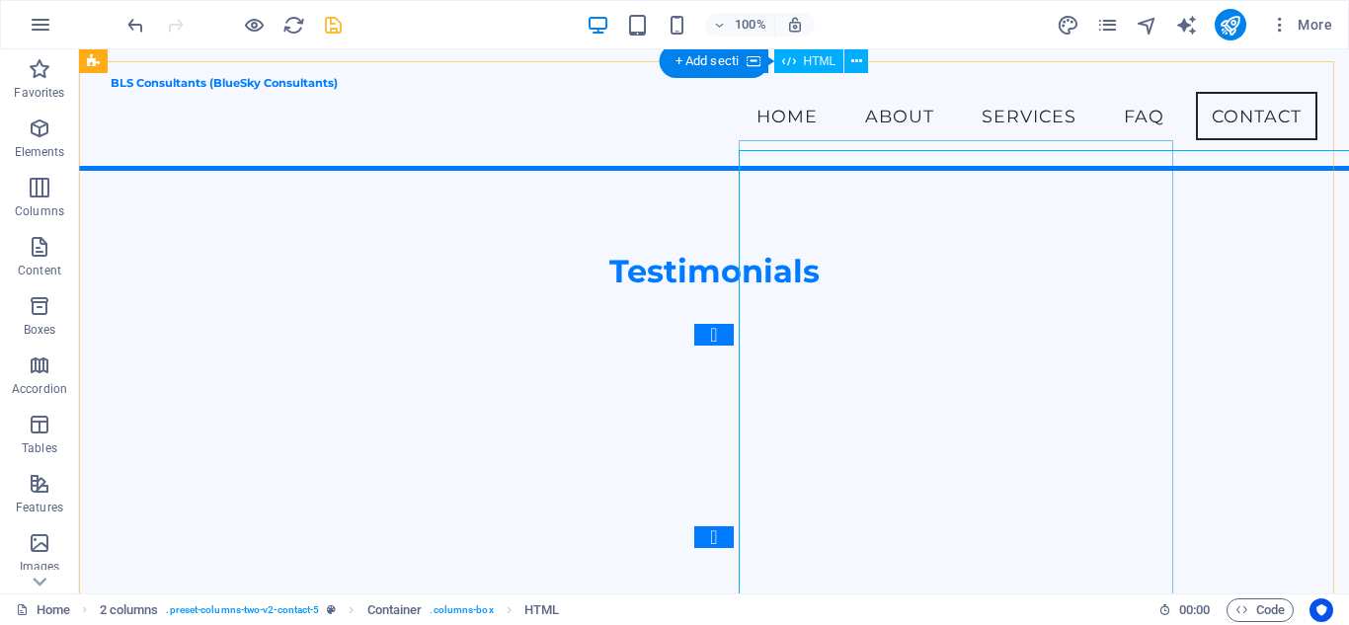
scroll to position [5695, 0]
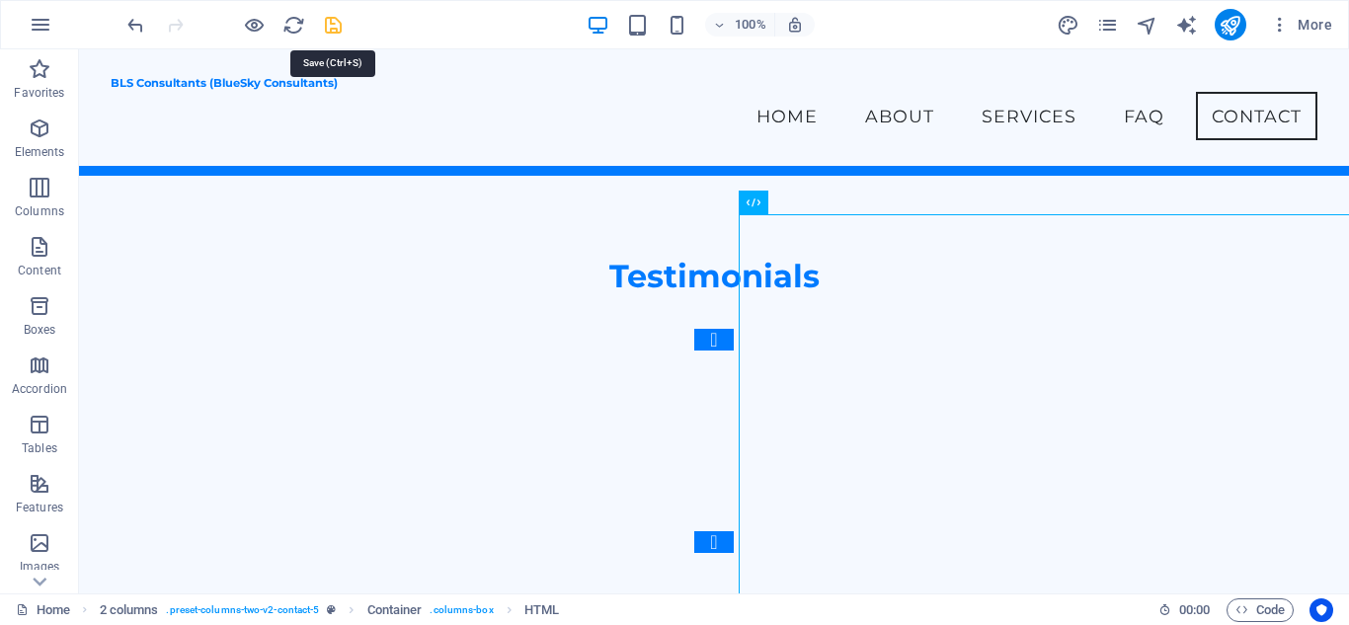
click at [340, 21] on icon "save" at bounding box center [333, 25] width 23 height 23
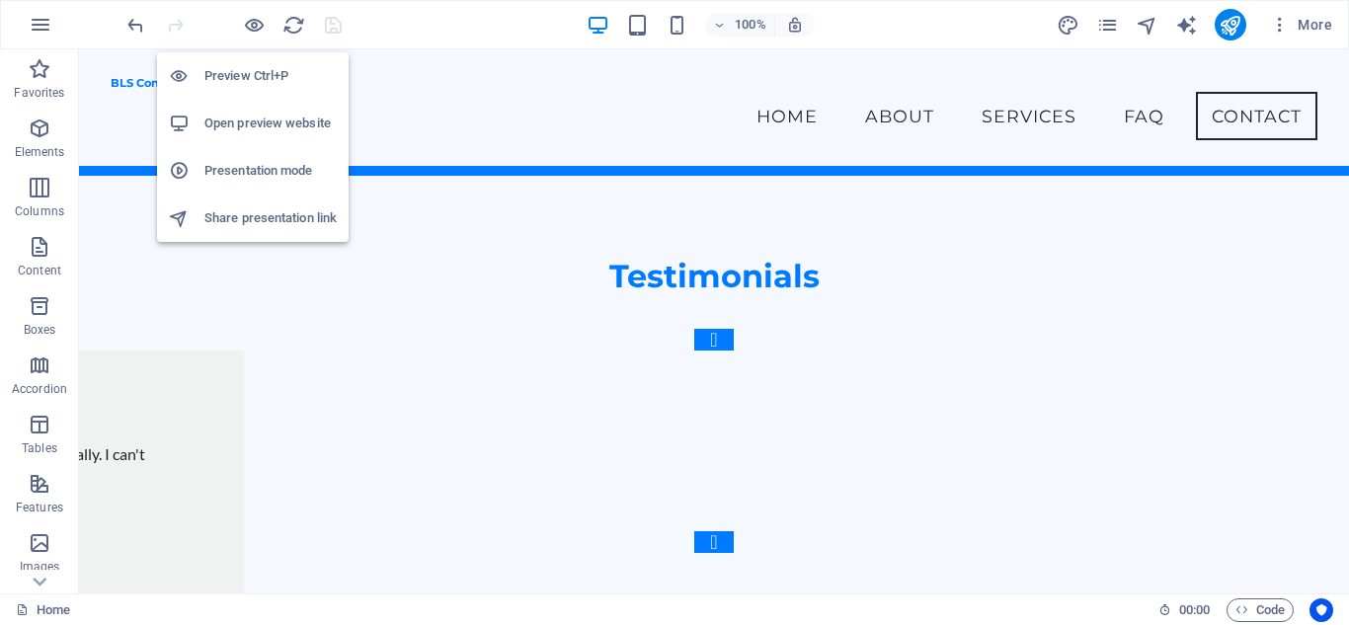
click at [236, 127] on h6 "Open preview website" at bounding box center [270, 124] width 132 height 24
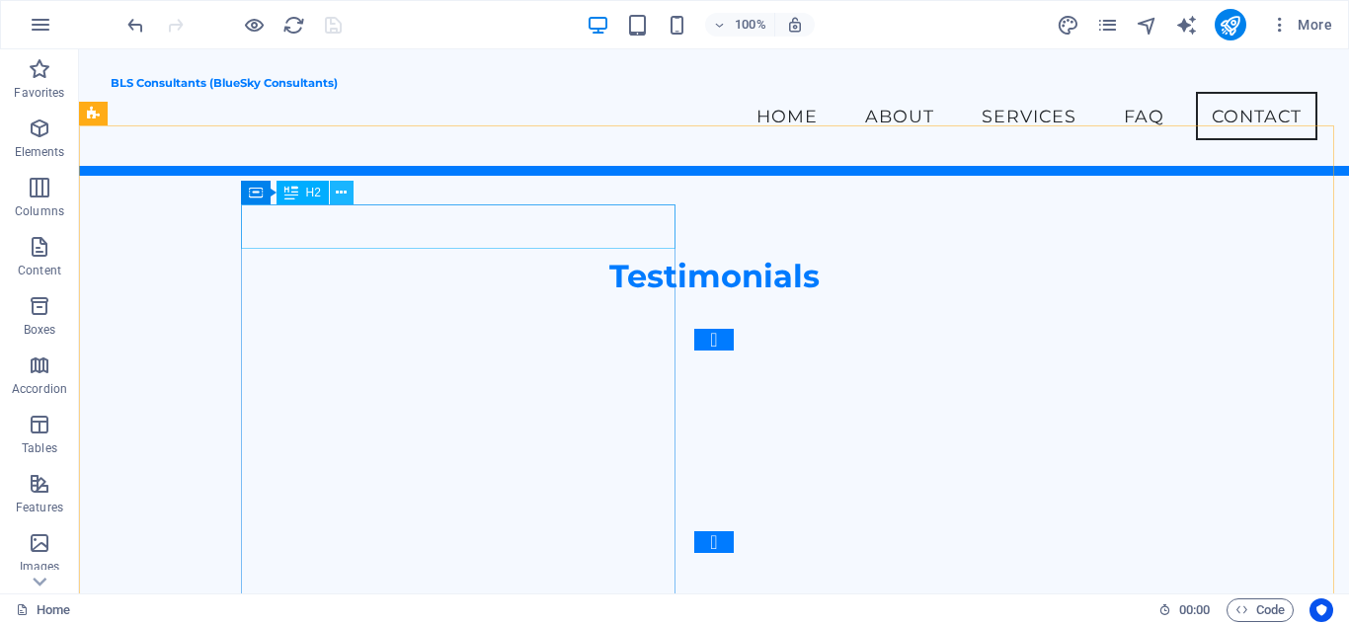
click at [343, 196] on icon at bounding box center [341, 193] width 11 height 21
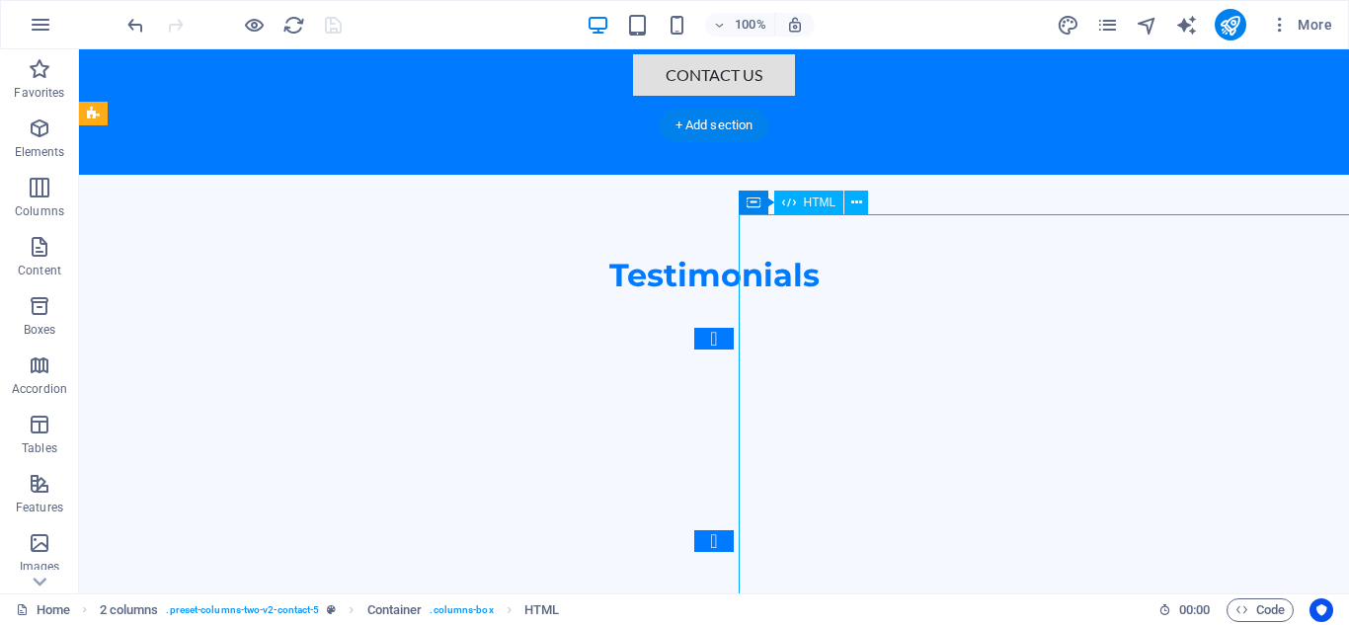
scroll to position [5710, 0]
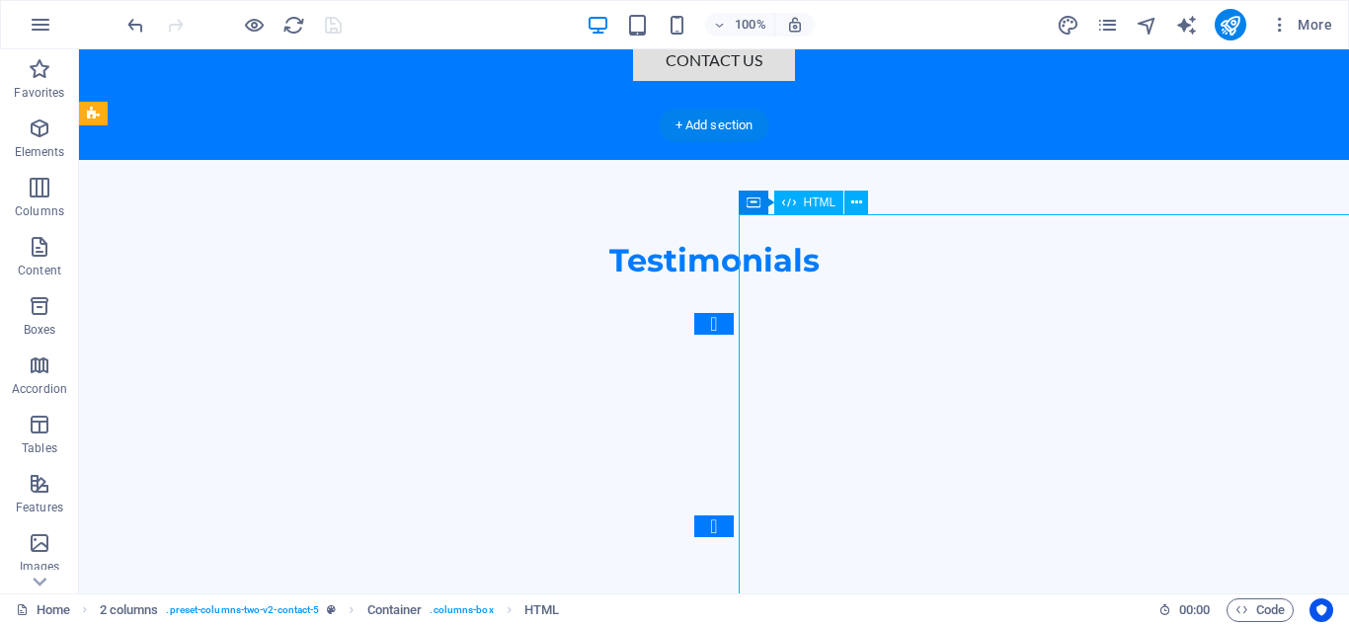
select select "%"
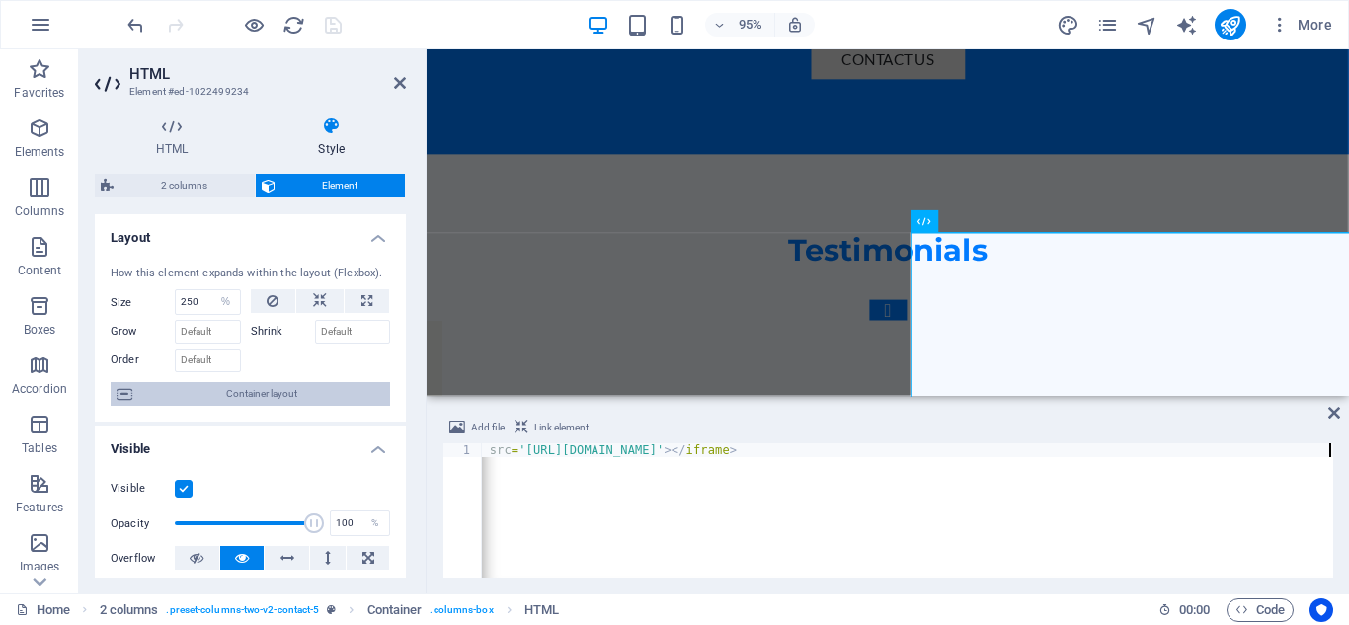
scroll to position [99, 0]
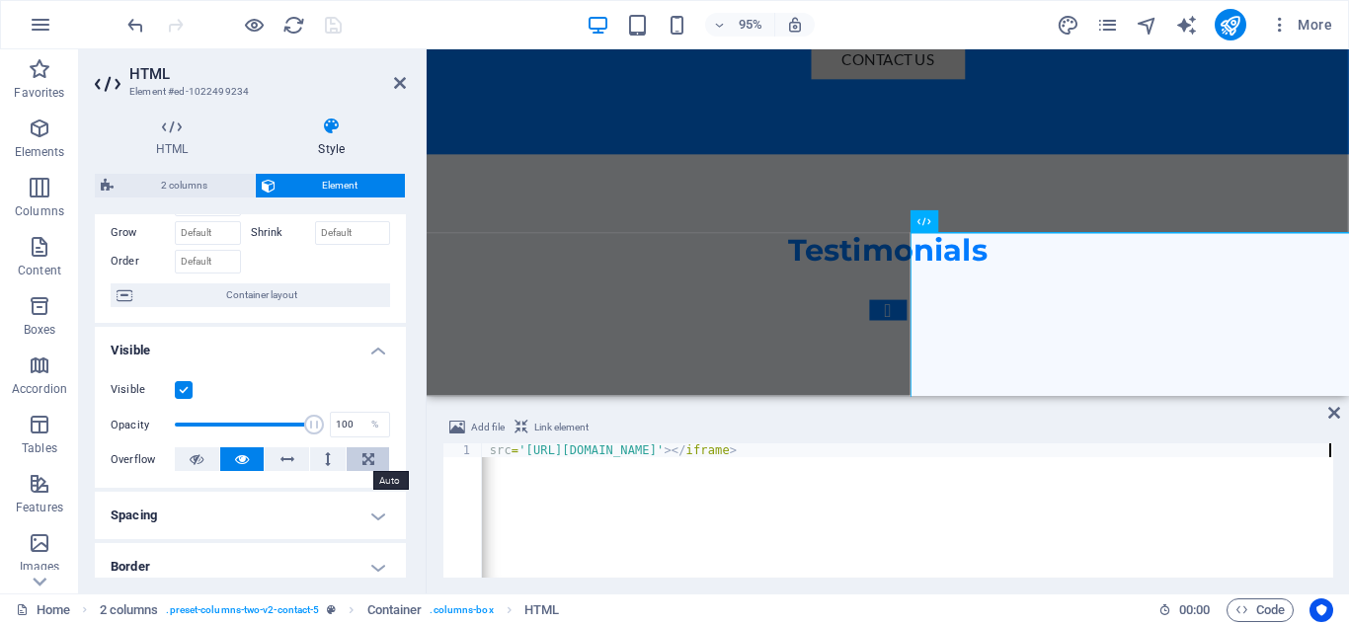
click at [364, 467] on icon at bounding box center [368, 459] width 12 height 24
click at [244, 462] on icon at bounding box center [242, 459] width 14 height 24
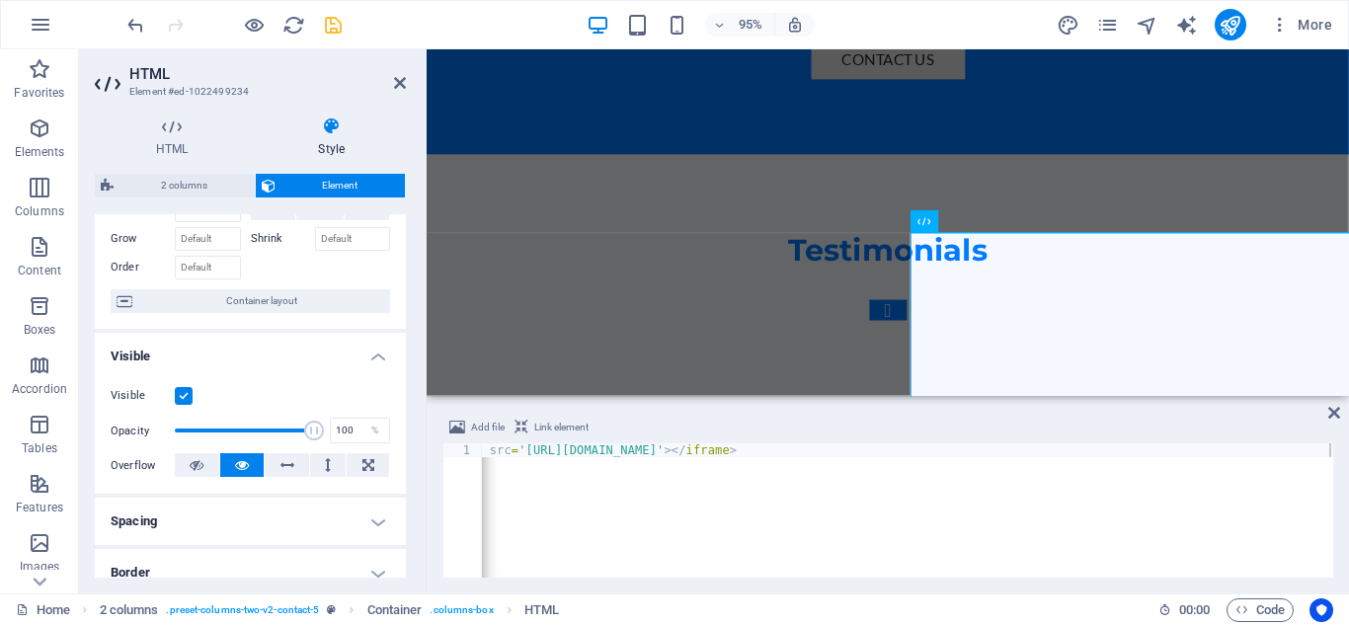
scroll to position [0, 0]
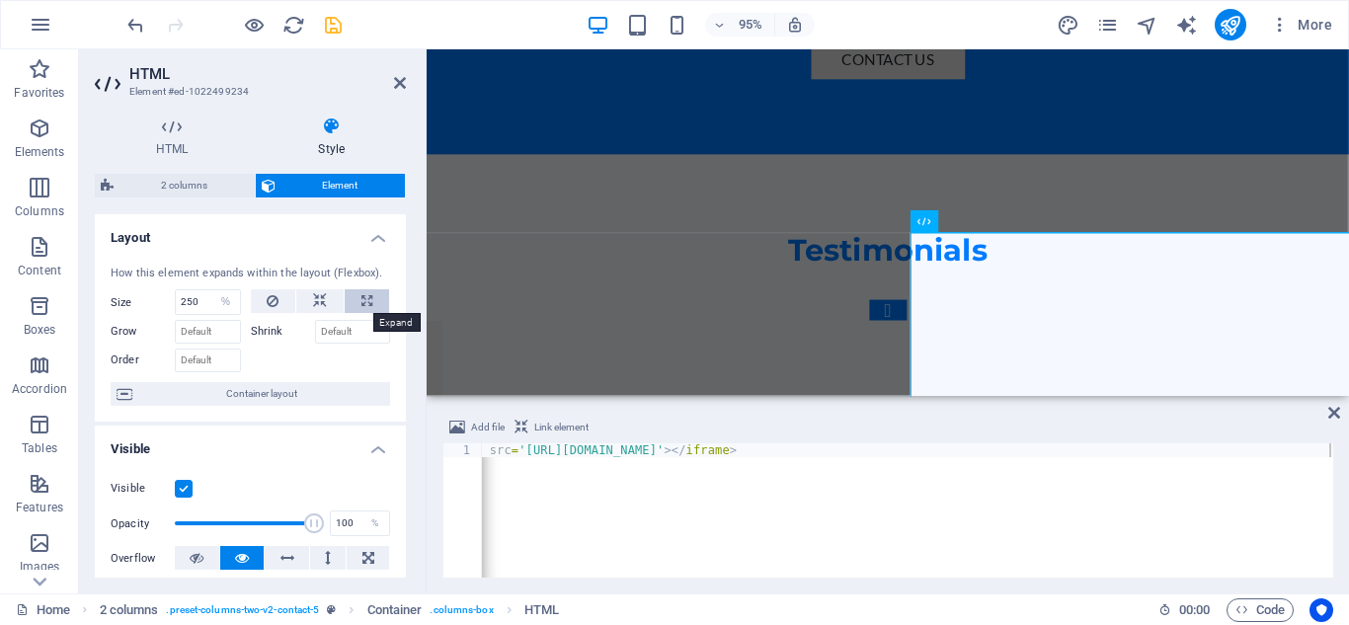
click at [361, 296] on icon at bounding box center [366, 301] width 11 height 24
type input "100"
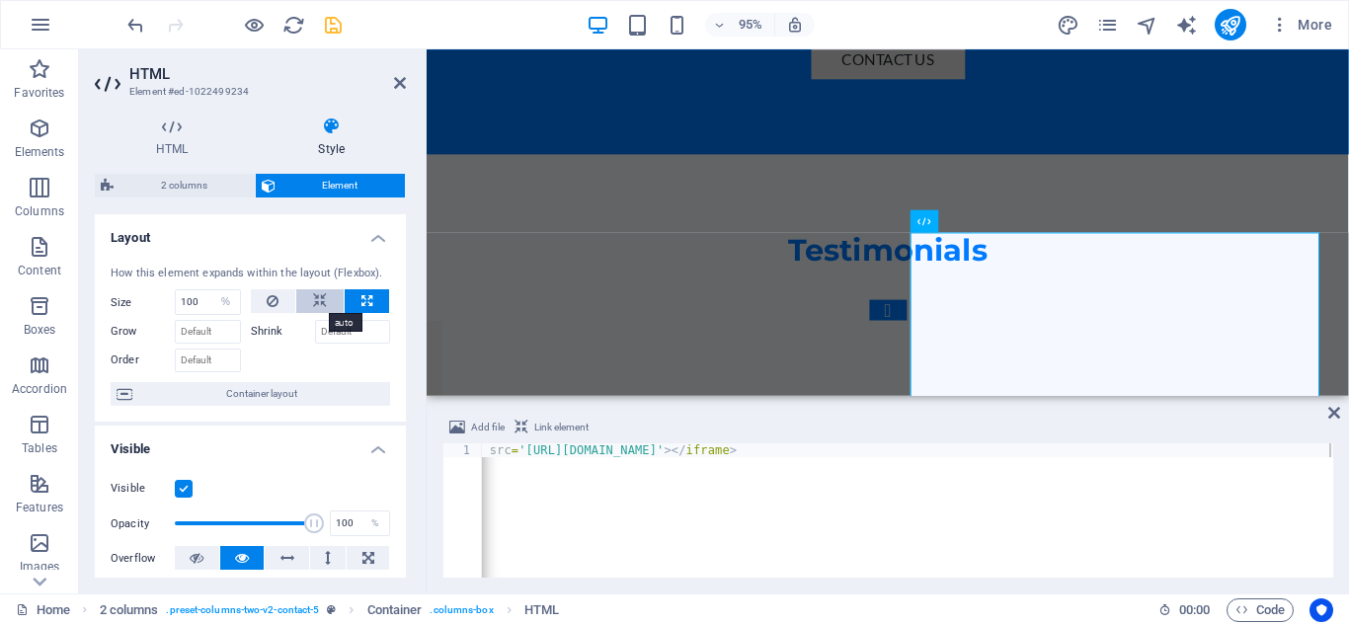
click at [321, 303] on icon at bounding box center [320, 301] width 14 height 24
select select "DISABLED_OPTION_VALUE"
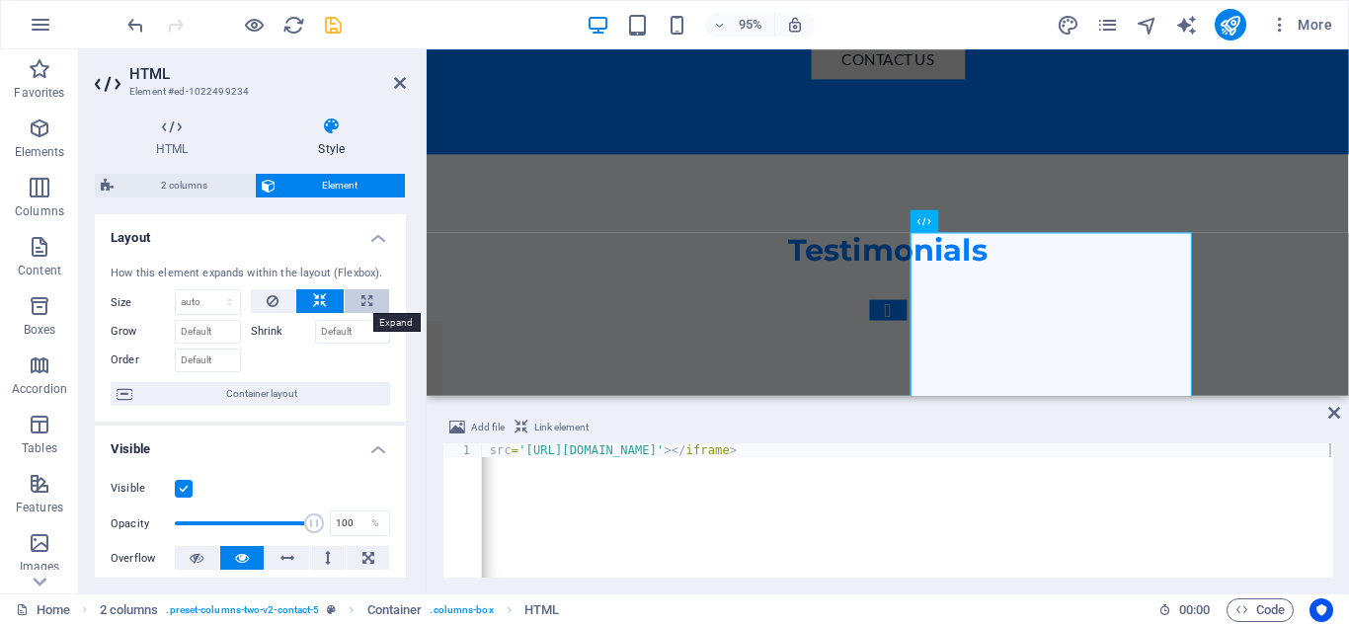
click at [371, 299] on button at bounding box center [367, 301] width 44 height 24
type input "100"
select select "%"
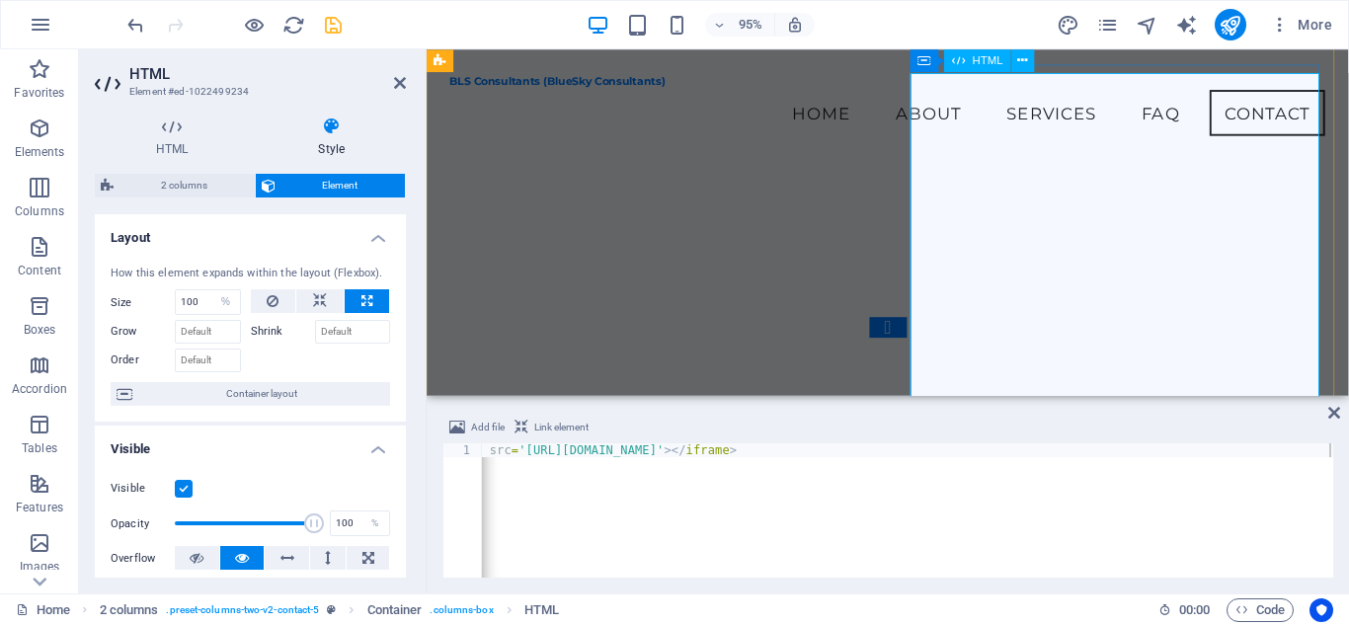
scroll to position [5808, 0]
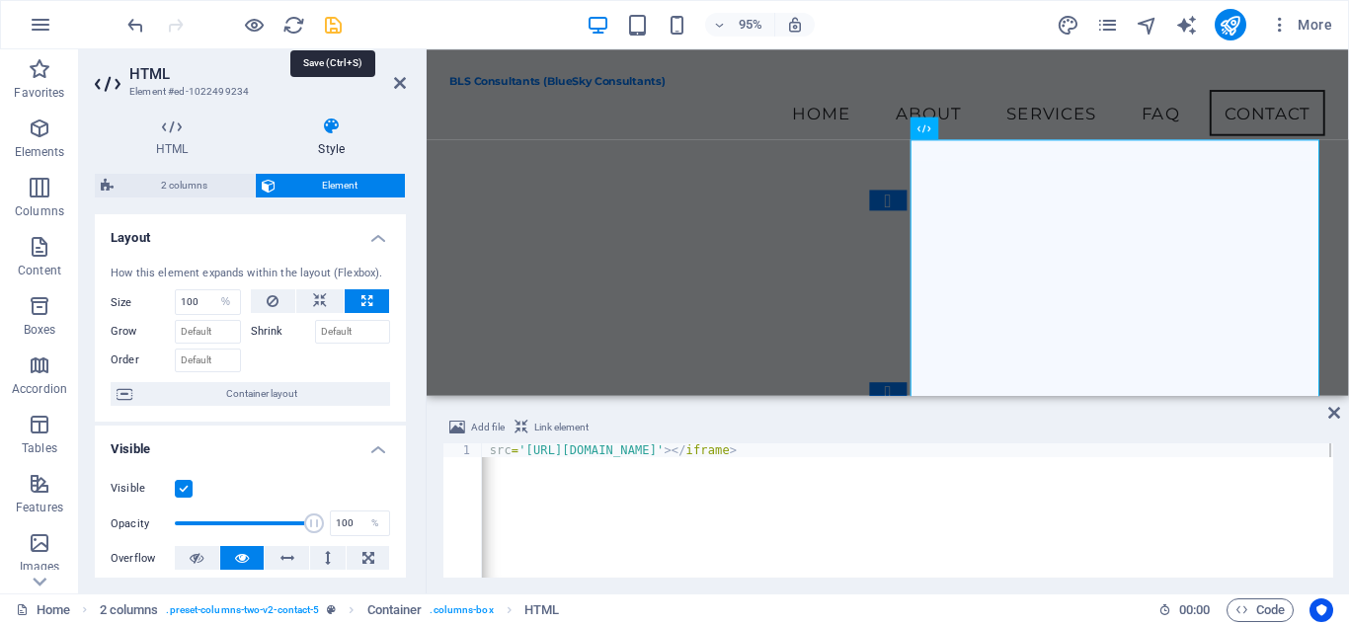
click at [334, 21] on icon "save" at bounding box center [333, 25] width 23 height 23
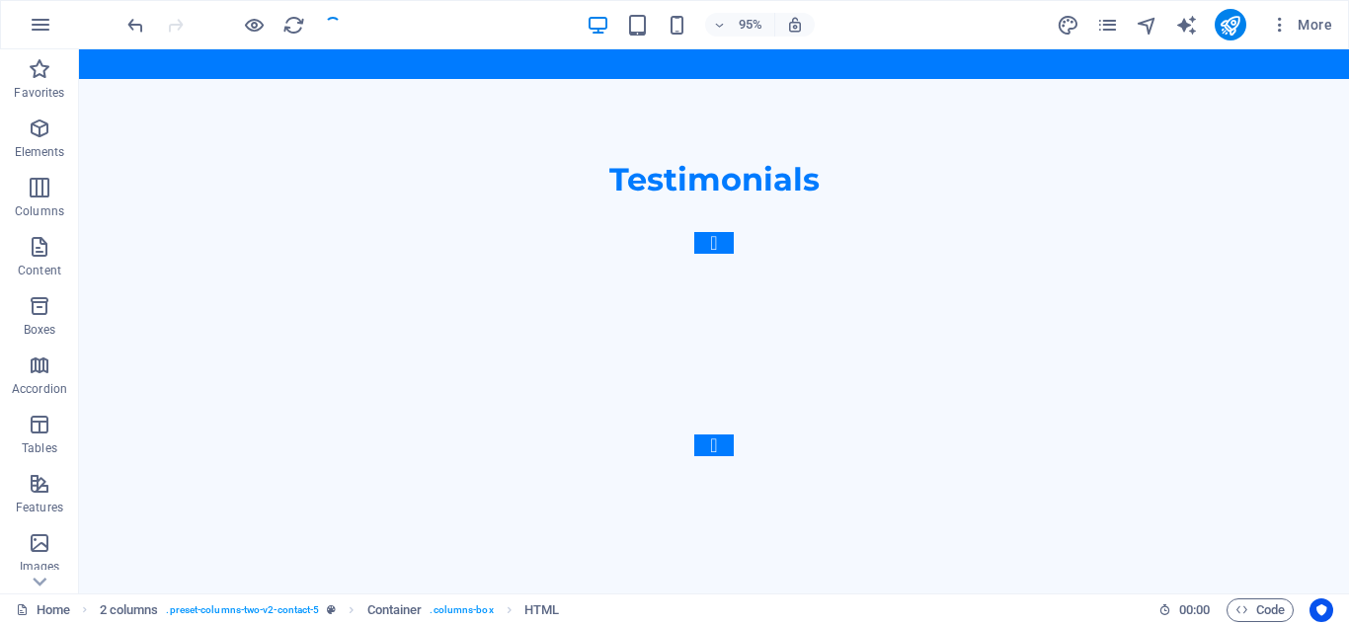
scroll to position [5765, 0]
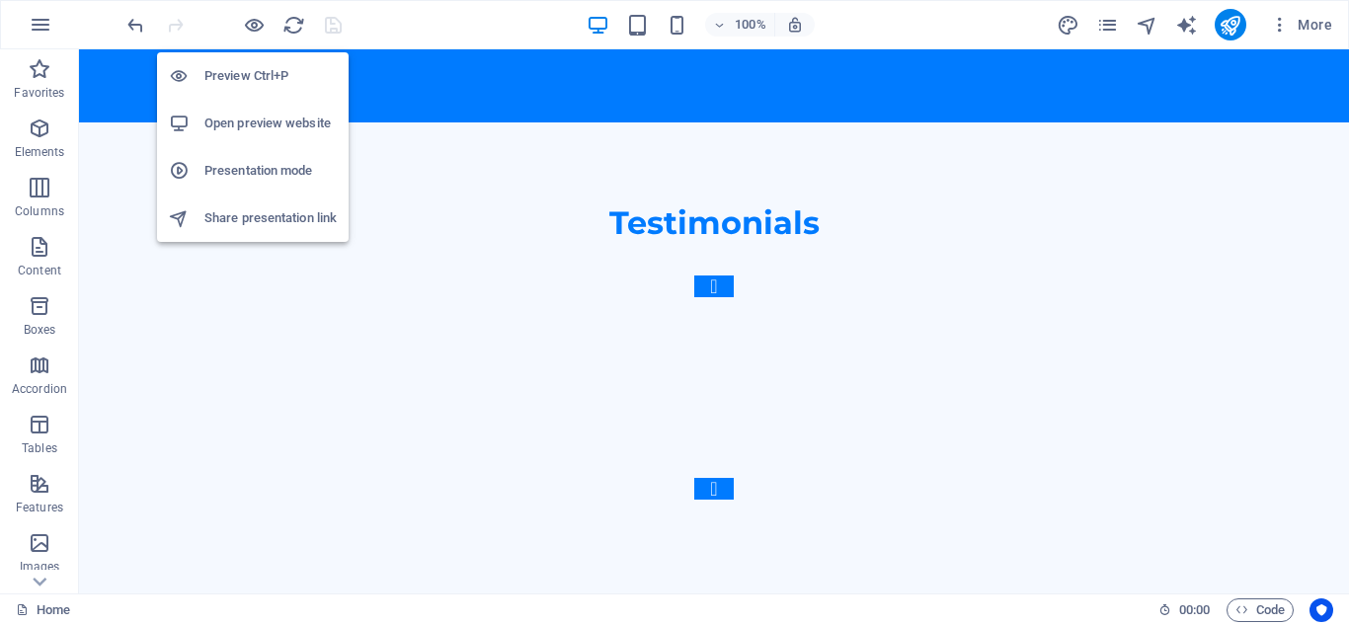
drag, startPoint x: 263, startPoint y: 127, endPoint x: 246, endPoint y: 125, distance: 16.9
click at [246, 125] on h6 "Open preview website" at bounding box center [270, 124] width 132 height 24
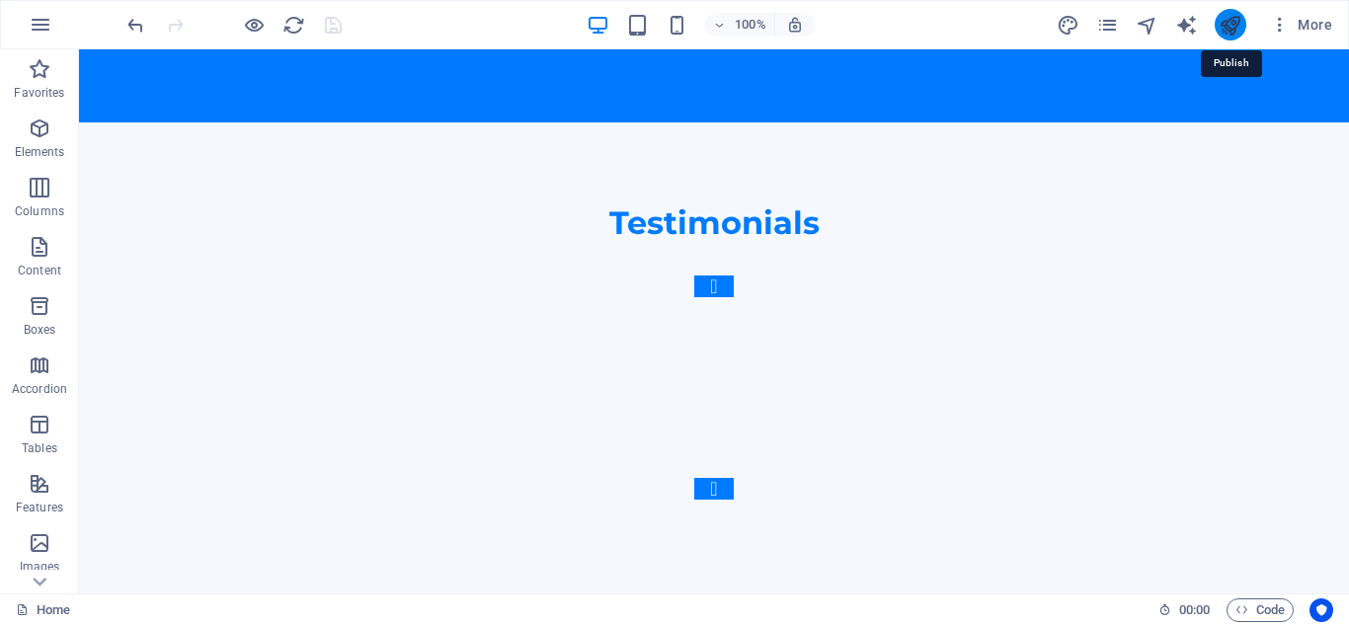
click at [1222, 29] on icon "publish" at bounding box center [1230, 25] width 23 height 23
